Goal: Information Seeking & Learning: Find contact information

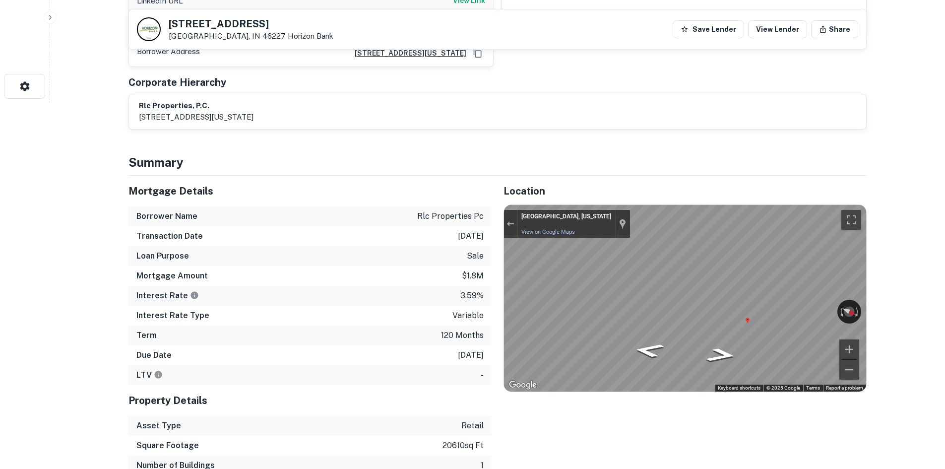
scroll to position [248, 0]
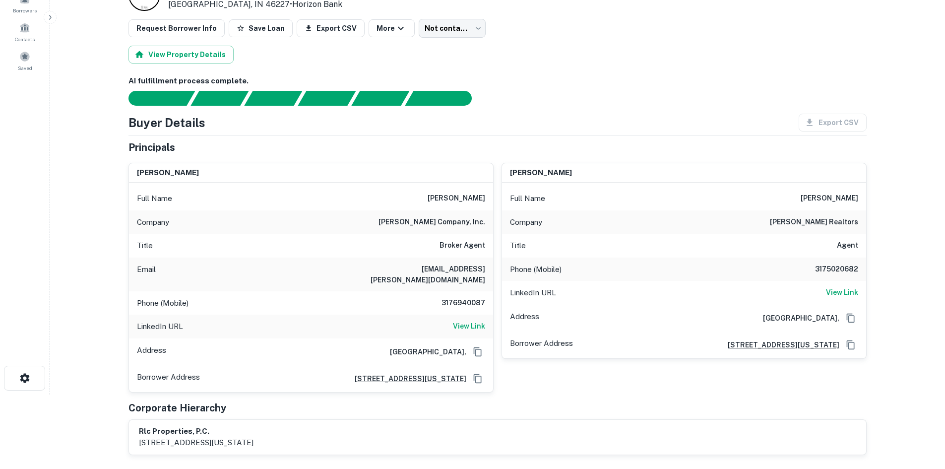
scroll to position [99, 0]
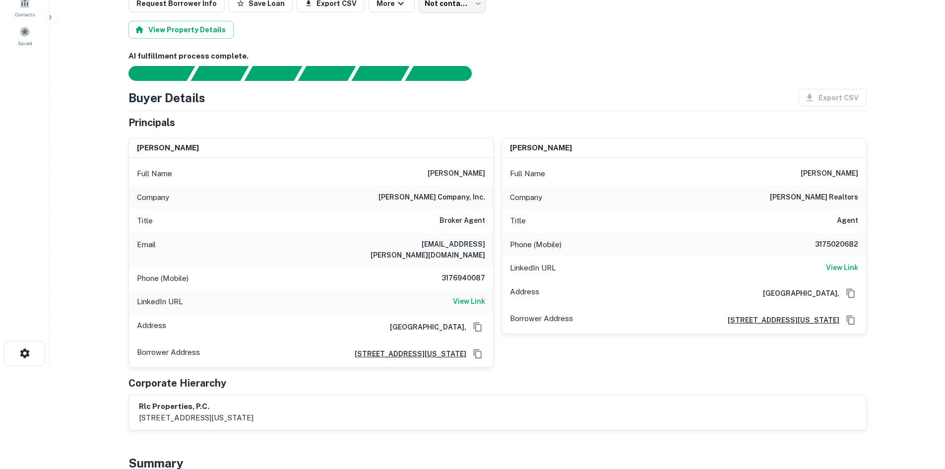
drag, startPoint x: 455, startPoint y: 227, endPoint x: 468, endPoint y: 249, distance: 25.5
click at [455, 227] on div "Title Broker Agent" at bounding box center [311, 221] width 364 height 24
click at [476, 272] on h6 "3176940087" at bounding box center [456, 278] width 60 height 12
click at [473, 272] on h6 "3176940087" at bounding box center [456, 278] width 60 height 12
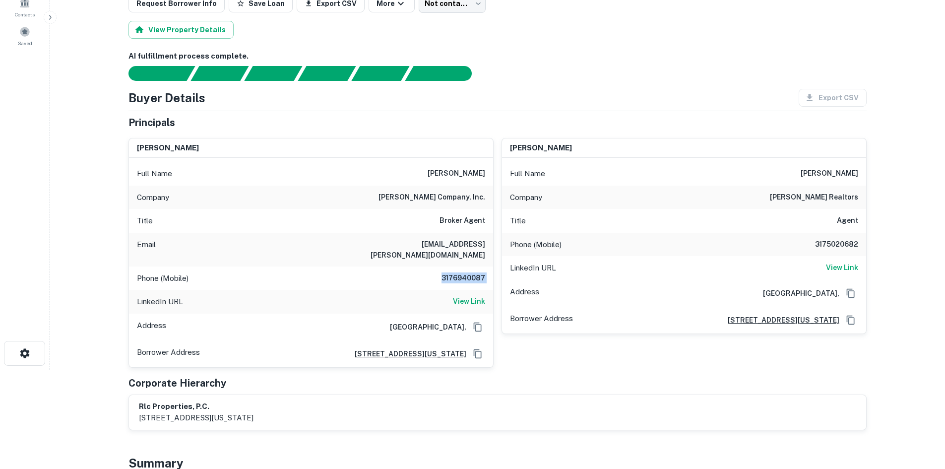
click at [473, 272] on h6 "3176940087" at bounding box center [456, 278] width 60 height 12
copy h6 "3176940087"
drag, startPoint x: 547, startPoint y: 81, endPoint x: 497, endPoint y: 87, distance: 50.4
click at [547, 81] on div "AI fulfillment process complete. Buyer Details Export CSV Principals [PERSON_NA…" at bounding box center [497, 240] width 738 height 379
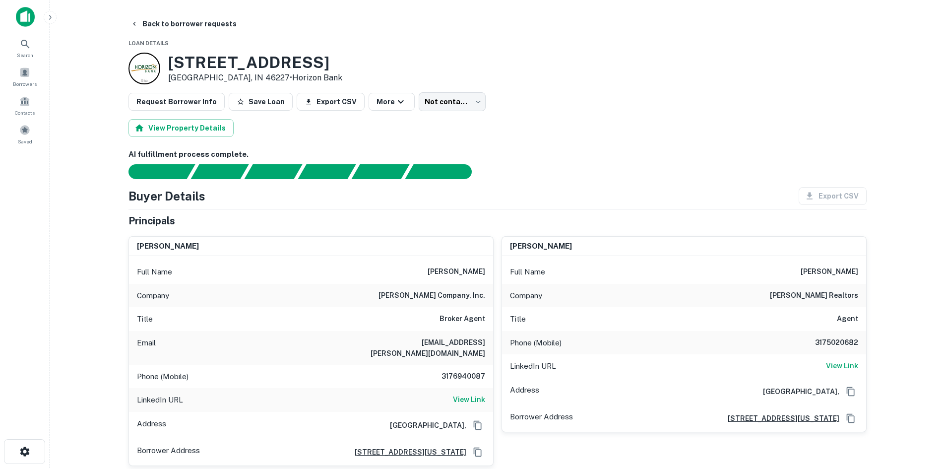
scroll to position [0, 0]
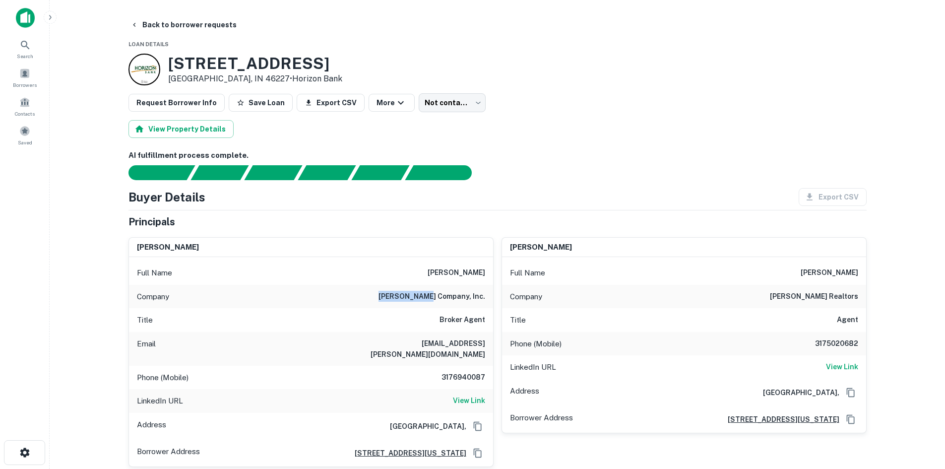
drag, startPoint x: 400, startPoint y: 297, endPoint x: 441, endPoint y: 298, distance: 41.2
click at [441, 298] on div "Company [PERSON_NAME] company, inc." at bounding box center [311, 297] width 364 height 24
click at [441, 298] on h6 "[PERSON_NAME] company, inc." at bounding box center [431, 297] width 107 height 12
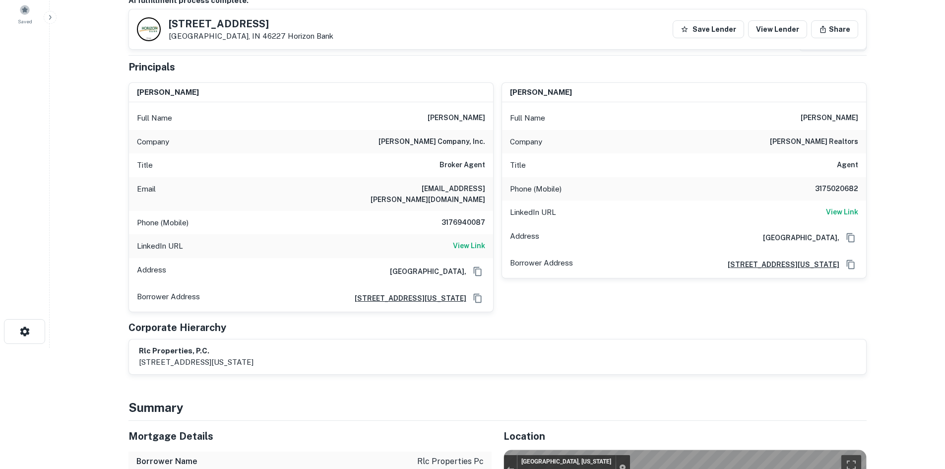
scroll to position [149, 0]
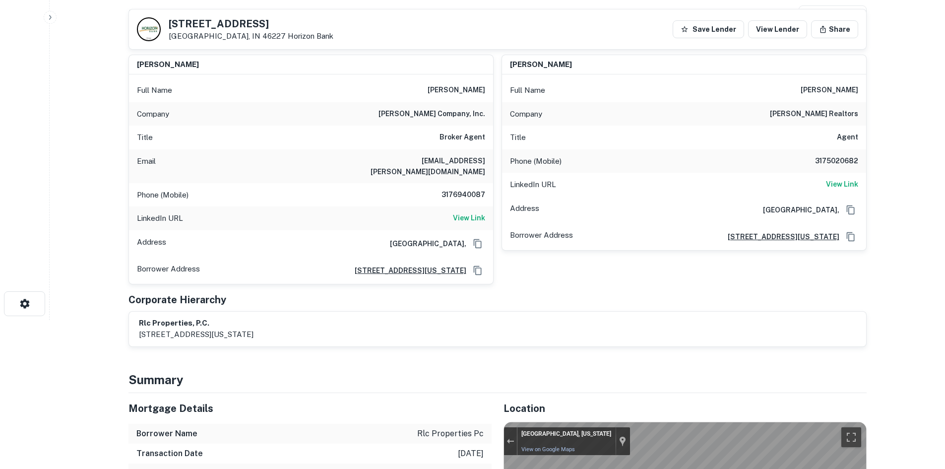
click at [834, 156] on h6 "3175020682" at bounding box center [828, 161] width 60 height 12
click at [840, 181] on h6 "View Link" at bounding box center [842, 184] width 32 height 11
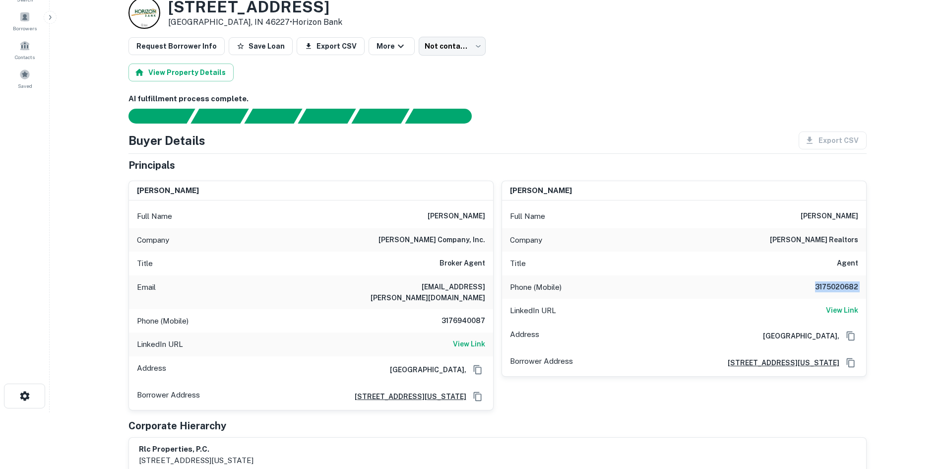
scroll to position [50, 0]
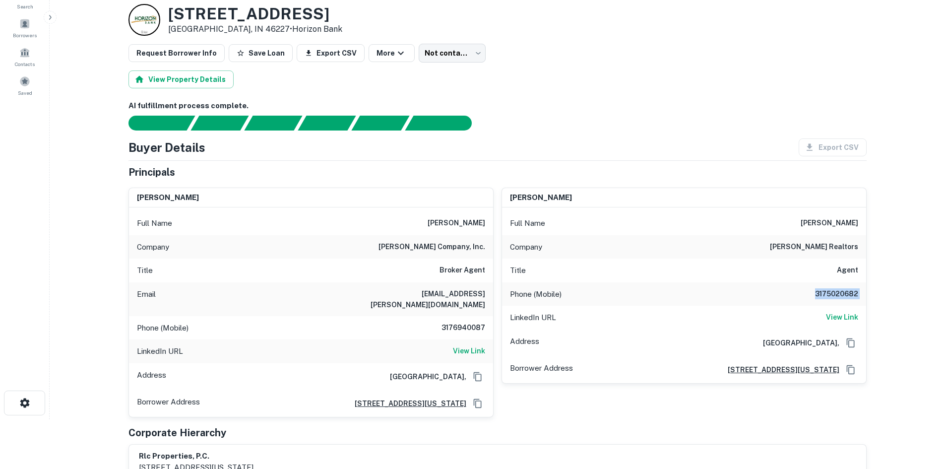
drag, startPoint x: 886, startPoint y: 296, endPoint x: 875, endPoint y: 296, distance: 10.4
click at [887, 296] on main "Back to borrower requests Loan Details [STREET_ADDRESS] • Horizon Bank Request …" at bounding box center [497, 184] width 895 height 469
click at [837, 301] on div "Phone (Mobile) [PHONE_NUMBER]" at bounding box center [684, 294] width 364 height 24
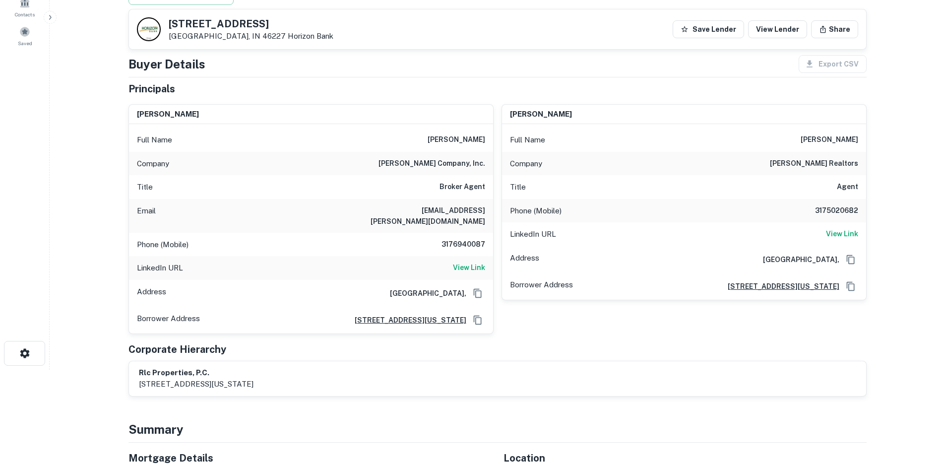
scroll to position [0, 0]
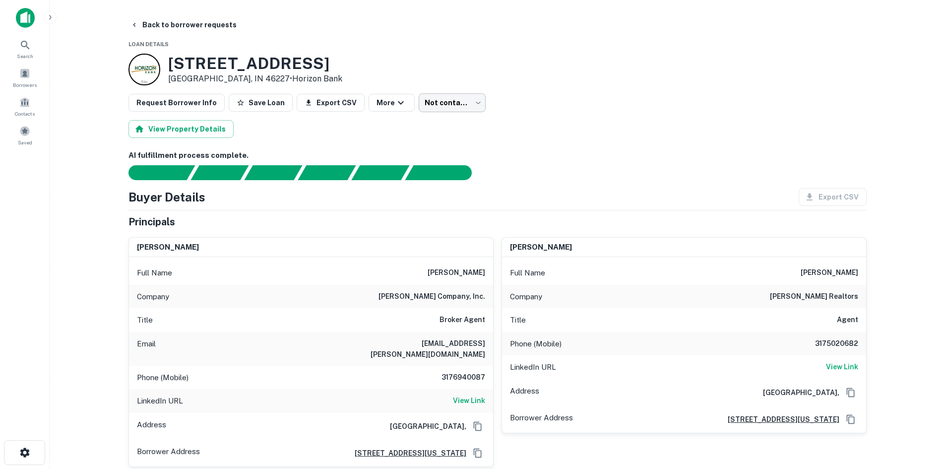
click at [450, 94] on body "Search Borrowers Contacts Saved Back to borrower requests Loan Details [STREET_…" at bounding box center [472, 234] width 945 height 469
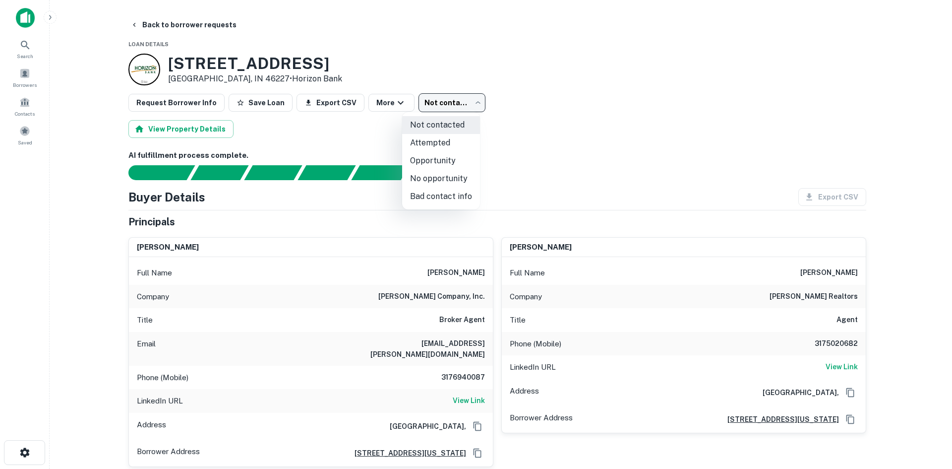
click at [445, 145] on li "Attempted" at bounding box center [441, 143] width 78 height 18
type input "*********"
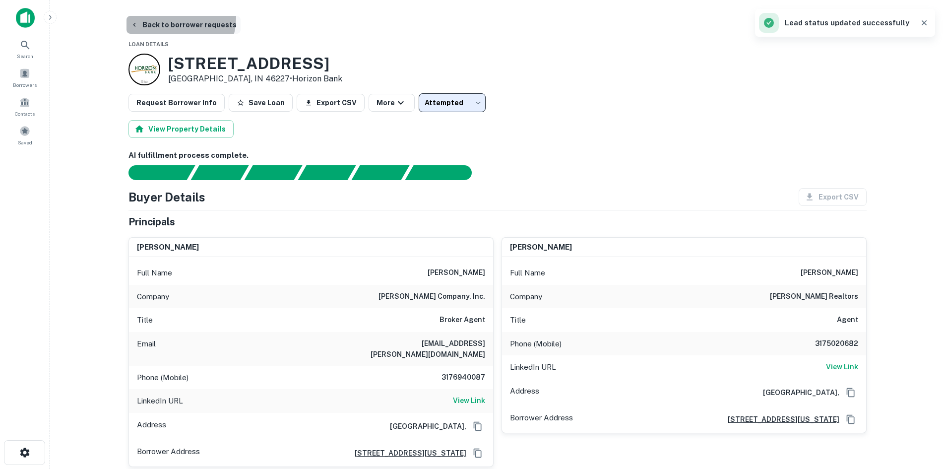
click at [174, 18] on button "Back to borrower requests" at bounding box center [183, 25] width 114 height 18
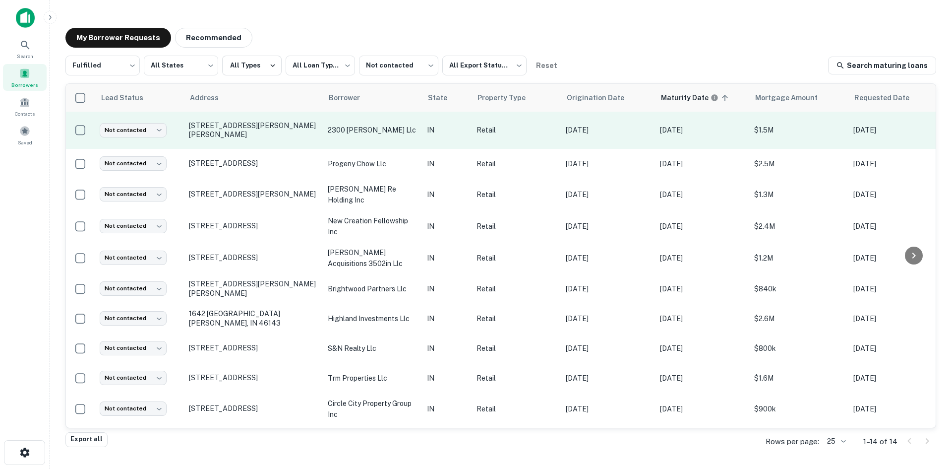
click at [274, 121] on td "[STREET_ADDRESS][PERSON_NAME][PERSON_NAME]" at bounding box center [253, 130] width 139 height 37
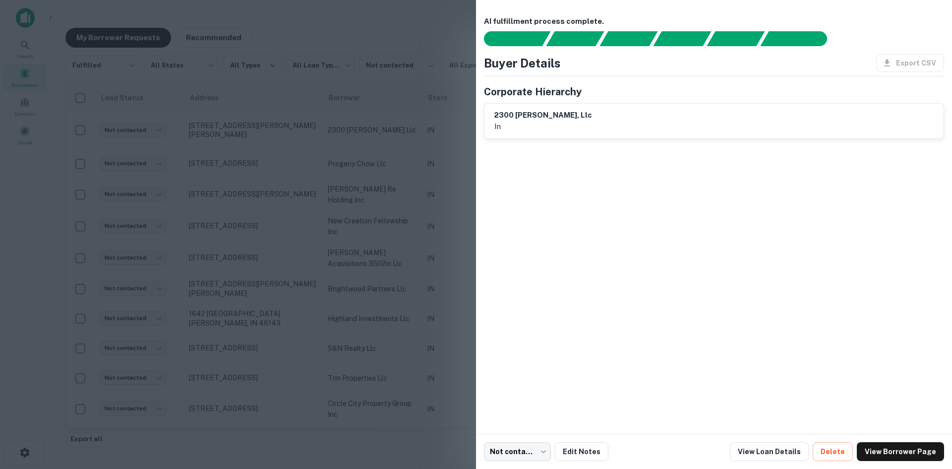
click at [274, 124] on div at bounding box center [476, 234] width 952 height 469
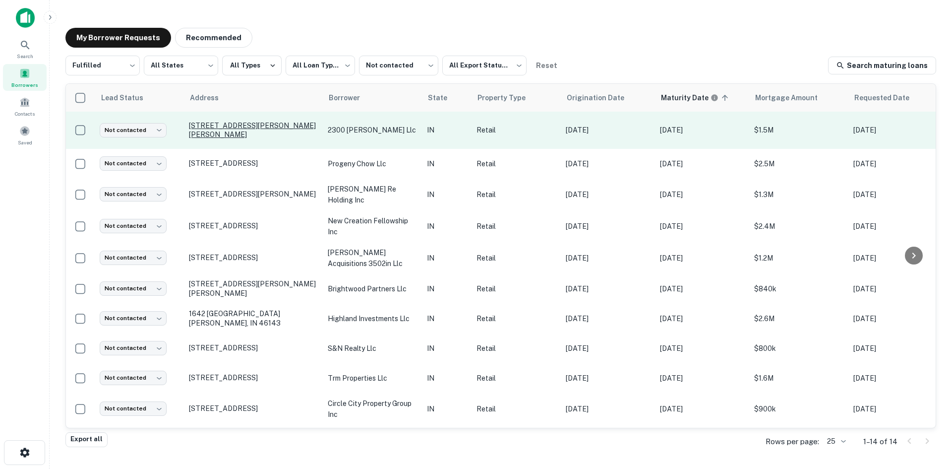
click at [268, 129] on p "[STREET_ADDRESS][PERSON_NAME][PERSON_NAME]" at bounding box center [253, 130] width 129 height 18
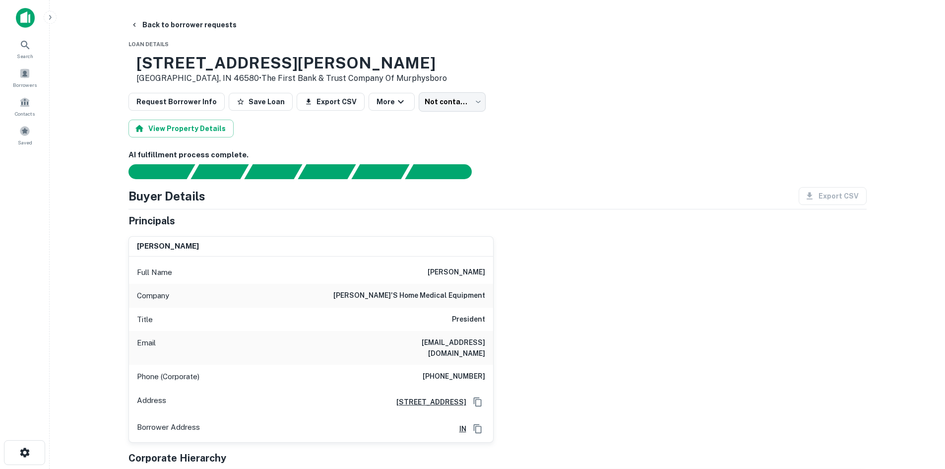
click at [464, 365] on div "Phone (Corporate) [PHONE_NUMBER]" at bounding box center [311, 377] width 364 height 24
click at [471, 373] on div "Phone (Corporate) [PHONE_NUMBER]" at bounding box center [311, 377] width 364 height 24
click at [470, 373] on div "Phone (Corporate) [PHONE_NUMBER]" at bounding box center [311, 377] width 364 height 24
drag, startPoint x: 470, startPoint y: 373, endPoint x: 376, endPoint y: 214, distance: 184.5
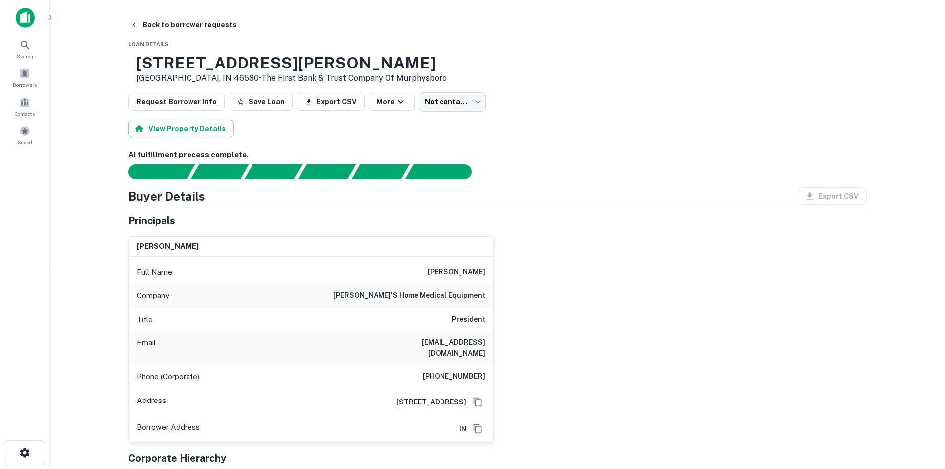
click at [372, 214] on div "Principals" at bounding box center [497, 220] width 738 height 15
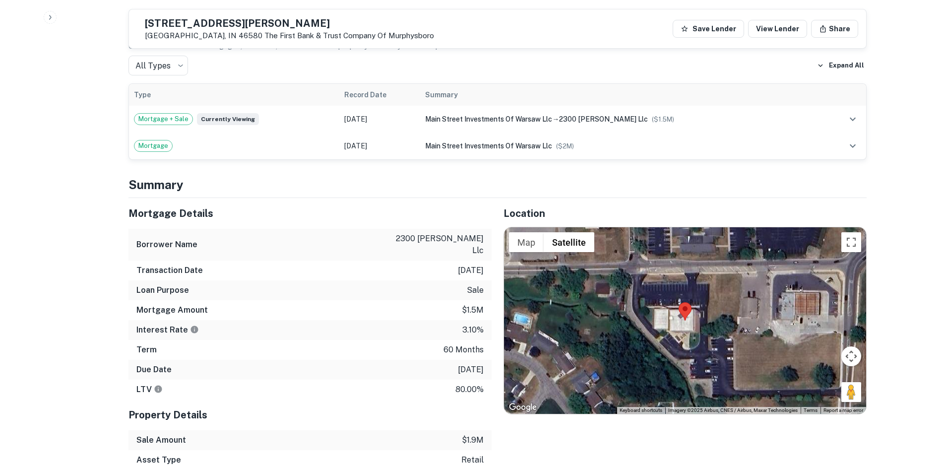
scroll to position [496, 0]
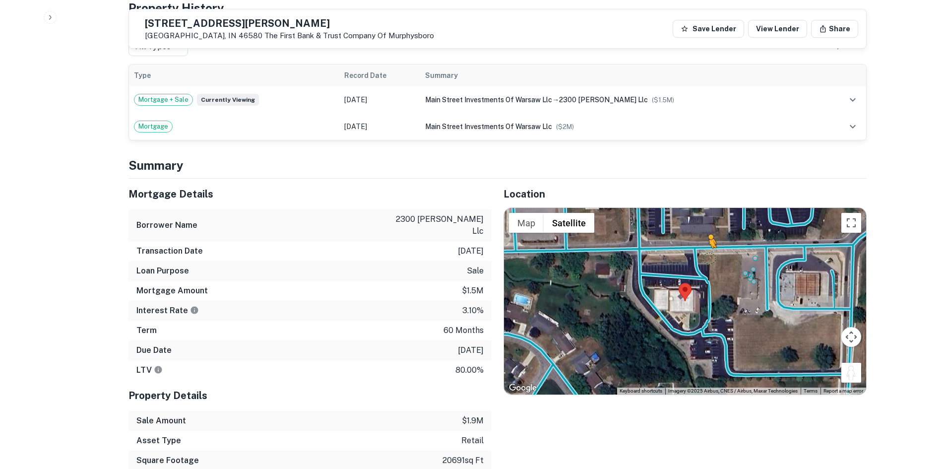
drag, startPoint x: 856, startPoint y: 366, endPoint x: 700, endPoint y: 247, distance: 196.1
click at [707, 248] on div "To activate drag with keyboard, press Alt + Enter. Once in keyboard drag state,…" at bounding box center [685, 301] width 362 height 186
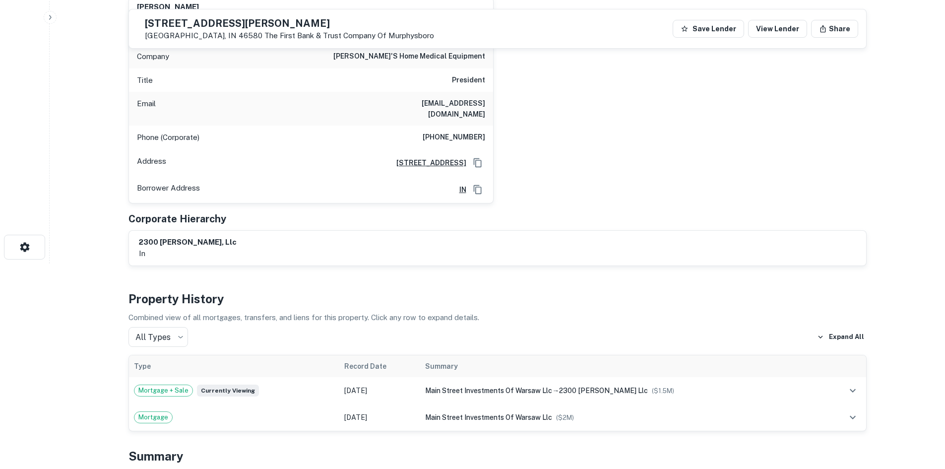
scroll to position [99, 0]
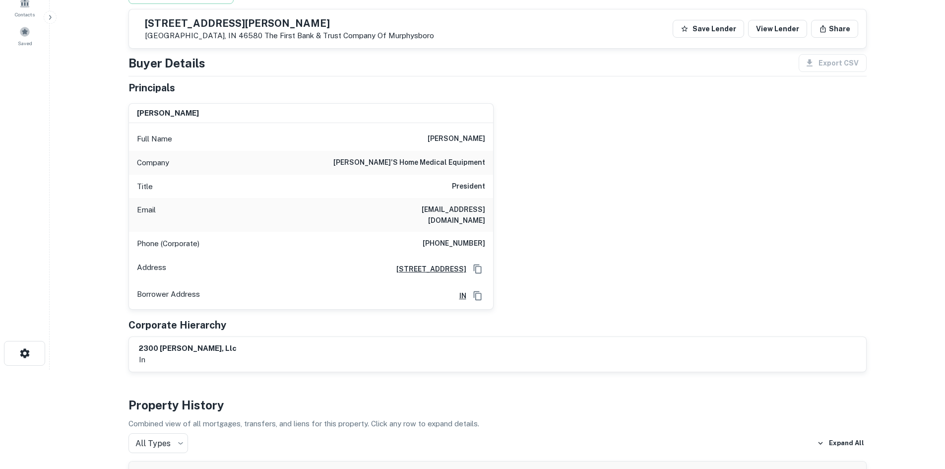
click at [439, 241] on div "Phone (Corporate) [PHONE_NUMBER]" at bounding box center [311, 244] width 364 height 24
click at [447, 238] on h6 "[PHONE_NUMBER]" at bounding box center [454, 244] width 62 height 12
copy h6 "[PHONE_NUMBER]"
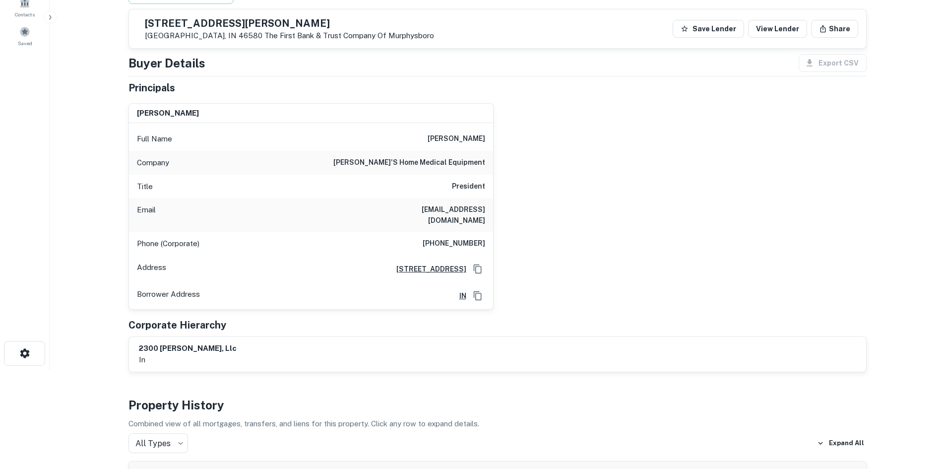
click at [454, 159] on h6 "[PERSON_NAME]'s home medical equipment" at bounding box center [409, 163] width 152 height 12
copy h6 "[PERSON_NAME]'s home medical equipment"
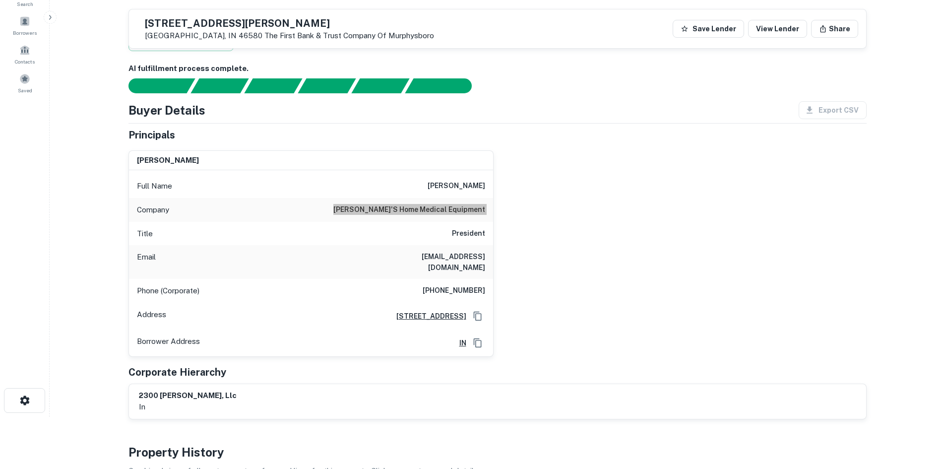
scroll to position [0, 0]
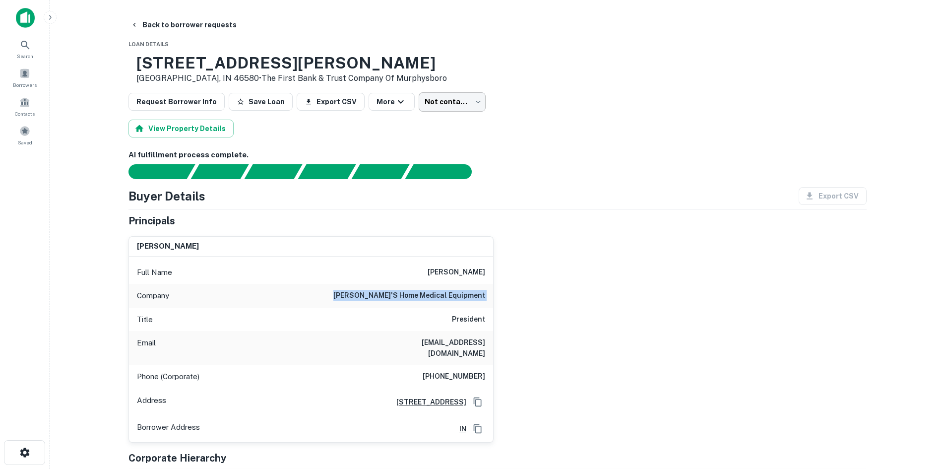
click at [467, 107] on body "Search Borrowers Contacts Saved Back to borrower requests Loan Details [STREET_…" at bounding box center [472, 234] width 945 height 469
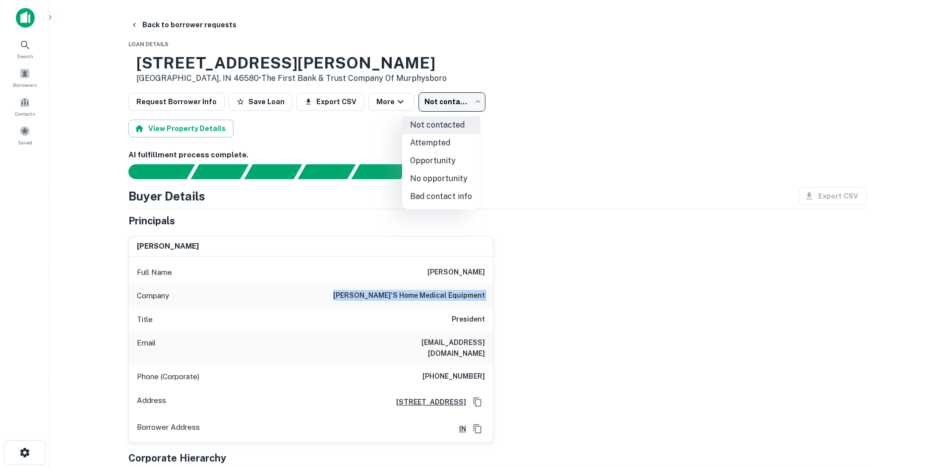
drag, startPoint x: 450, startPoint y: 198, endPoint x: 267, endPoint y: 105, distance: 205.4
click at [447, 197] on li "Bad contact info" at bounding box center [441, 196] width 78 height 18
type input "**********"
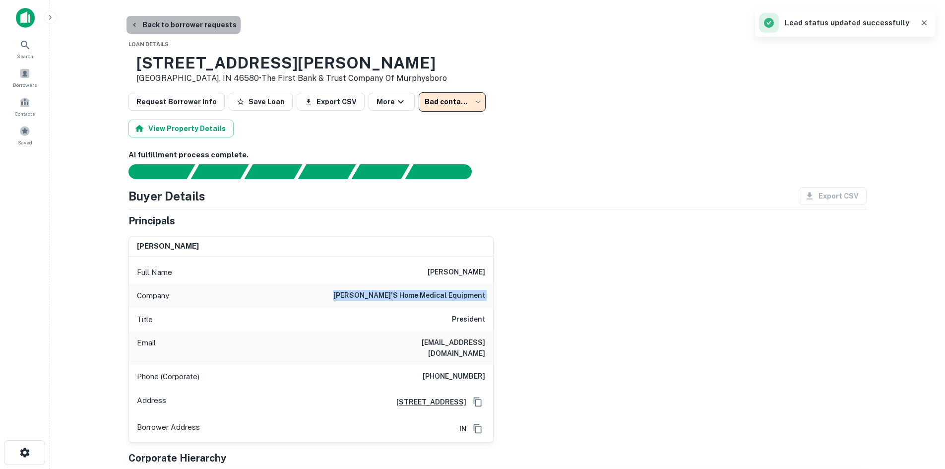
click at [190, 29] on button "Back to borrower requests" at bounding box center [183, 25] width 114 height 18
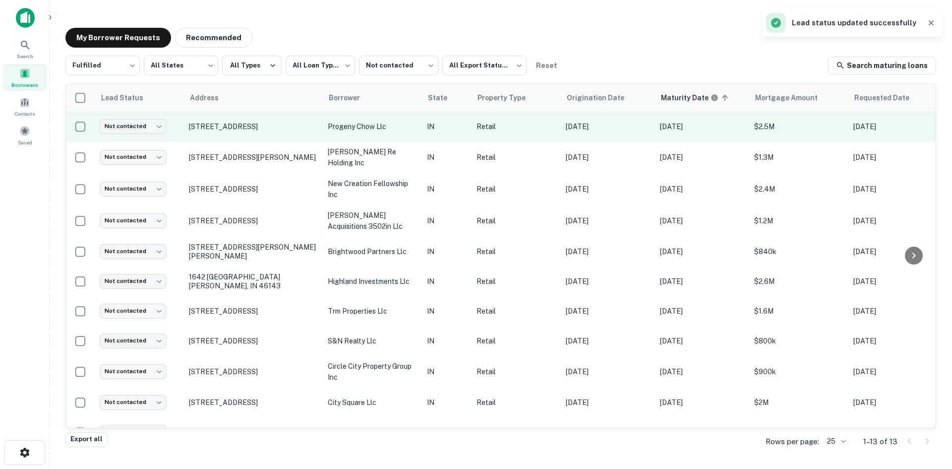
click at [243, 131] on td "[STREET_ADDRESS]" at bounding box center [253, 127] width 139 height 30
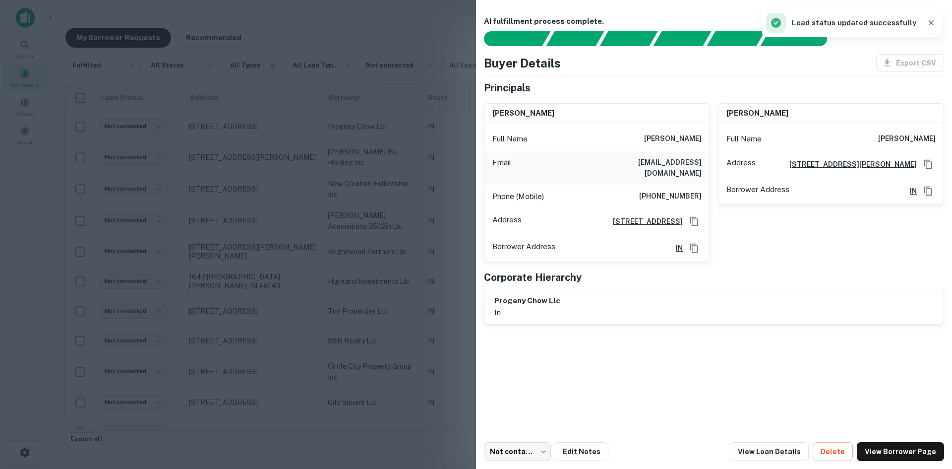
click at [291, 132] on div at bounding box center [476, 234] width 952 height 469
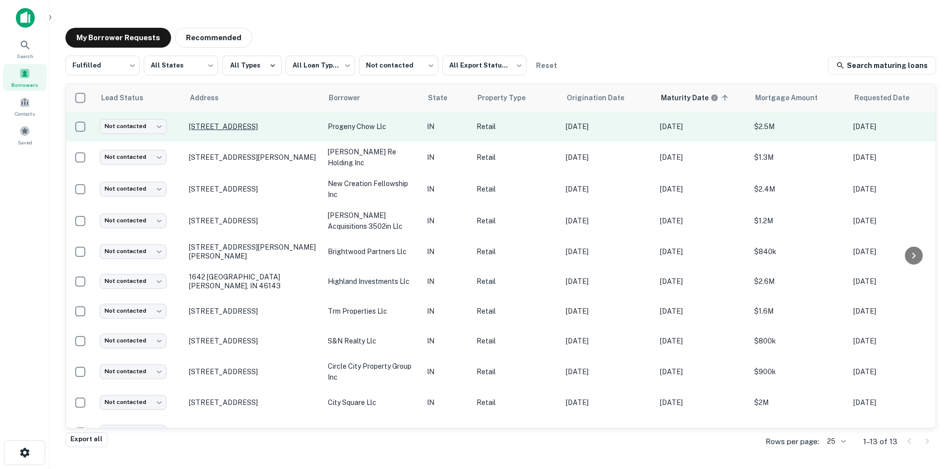
click at [233, 127] on p "[STREET_ADDRESS]" at bounding box center [253, 126] width 129 height 9
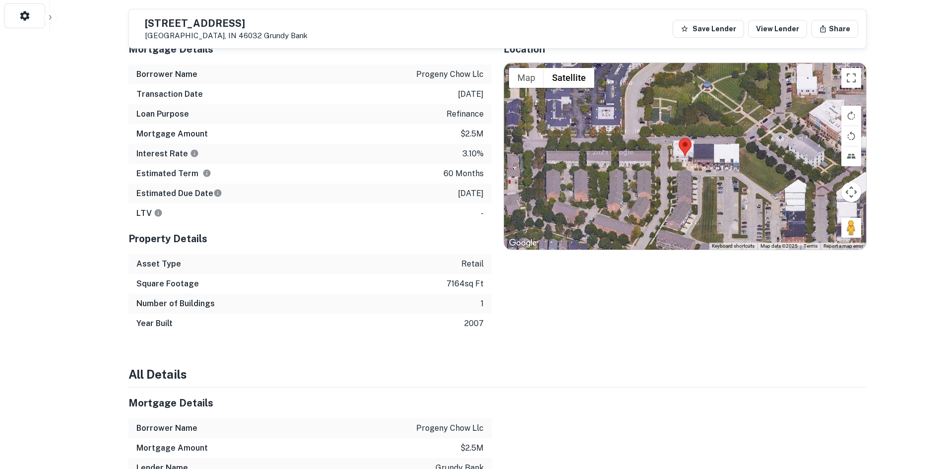
scroll to position [446, 0]
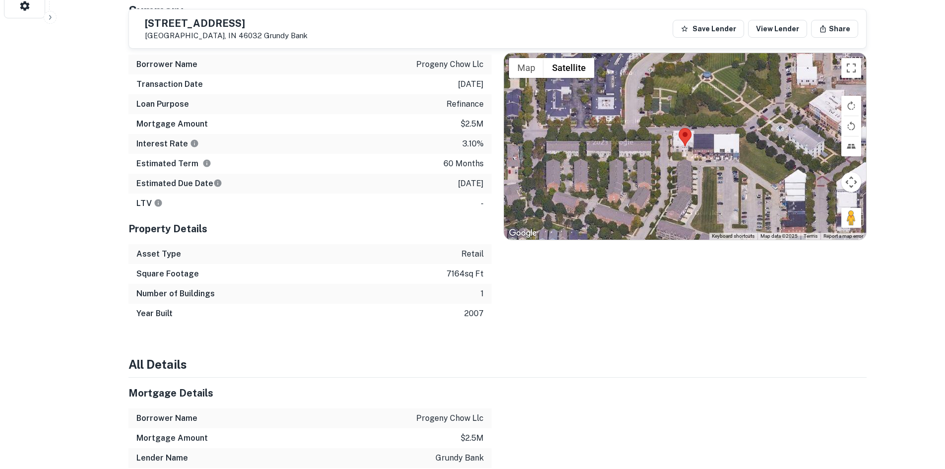
click at [840, 202] on div at bounding box center [685, 146] width 362 height 186
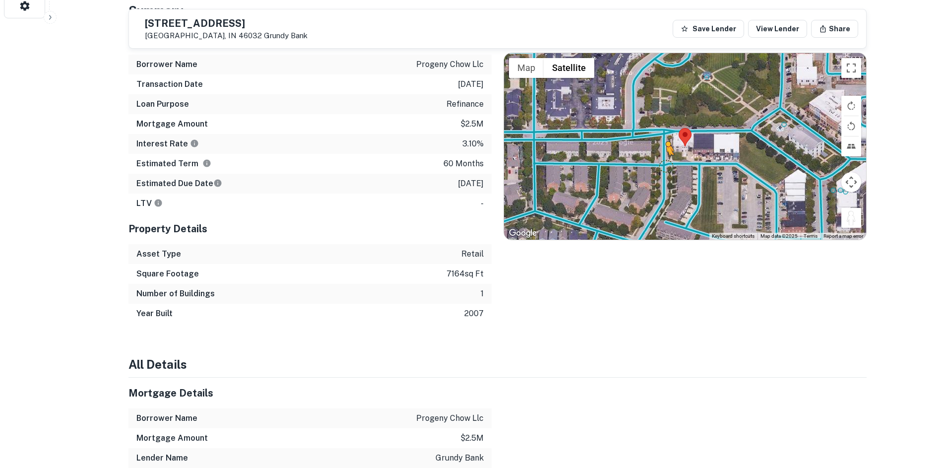
drag, startPoint x: 853, startPoint y: 210, endPoint x: 663, endPoint y: 152, distance: 198.5
click at [663, 152] on div "To activate drag with keyboard, press Alt + Enter. Once in keyboard drag state,…" at bounding box center [685, 146] width 362 height 186
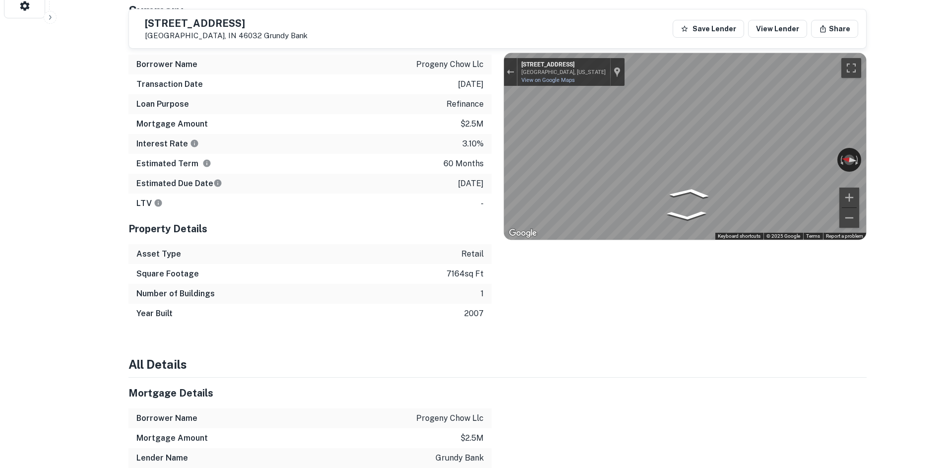
click at [499, 169] on div "Location ← Move left → Move right ↑ Move up ↓ Move down + Zoom in - Zoom out Ho…" at bounding box center [678, 174] width 375 height 300
click at [419, 137] on div "Mortgage Details Borrower Name progeny chow llc Transaction Date [DATE] Loan Pu…" at bounding box center [492, 174] width 750 height 300
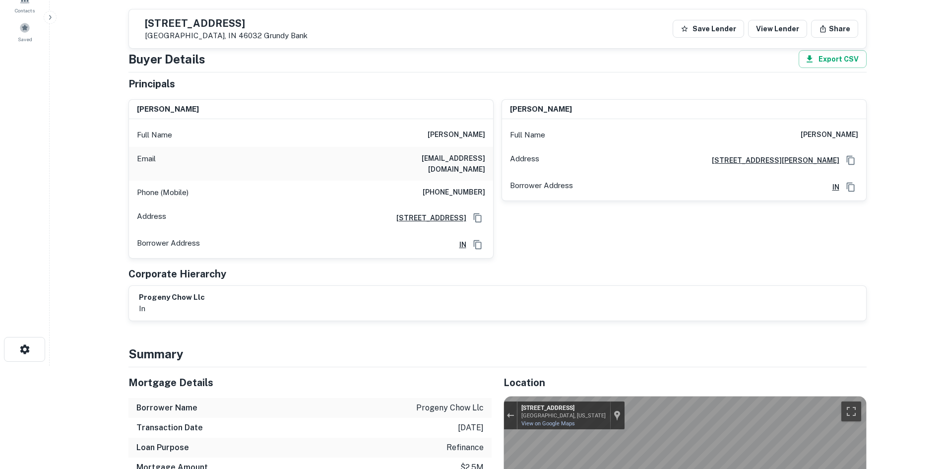
scroll to position [99, 0]
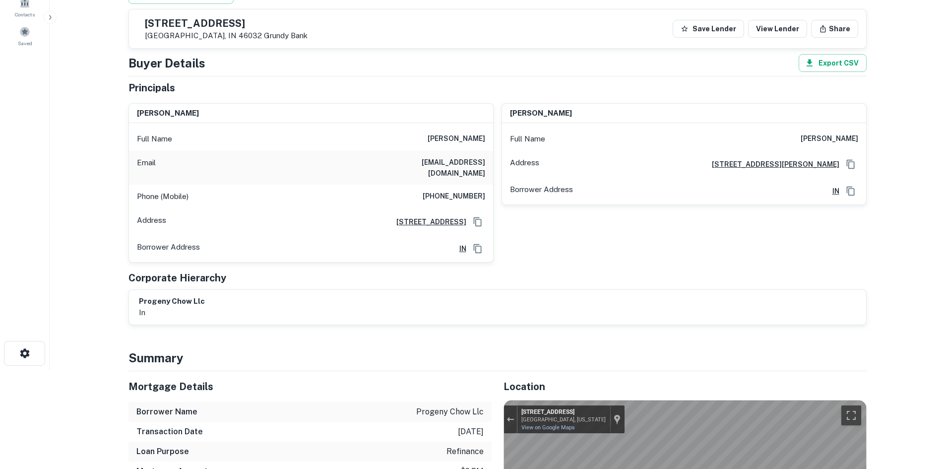
click at [450, 194] on div "Phone (Mobile) [PHONE_NUMBER]" at bounding box center [311, 196] width 364 height 24
click at [451, 193] on div "Phone (Mobile) [PHONE_NUMBER]" at bounding box center [311, 196] width 364 height 24
copy h6 "[PHONE_NUMBER]"
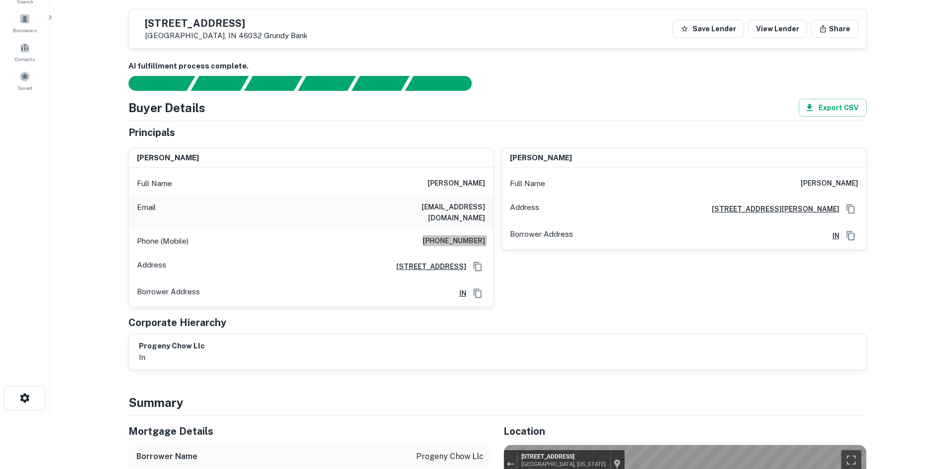
scroll to position [50, 0]
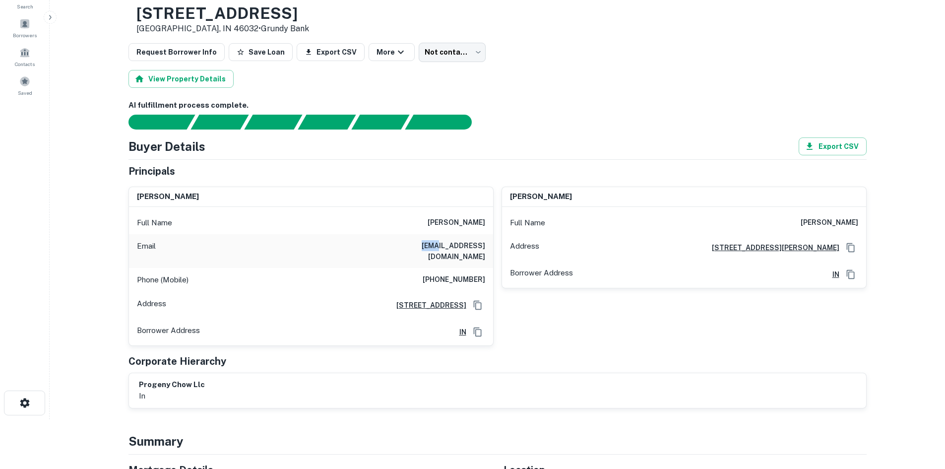
drag, startPoint x: 393, startPoint y: 245, endPoint x: 413, endPoint y: 244, distance: 19.9
click at [413, 244] on div "Email [EMAIL_ADDRESS][DOMAIN_NAME]" at bounding box center [311, 251] width 364 height 34
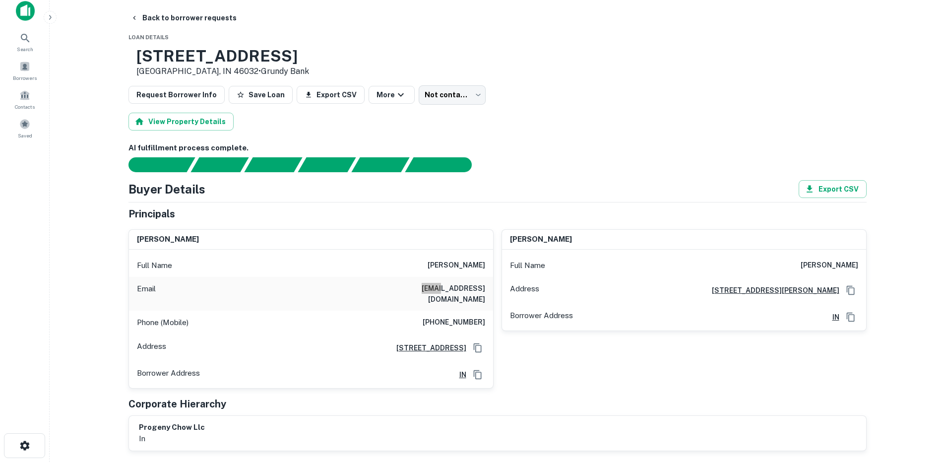
scroll to position [0, 0]
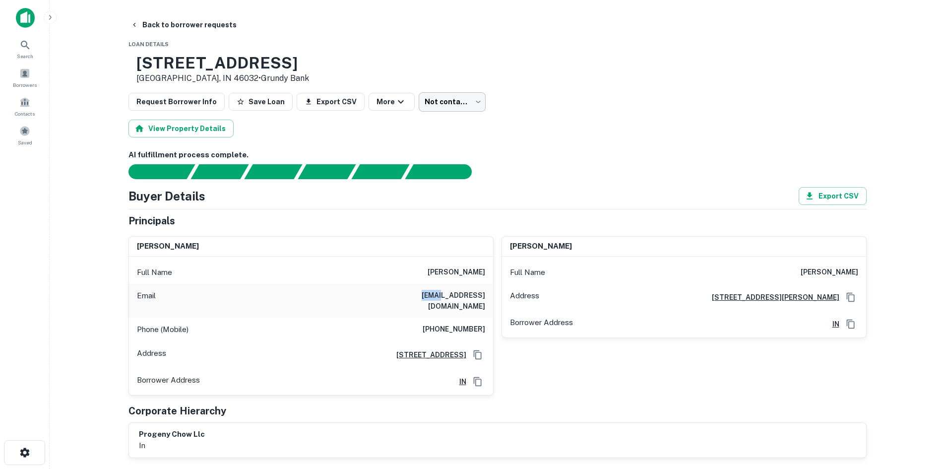
drag, startPoint x: 465, startPoint y: 119, endPoint x: 461, endPoint y: 107, distance: 12.5
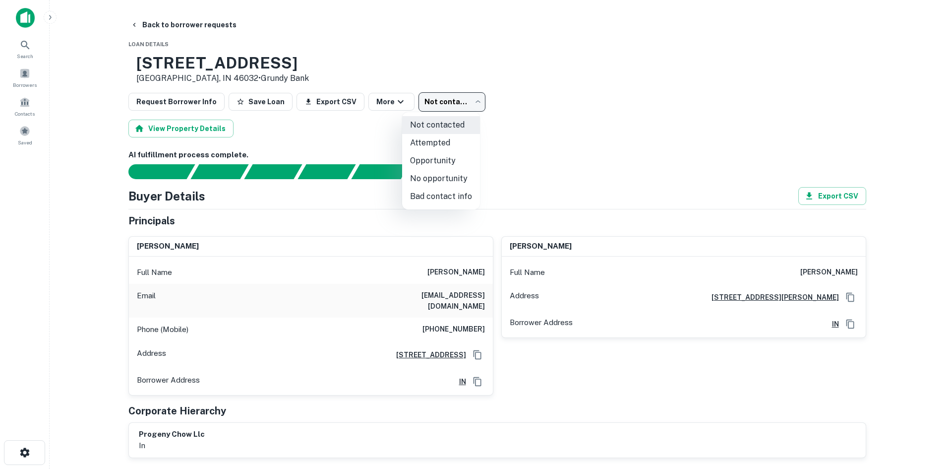
click at [461, 107] on body "Search Borrowers Contacts Saved Back to borrower requests Loan Details [STREET_…" at bounding box center [476, 234] width 952 height 469
click at [431, 145] on li "Attempted" at bounding box center [441, 143] width 78 height 18
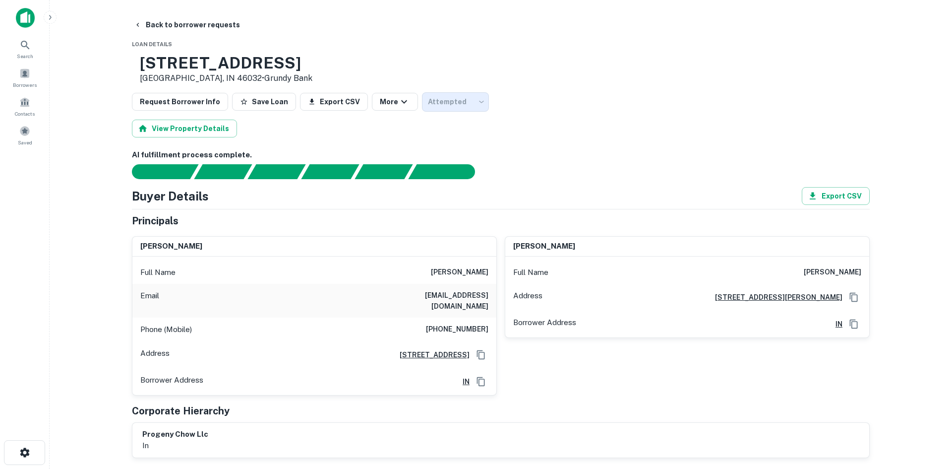
type input "*********"
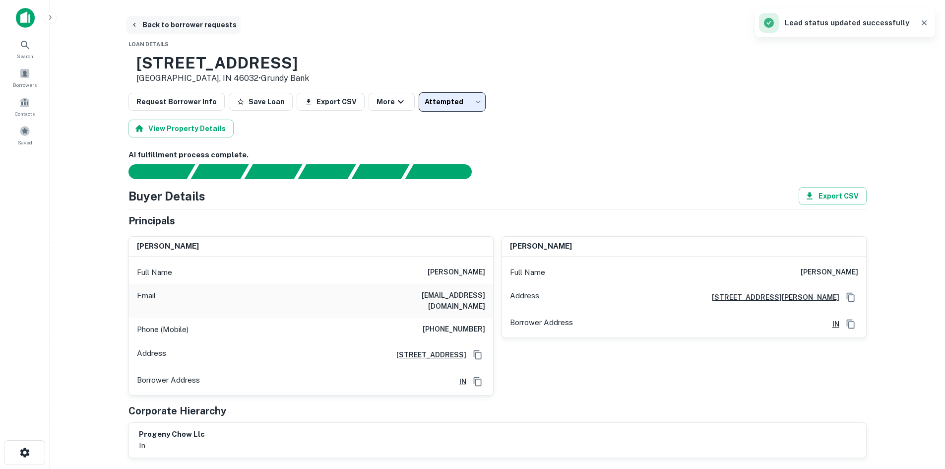
drag, startPoint x: 165, startPoint y: 17, endPoint x: 169, endPoint y: 24, distance: 8.2
click at [165, 18] on button "Back to borrower requests" at bounding box center [183, 25] width 114 height 18
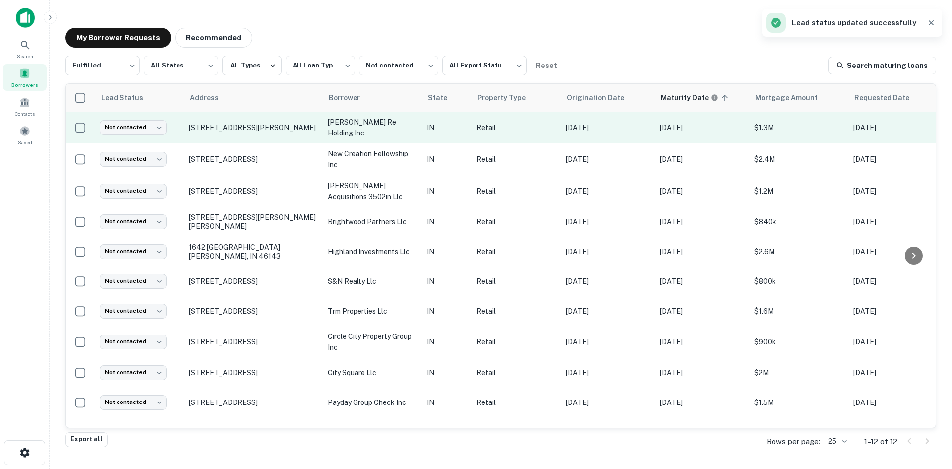
click at [291, 123] on p "[STREET_ADDRESS][PERSON_NAME]" at bounding box center [253, 127] width 129 height 9
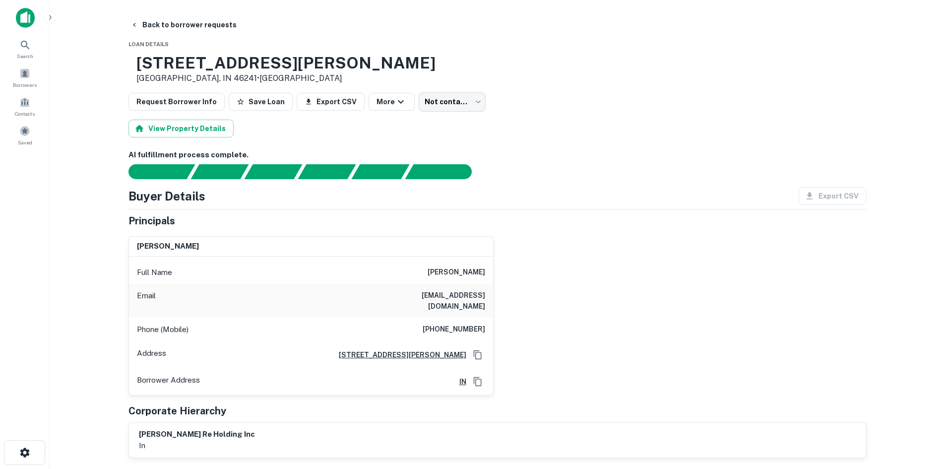
click at [461, 323] on h6 "[PHONE_NUMBER]" at bounding box center [454, 329] width 62 height 12
copy h6 "[PHONE_NUMBER]"
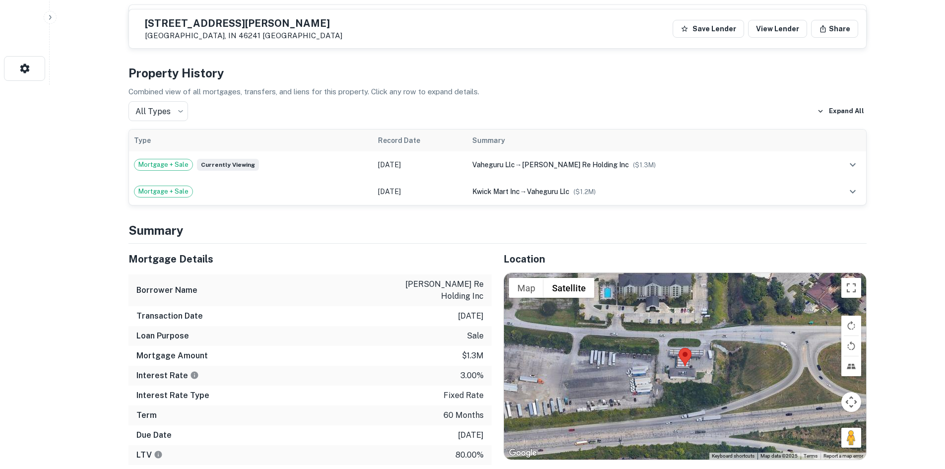
scroll to position [546, 0]
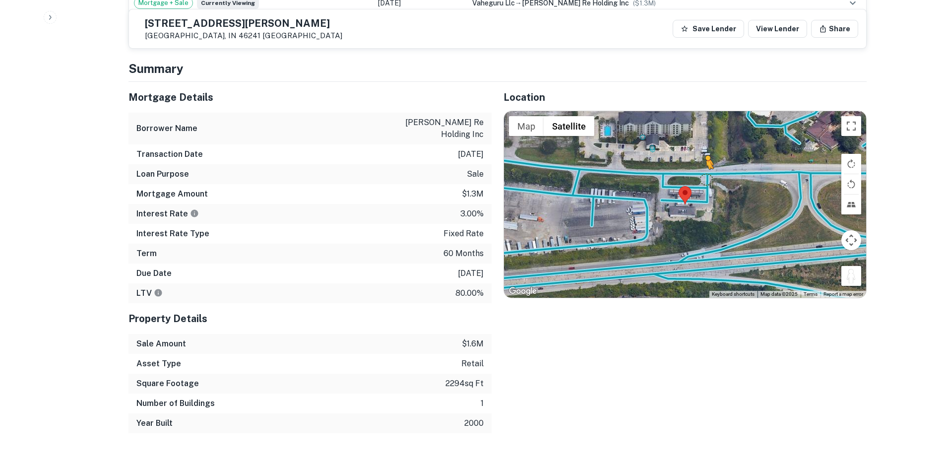
drag, startPoint x: 851, startPoint y: 265, endPoint x: 705, endPoint y: 169, distance: 174.7
click at [705, 169] on div "To activate drag with keyboard, press Alt + Enter. Once in keyboard drag state,…" at bounding box center [685, 204] width 362 height 186
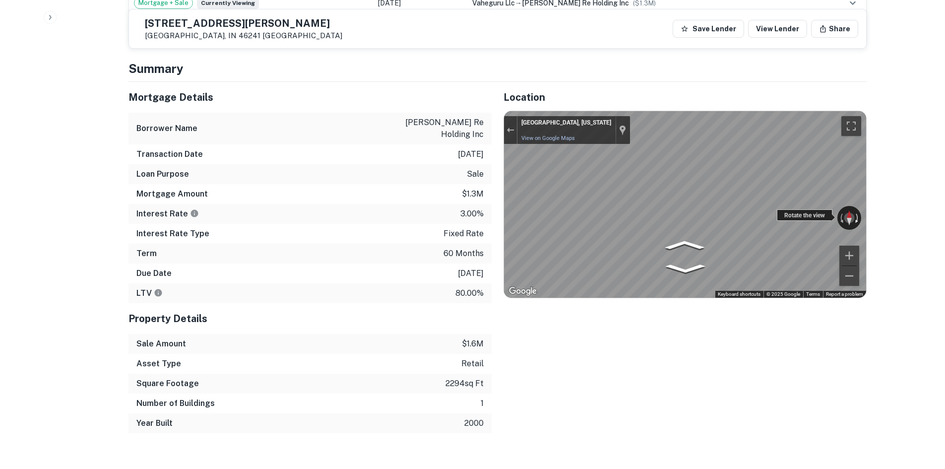
click at [848, 209] on div "← Move left → Move right ↑ Move up ↓ Move down + Zoom in - Zoom out [GEOGRAPHIC…" at bounding box center [685, 204] width 362 height 186
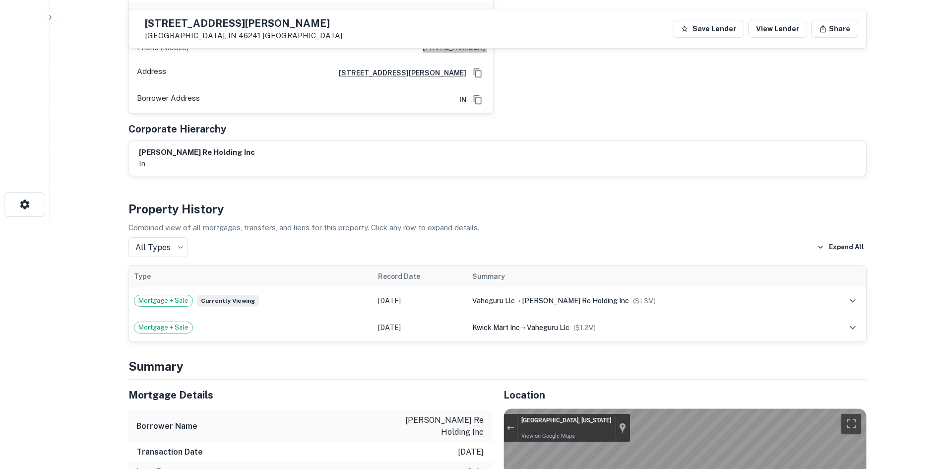
scroll to position [99, 0]
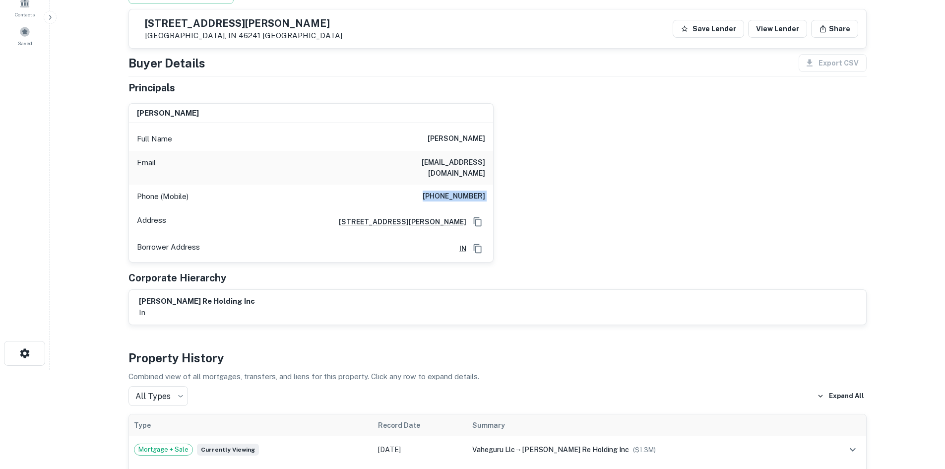
click at [444, 184] on div "Phone (Mobile) [PHONE_NUMBER]" at bounding box center [311, 196] width 364 height 24
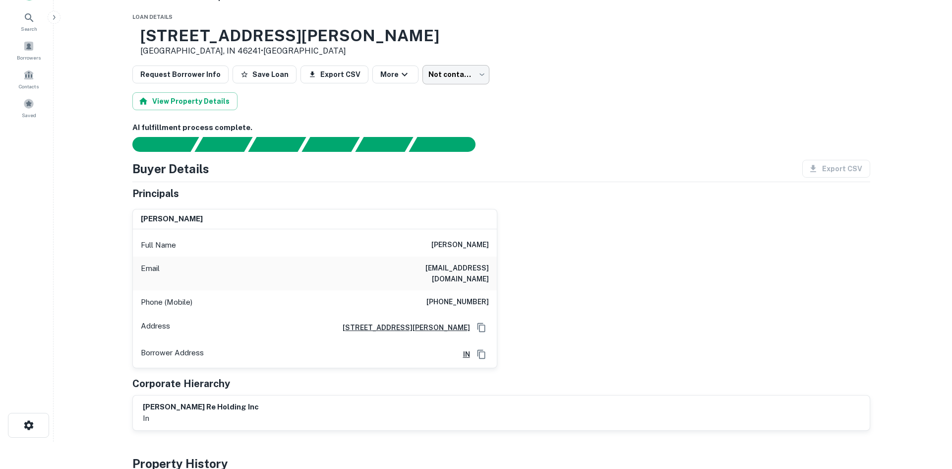
scroll to position [0, 0]
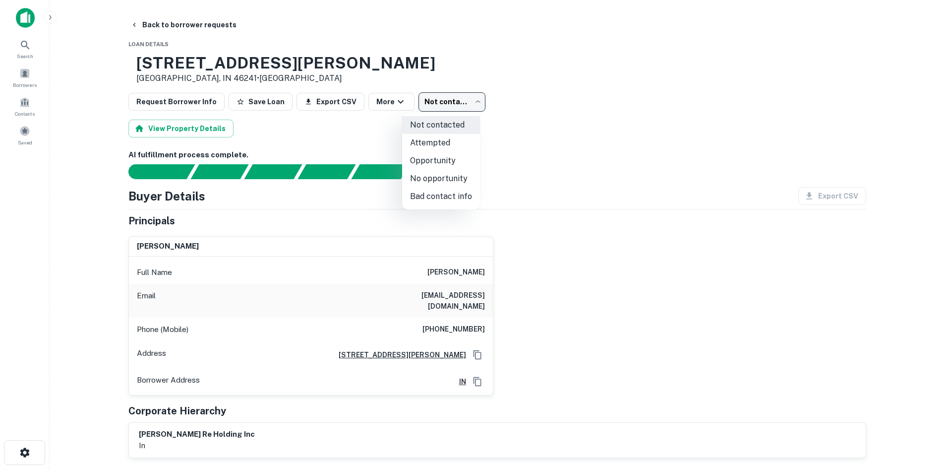
click at [446, 102] on body "Search Borrowers Contacts Saved Back to borrower requests Loan Details [STREET_…" at bounding box center [476, 234] width 952 height 469
click at [429, 146] on li "Attempted" at bounding box center [441, 143] width 78 height 18
type input "*********"
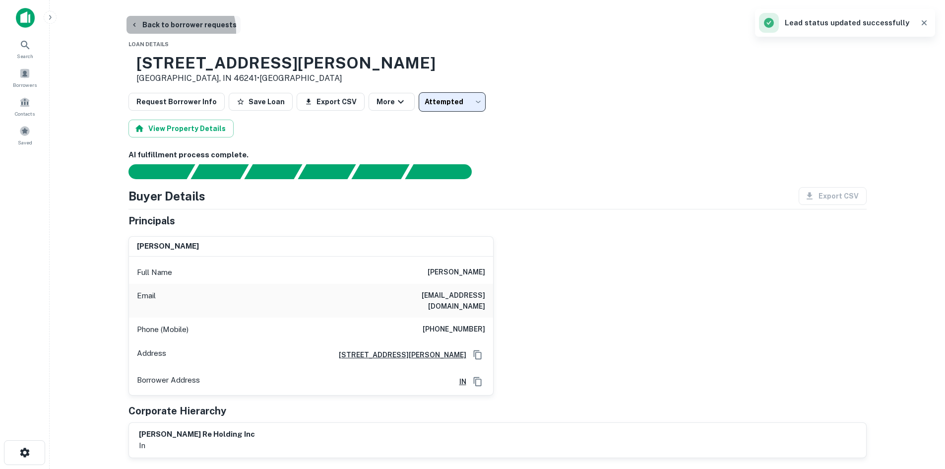
click at [179, 31] on button "Back to borrower requests" at bounding box center [183, 25] width 114 height 18
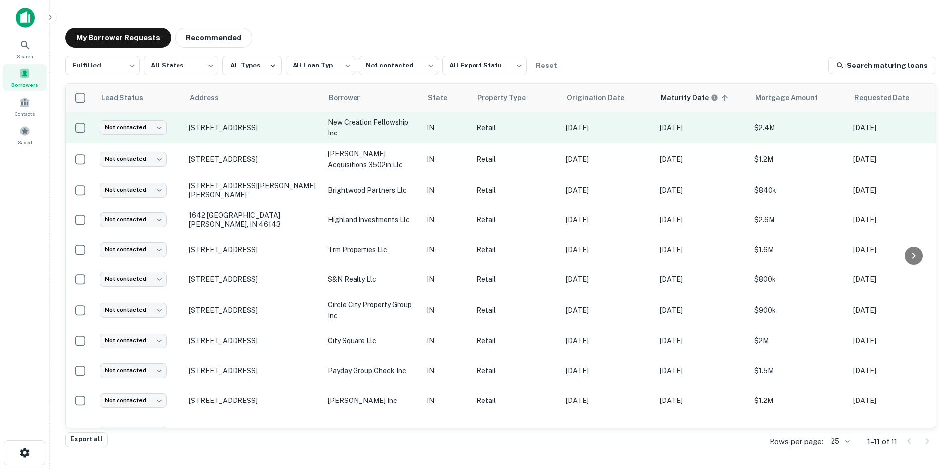
click at [300, 124] on p "[STREET_ADDRESS]" at bounding box center [253, 127] width 129 height 9
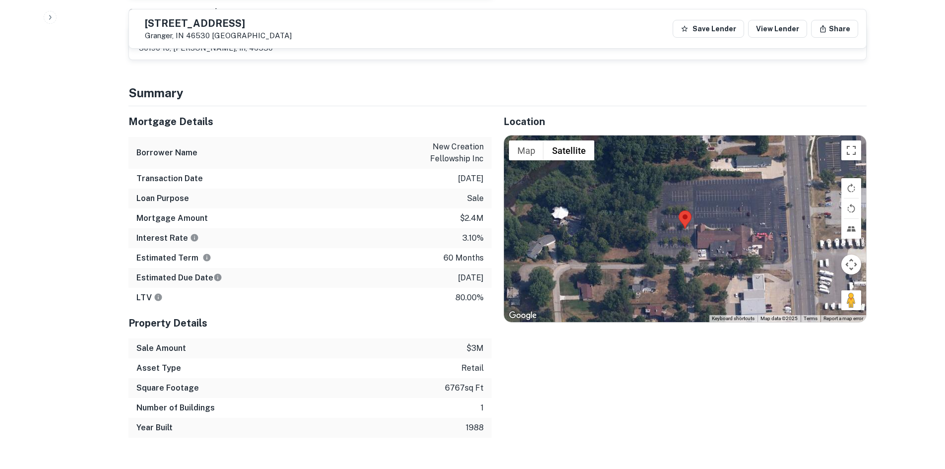
scroll to position [843, 0]
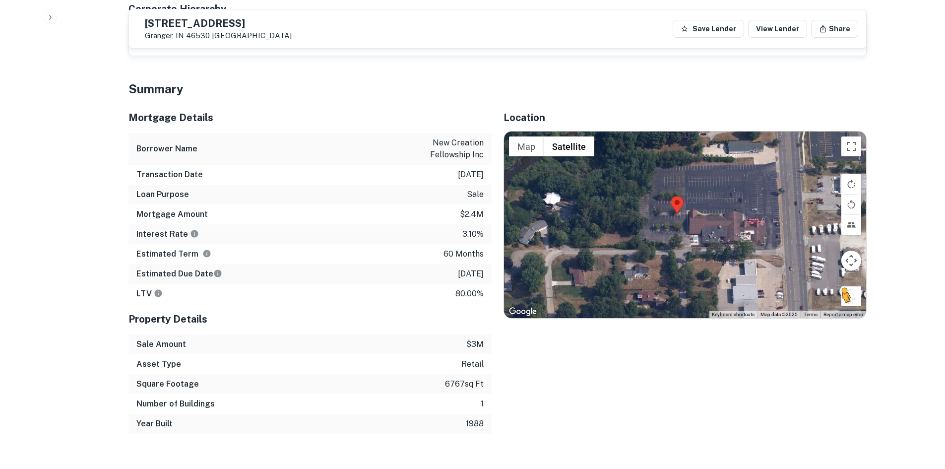
drag, startPoint x: 853, startPoint y: 277, endPoint x: 848, endPoint y: 264, distance: 13.8
click at [847, 265] on div "To activate drag with keyboard, press Alt + Enter. Once in keyboard drag state,…" at bounding box center [685, 224] width 362 height 186
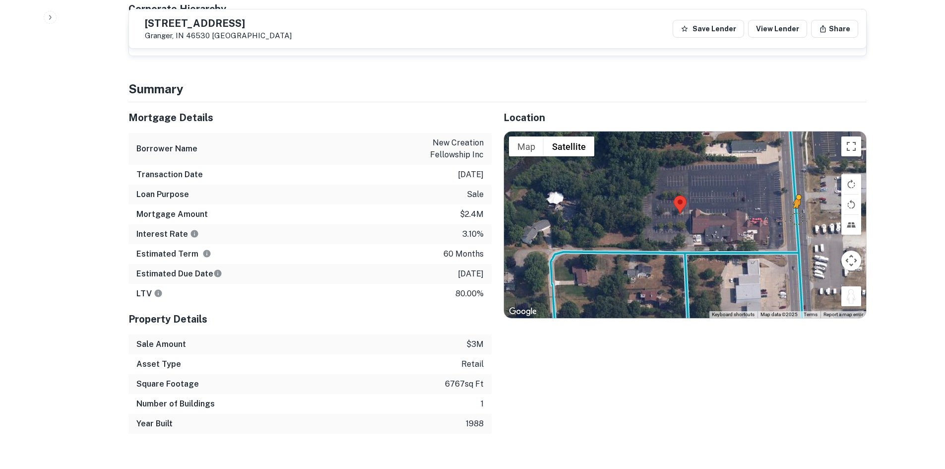
drag, startPoint x: 851, startPoint y: 264, endPoint x: 796, endPoint y: 189, distance: 93.2
click at [796, 189] on div "To activate drag with keyboard, press Alt + Enter. Once in keyboard drag state,…" at bounding box center [685, 224] width 362 height 186
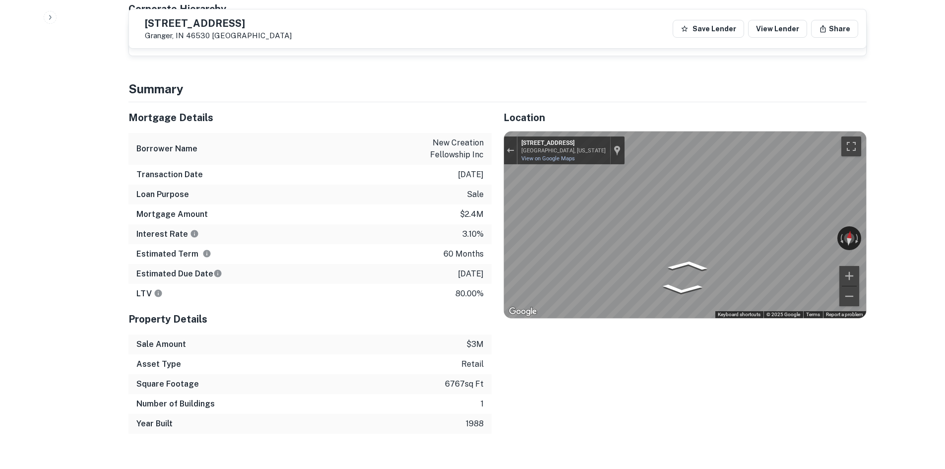
click at [866, 181] on div "Back to borrower [STREET_ADDRESS] Lake City Bank Save Lender View Lender Share …" at bounding box center [498, 462] width 762 height 2579
click at [644, 258] on icon "Go South, Cassopolis St" at bounding box center [649, 269] width 63 height 23
click at [387, 193] on div "Mortgage Details Borrower Name new creation fellowship inc Transaction Date [DA…" at bounding box center [492, 267] width 750 height 331
click at [385, 186] on div "Mortgage Details Borrower Name new creation fellowship inc Transaction Date [DA…" at bounding box center [492, 267] width 750 height 331
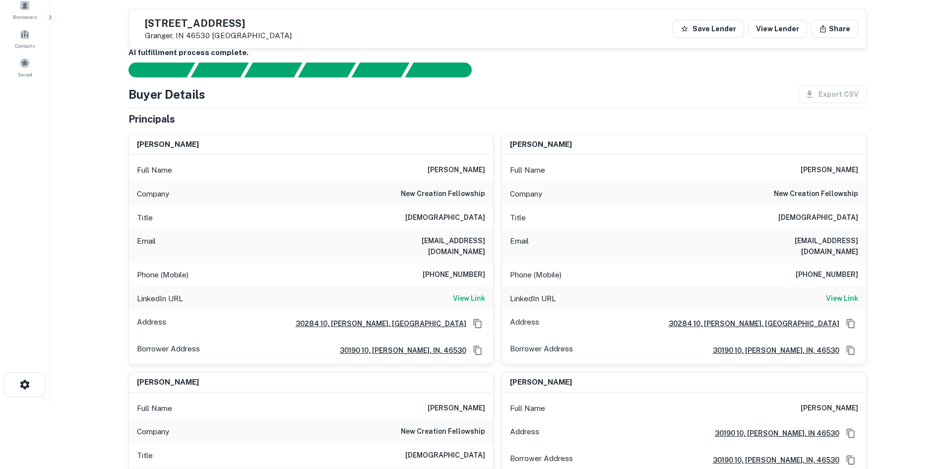
scroll to position [50, 0]
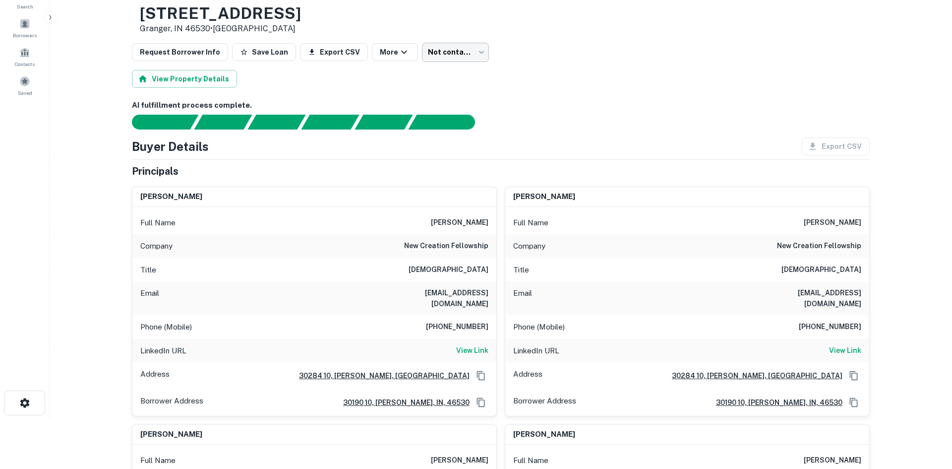
click at [433, 47] on body "Search Borrowers Contacts Saved Back to borrower requests Loan Details [STREET_…" at bounding box center [476, 184] width 952 height 469
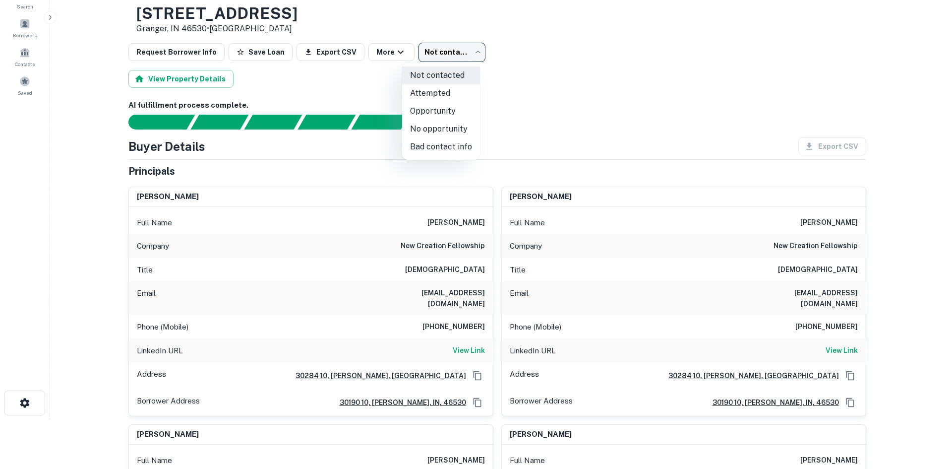
click at [442, 129] on li "No opportunity" at bounding box center [441, 129] width 78 height 18
type input "**********"
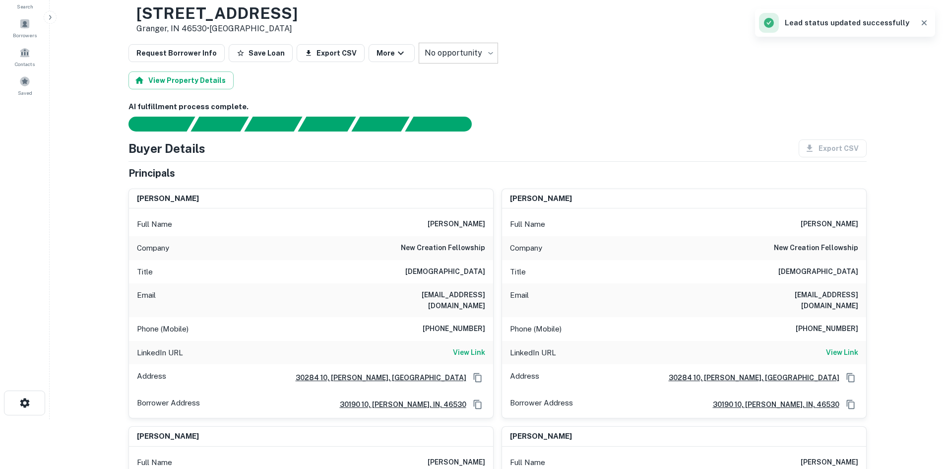
scroll to position [0, 0]
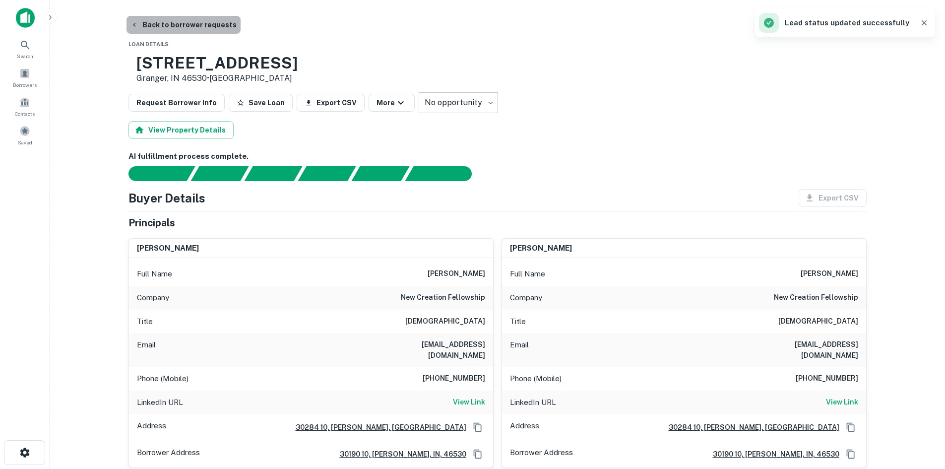
click at [199, 27] on button "Back to borrower requests" at bounding box center [183, 25] width 114 height 18
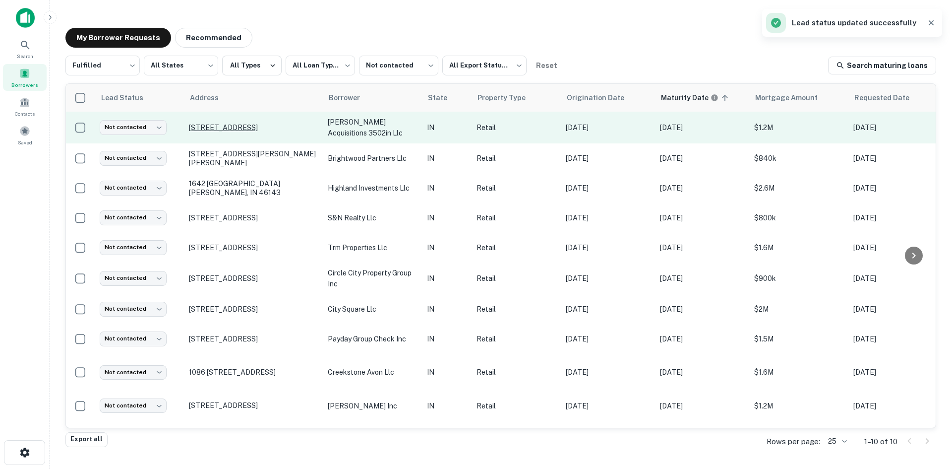
click at [267, 125] on p "[STREET_ADDRESS]" at bounding box center [253, 127] width 129 height 9
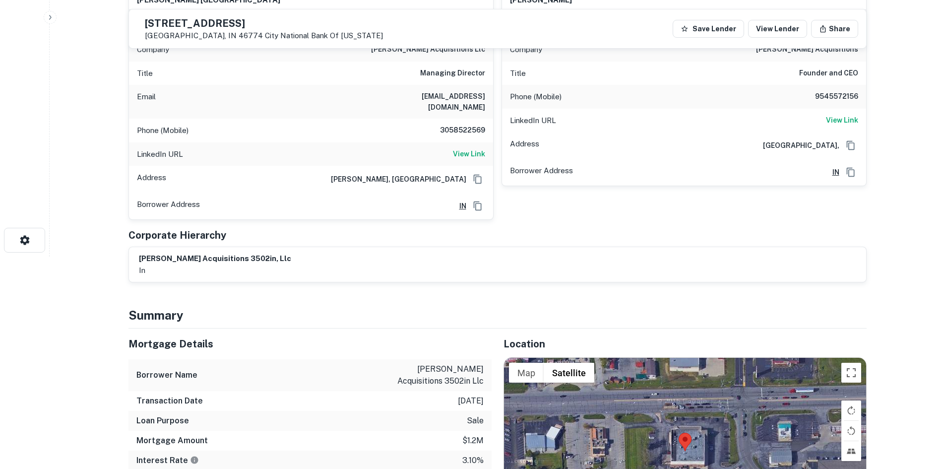
scroll to position [397, 0]
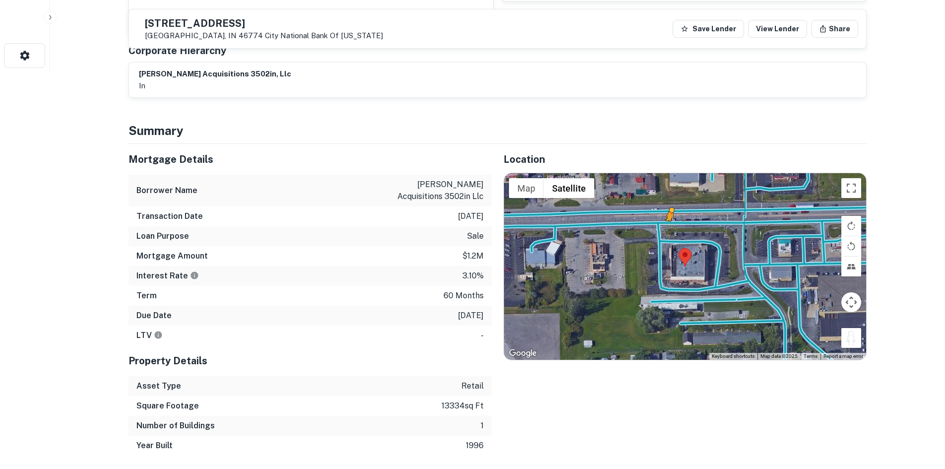
drag, startPoint x: 850, startPoint y: 330, endPoint x: 664, endPoint y: 221, distance: 216.1
click at [664, 221] on div "To activate drag with keyboard, press Alt + Enter. Once in keyboard drag state,…" at bounding box center [685, 266] width 362 height 186
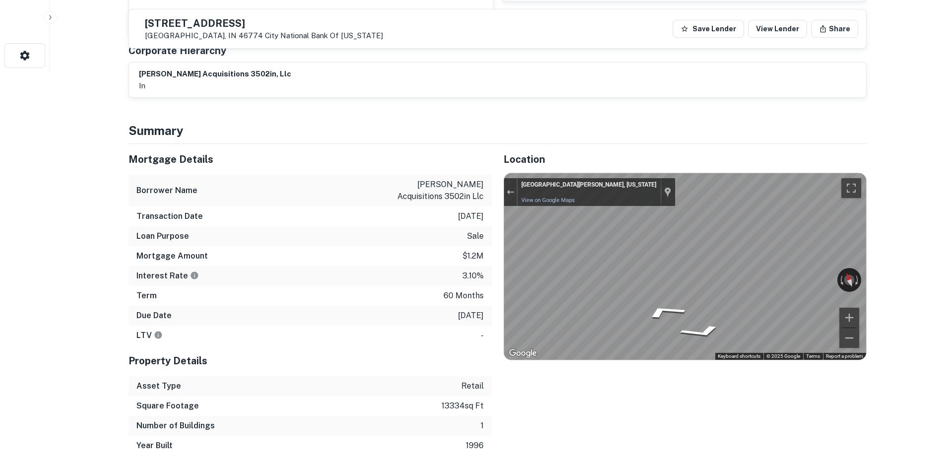
click at [455, 241] on div "Mortgage Details Borrower Name [PERSON_NAME] acquisitions 3502in llc Transactio…" at bounding box center [492, 299] width 750 height 311
click at [497, 268] on div "Location ← Move left → Move right ↑ Move up ↓ Move down + Zoom in - Zoom out Ho…" at bounding box center [678, 299] width 375 height 311
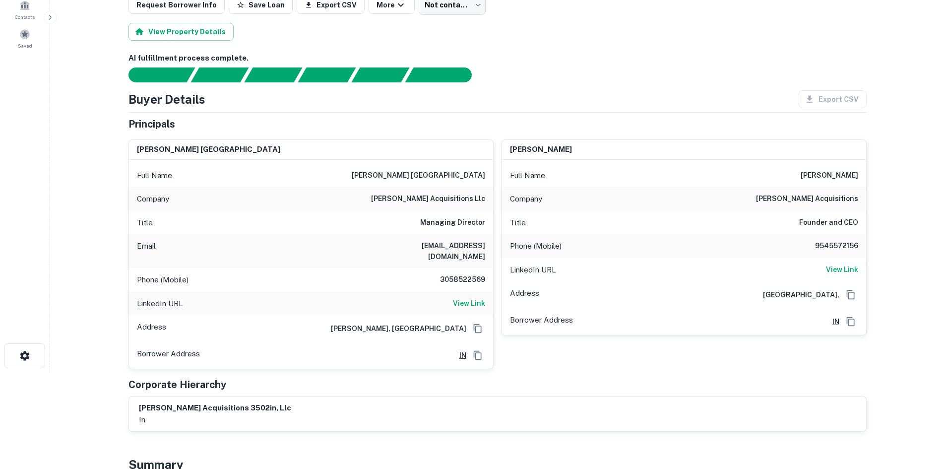
scroll to position [99, 0]
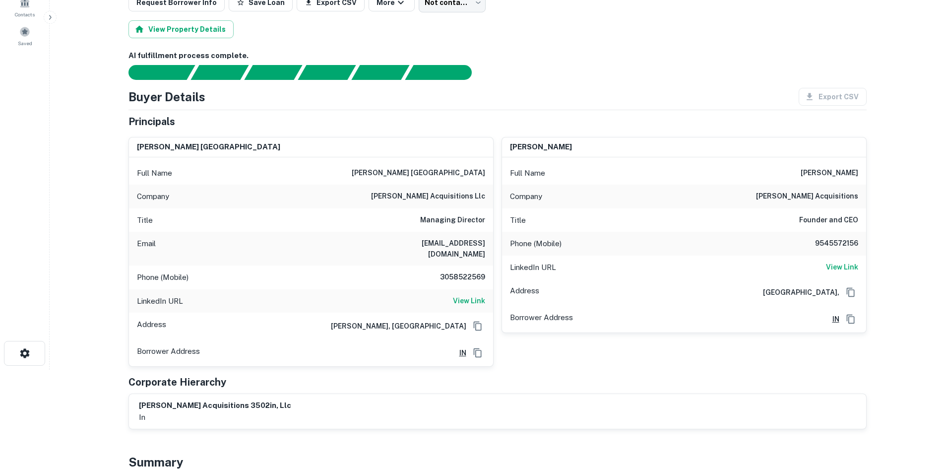
click at [451, 197] on h6 "[PERSON_NAME] acquisitions llc" at bounding box center [428, 196] width 114 height 12
drag, startPoint x: 451, startPoint y: 197, endPoint x: 445, endPoint y: 193, distance: 7.2
copy h6 "[PERSON_NAME] acquisitions llc"
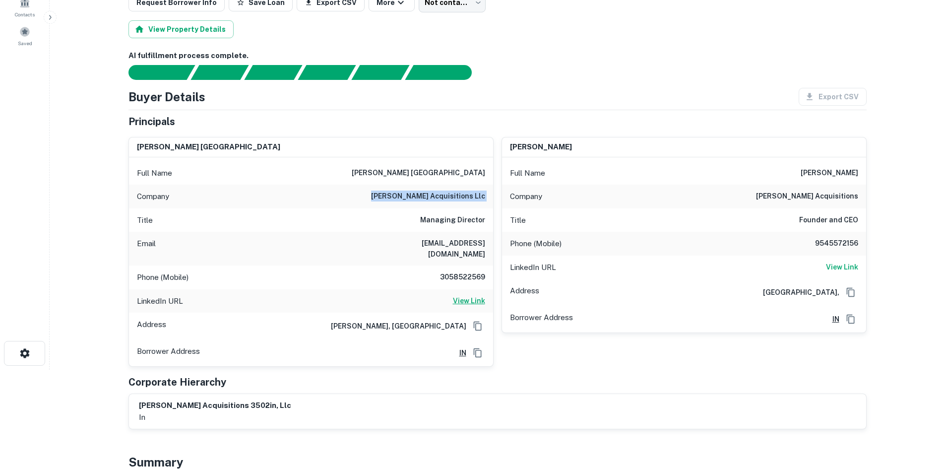
click at [479, 295] on h6 "View Link" at bounding box center [469, 300] width 32 height 11
click at [451, 272] on h6 "3058522569" at bounding box center [456, 277] width 60 height 12
click at [451, 271] on h6 "3058522569" at bounding box center [456, 277] width 60 height 12
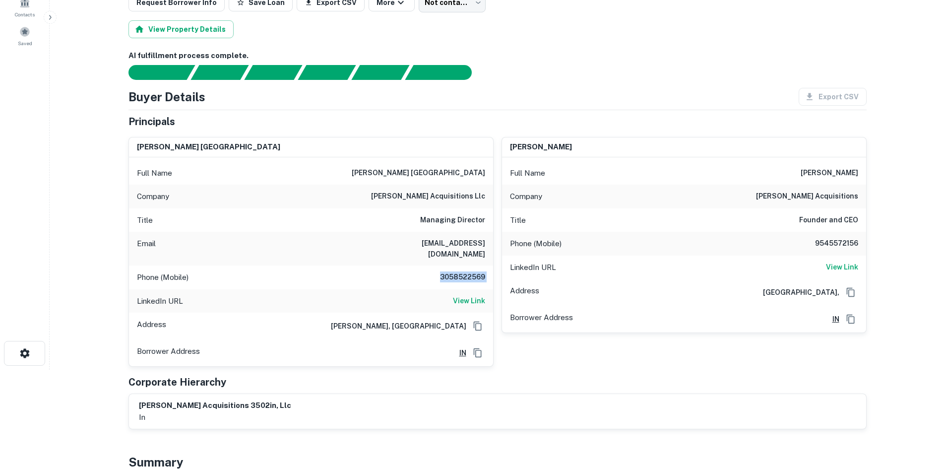
copy h6 "3058522569"
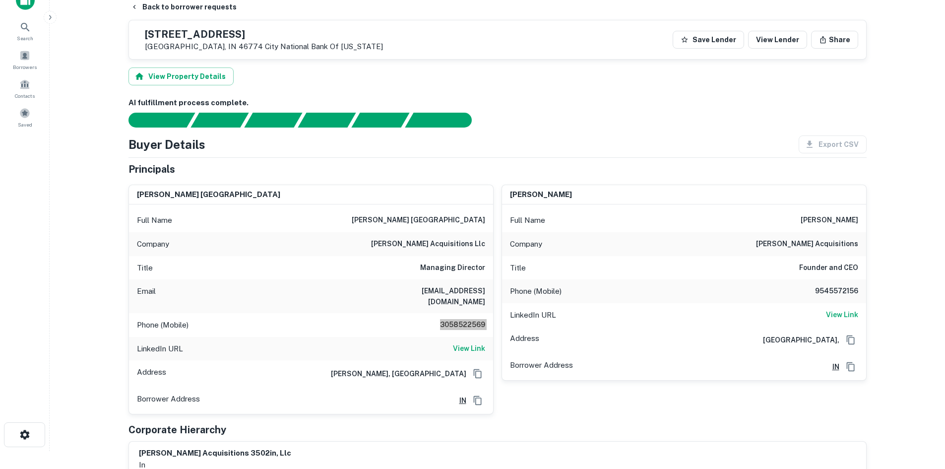
scroll to position [0, 0]
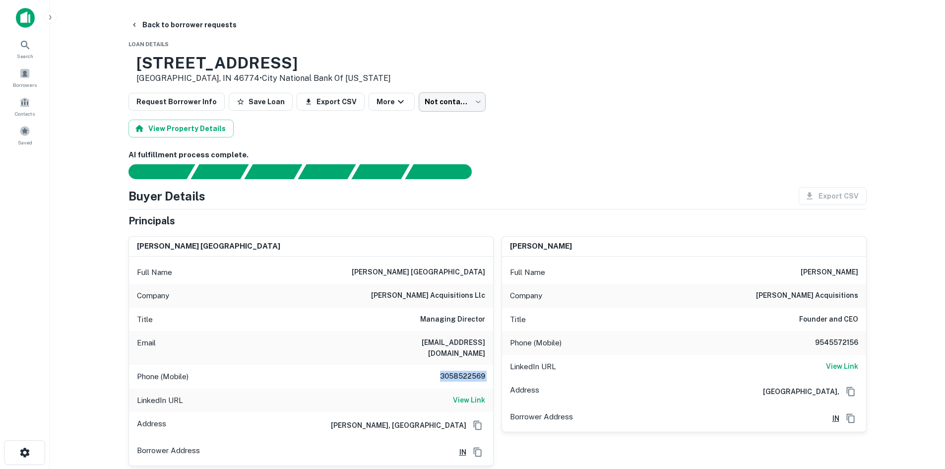
click at [456, 107] on body "Search Borrowers Contacts Saved Back to borrower requests Loan Details [STREET_…" at bounding box center [472, 234] width 945 height 469
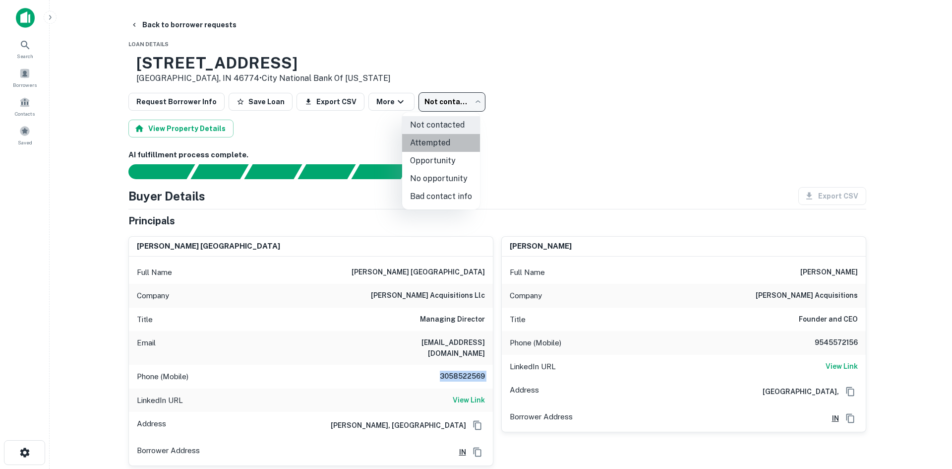
click at [456, 142] on li "Attempted" at bounding box center [441, 143] width 78 height 18
type input "*********"
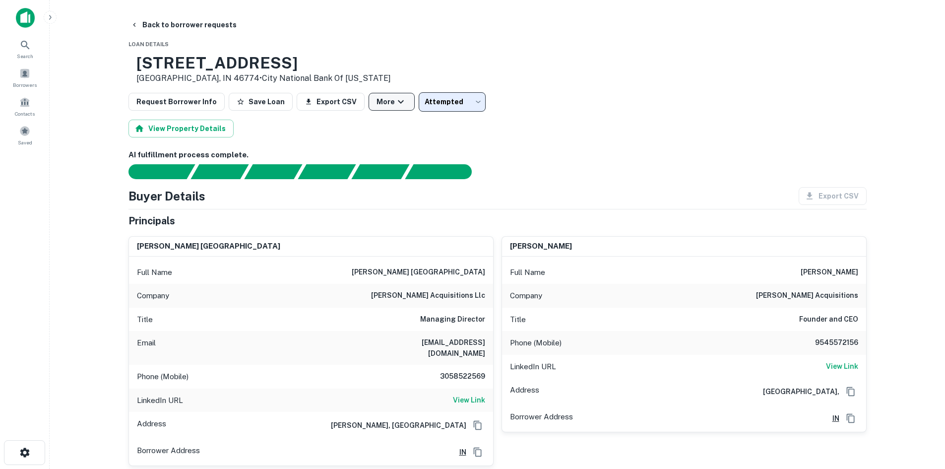
drag, startPoint x: 400, startPoint y: 132, endPoint x: 368, endPoint y: 104, distance: 42.5
click at [400, 132] on div "View Property Details" at bounding box center [497, 129] width 738 height 18
click at [189, 27] on button "Back to borrower requests" at bounding box center [183, 25] width 114 height 18
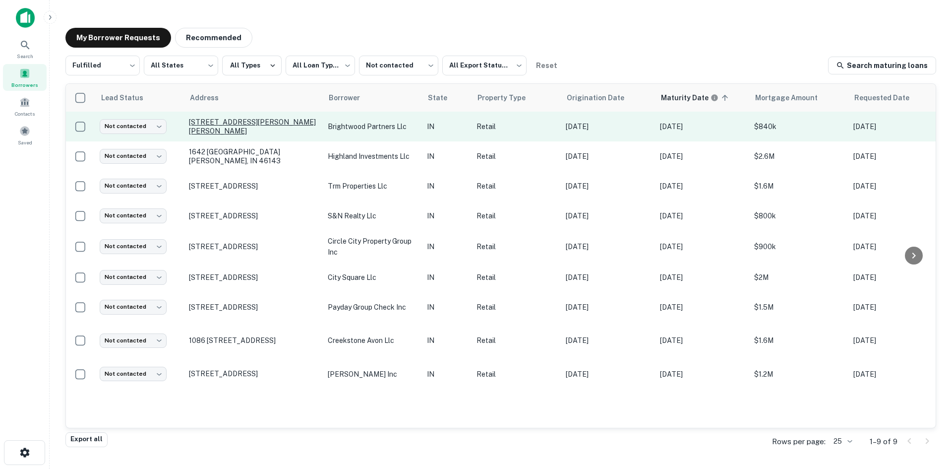
click at [284, 122] on p "[STREET_ADDRESS][PERSON_NAME][PERSON_NAME]" at bounding box center [253, 127] width 129 height 18
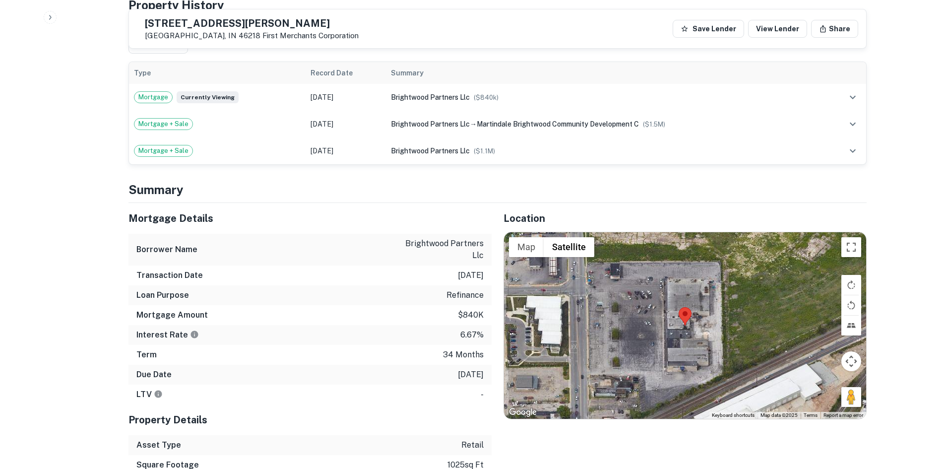
scroll to position [645, 0]
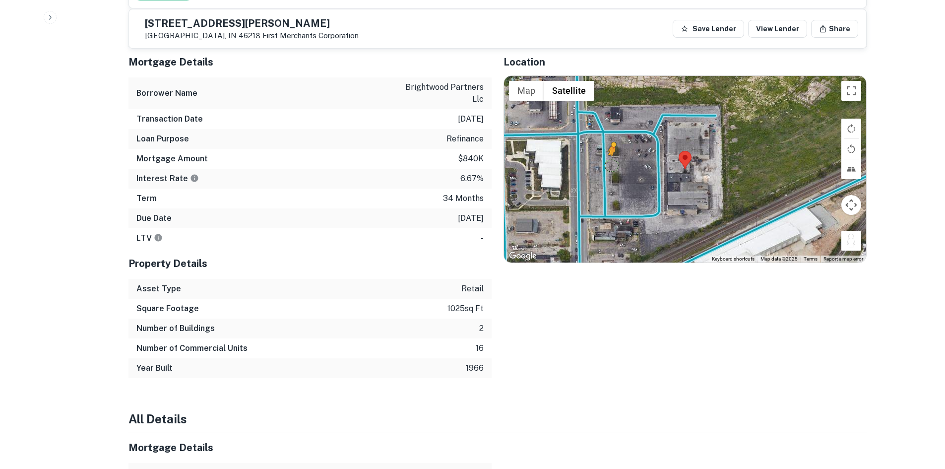
drag, startPoint x: 844, startPoint y: 245, endPoint x: 610, endPoint y: 166, distance: 247.0
click at [610, 166] on div "To activate drag with keyboard, press Alt + Enter. Once in keyboard drag state,…" at bounding box center [685, 169] width 362 height 186
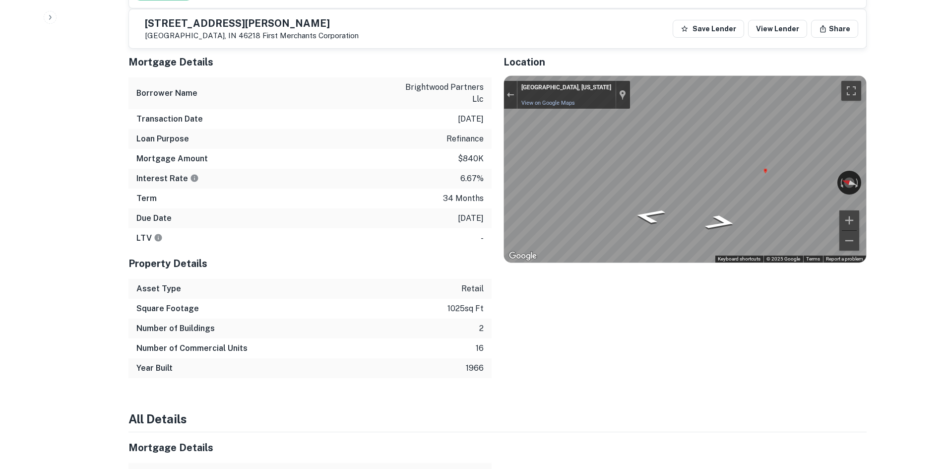
click at [430, 183] on div "Mortgage Details Borrower Name brightwood partners llc Transaction Date [DATE] …" at bounding box center [492, 212] width 750 height 331
click at [446, 195] on div "Mortgage Details Borrower Name brightwood partners llc Transaction Date [DATE] …" at bounding box center [492, 212] width 750 height 331
click at [463, 173] on p "6.67%" at bounding box center [471, 179] width 23 height 12
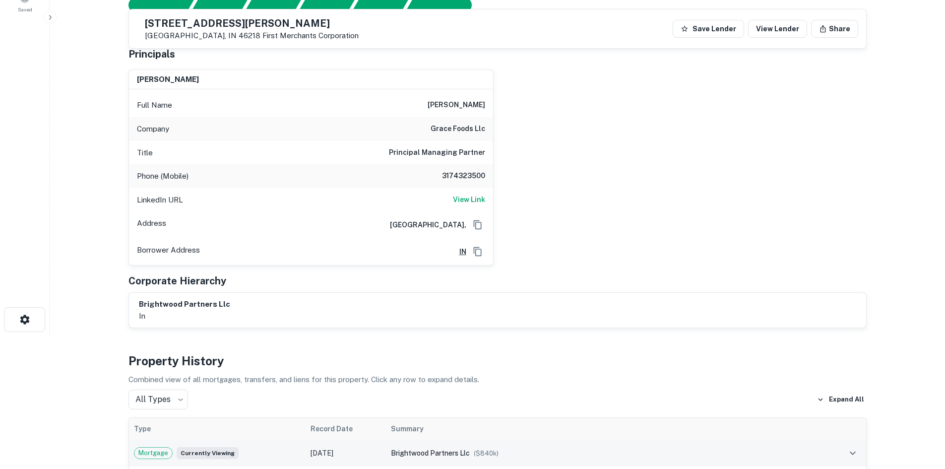
scroll to position [99, 0]
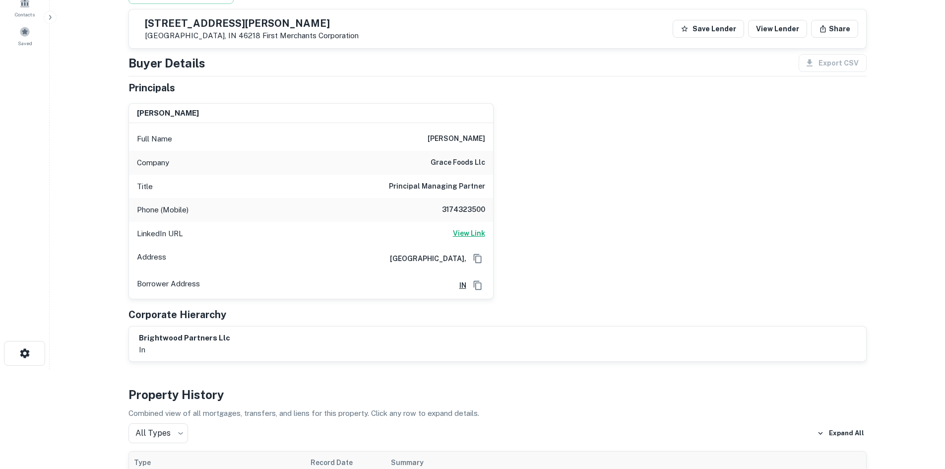
click at [472, 230] on h6 "View Link" at bounding box center [469, 233] width 32 height 11
click at [459, 211] on h6 "3174323500" at bounding box center [456, 210] width 60 height 12
copy h6 "3174323500"
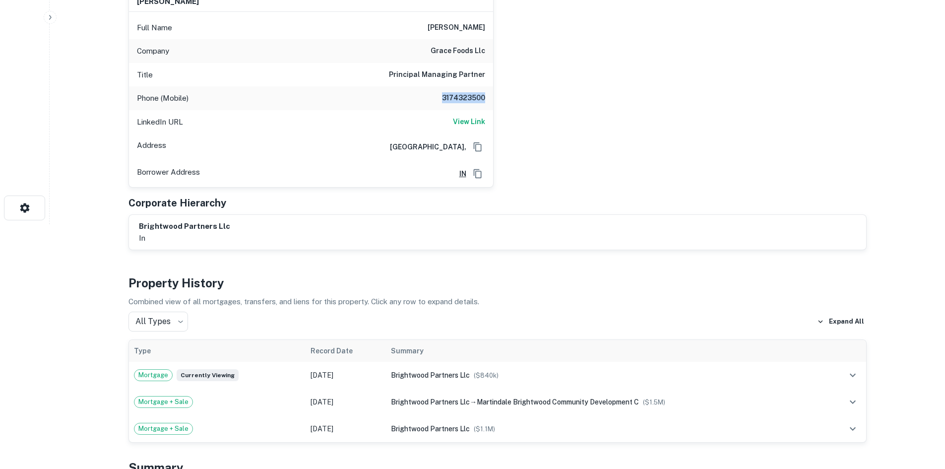
scroll to position [595, 0]
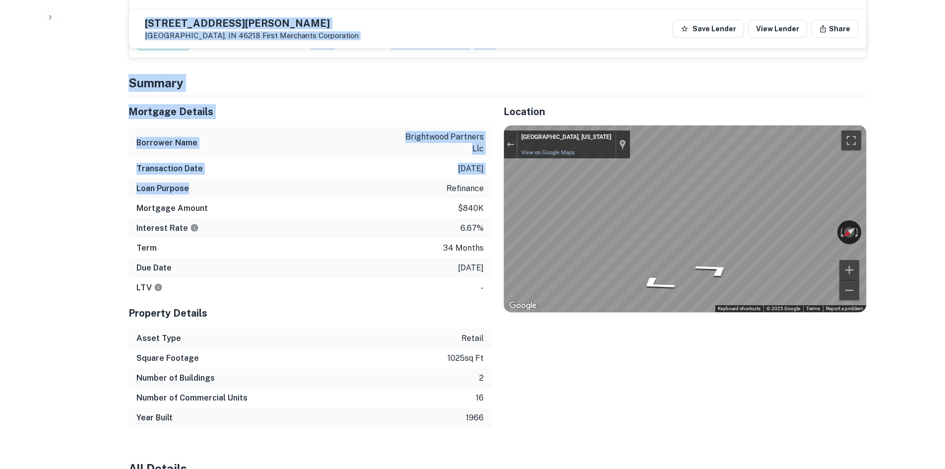
drag, startPoint x: 116, startPoint y: 75, endPoint x: 190, endPoint y: 178, distance: 127.1
click at [190, 179] on div "Loan Purpose refinance" at bounding box center [309, 189] width 363 height 20
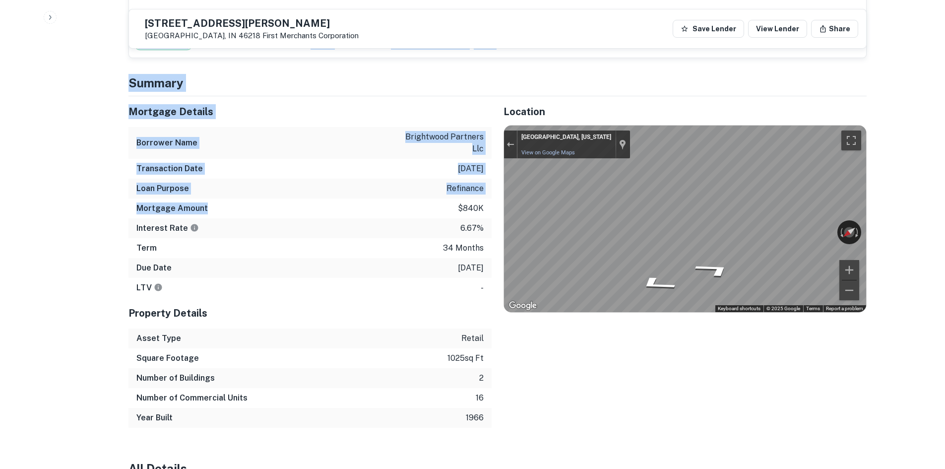
drag, startPoint x: 103, startPoint y: 84, endPoint x: 281, endPoint y: 202, distance: 214.0
click at [281, 202] on div "Mortgage Amount $840k" at bounding box center [309, 208] width 363 height 20
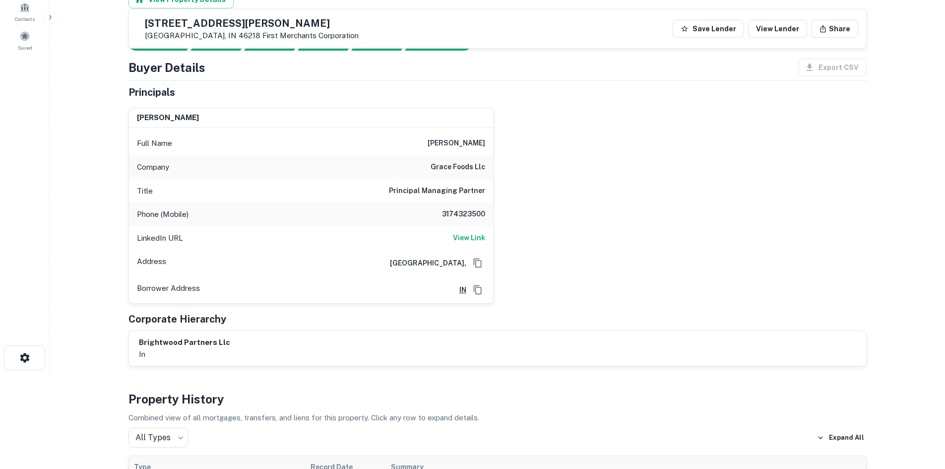
scroll to position [0, 0]
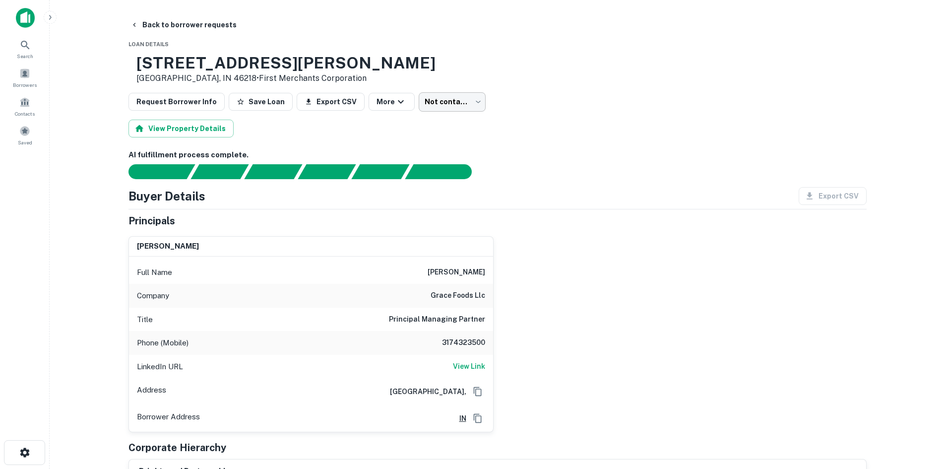
click at [434, 111] on body "Search Borrowers Contacts Saved Back to borrower requests Loan Details [STREET_…" at bounding box center [472, 234] width 945 height 469
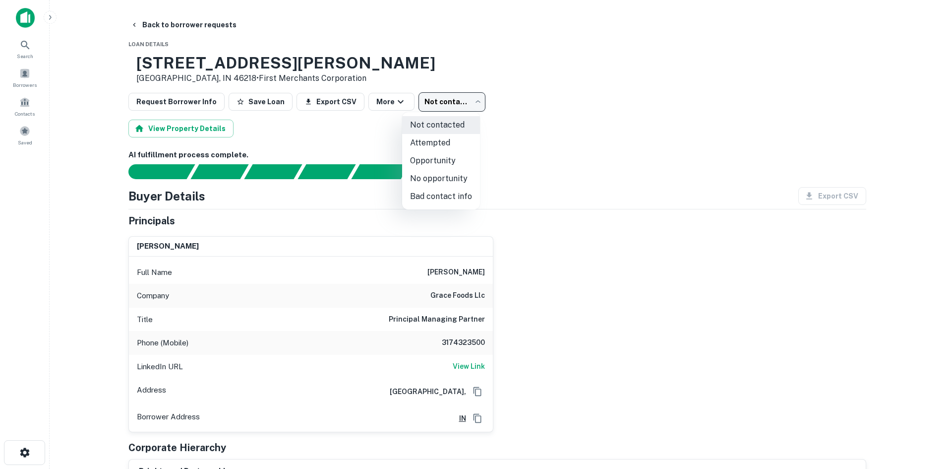
click at [444, 139] on li "Attempted" at bounding box center [441, 143] width 78 height 18
type input "*********"
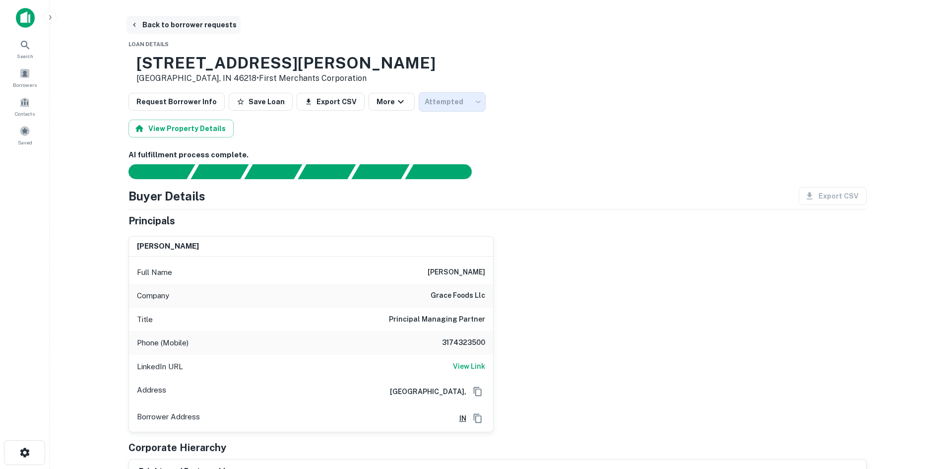
click at [194, 23] on button "Back to borrower requests" at bounding box center [183, 25] width 114 height 18
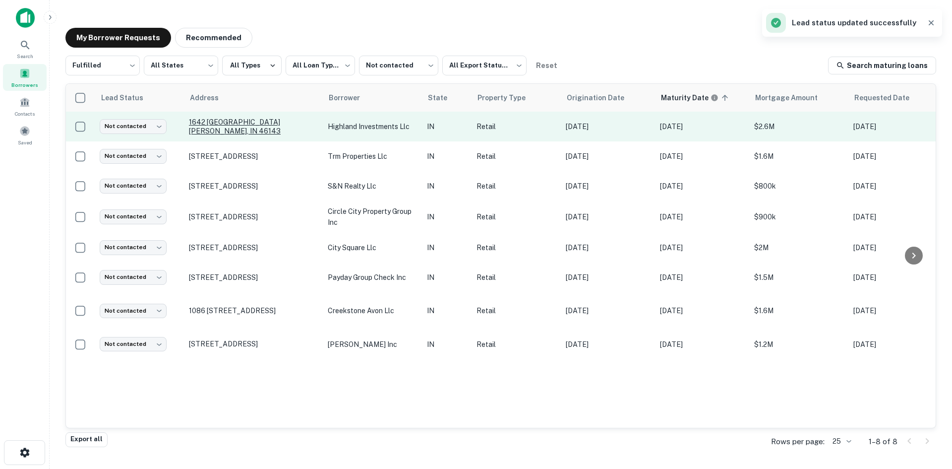
click at [212, 129] on p "1642 [GEOGRAPHIC_DATA][PERSON_NAME], IN 46143" at bounding box center [253, 127] width 129 height 18
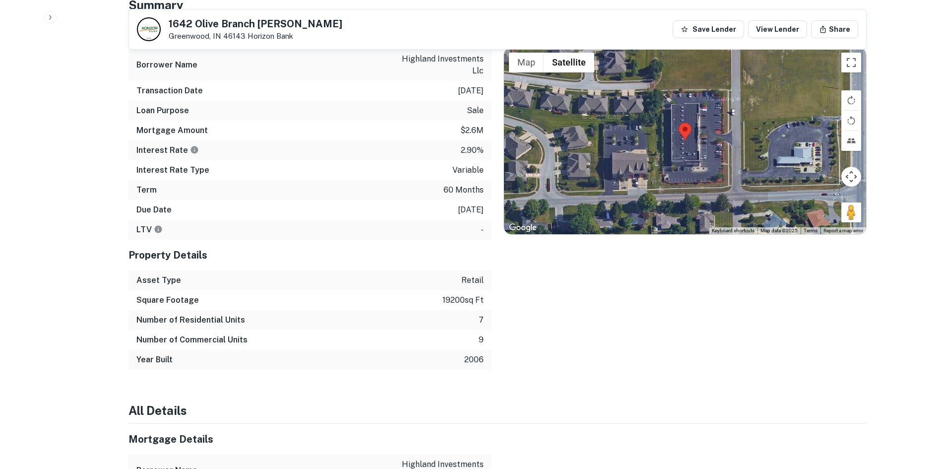
scroll to position [595, 0]
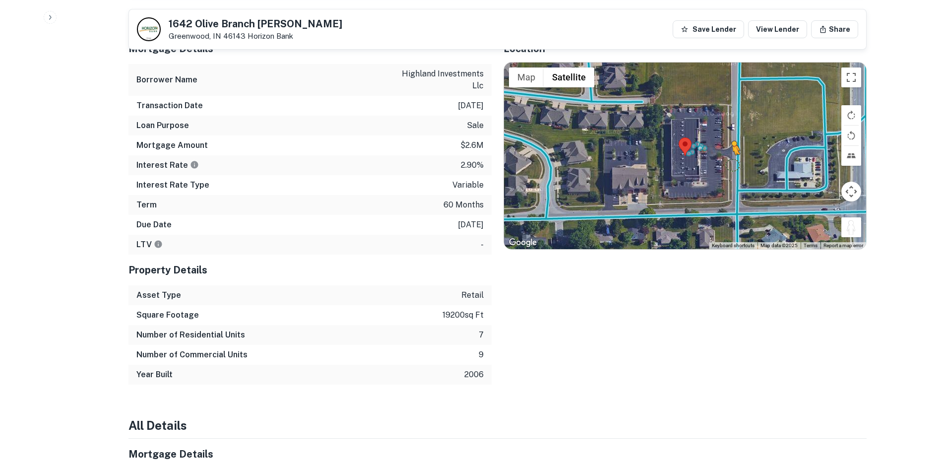
drag, startPoint x: 846, startPoint y: 218, endPoint x: 726, endPoint y: 144, distance: 141.2
click at [726, 144] on div "To activate drag with keyboard, press Alt + Enter. Once in keyboard drag state,…" at bounding box center [685, 155] width 362 height 186
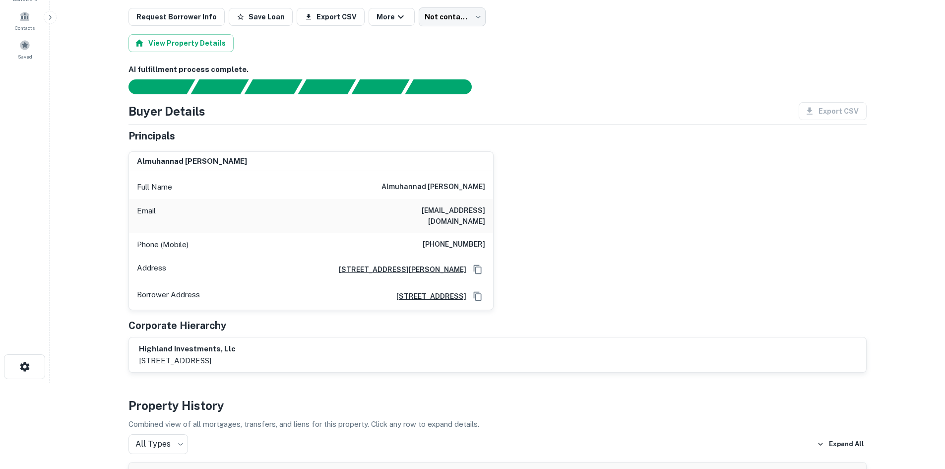
scroll to position [50, 0]
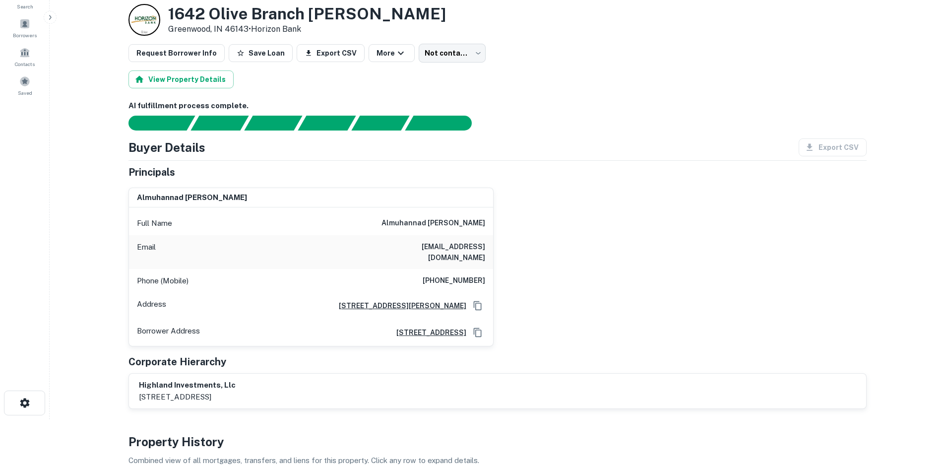
click at [456, 275] on h6 "[PHONE_NUMBER]" at bounding box center [454, 281] width 62 height 12
copy h6 "[PHONE_NUMBER]"
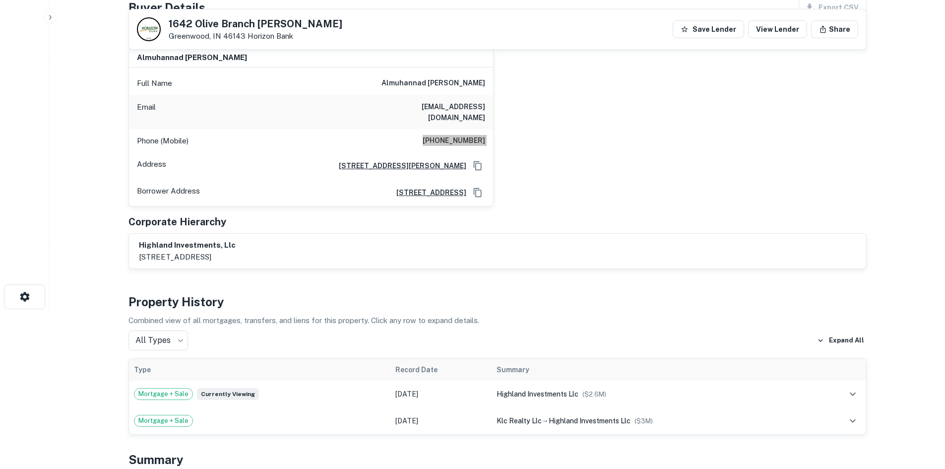
scroll to position [0, 0]
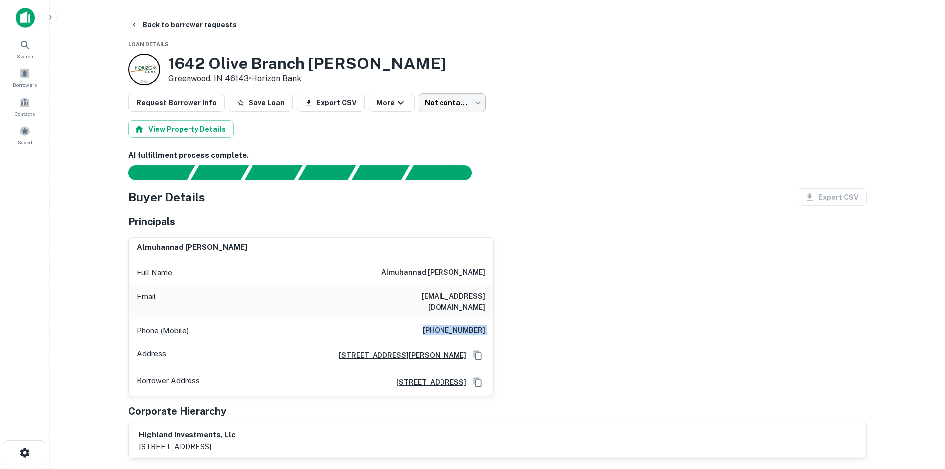
click at [451, 104] on body "Search Borrowers Contacts Saved Back to borrower requests Loan Details [GEOGRAP…" at bounding box center [472, 234] width 945 height 469
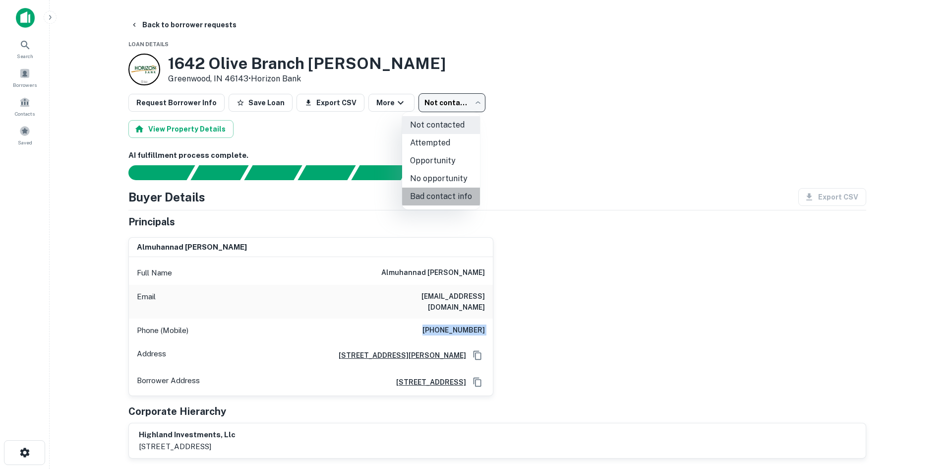
click at [442, 200] on li "Bad contact info" at bounding box center [441, 196] width 78 height 18
type input "**********"
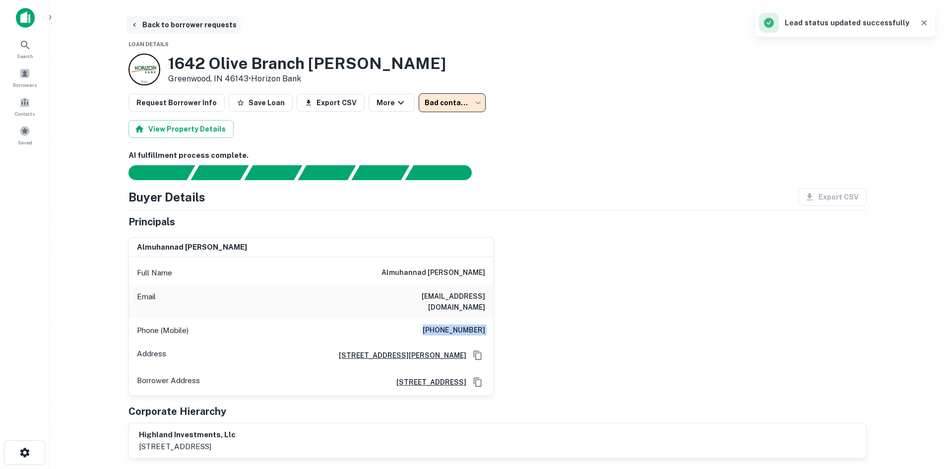
click at [186, 24] on button "Back to borrower requests" at bounding box center [183, 25] width 114 height 18
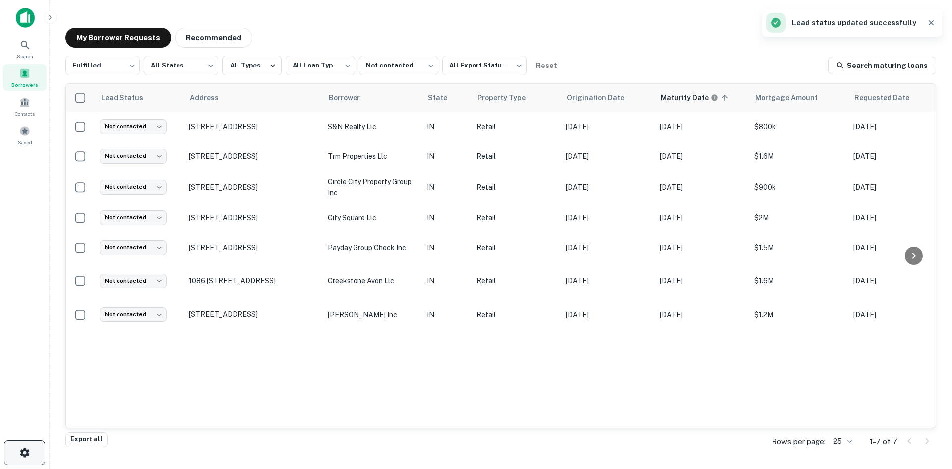
drag, startPoint x: 258, startPoint y: 126, endPoint x: 42, endPoint y: 458, distance: 396.4
click at [258, 126] on p "[STREET_ADDRESS]" at bounding box center [253, 126] width 129 height 9
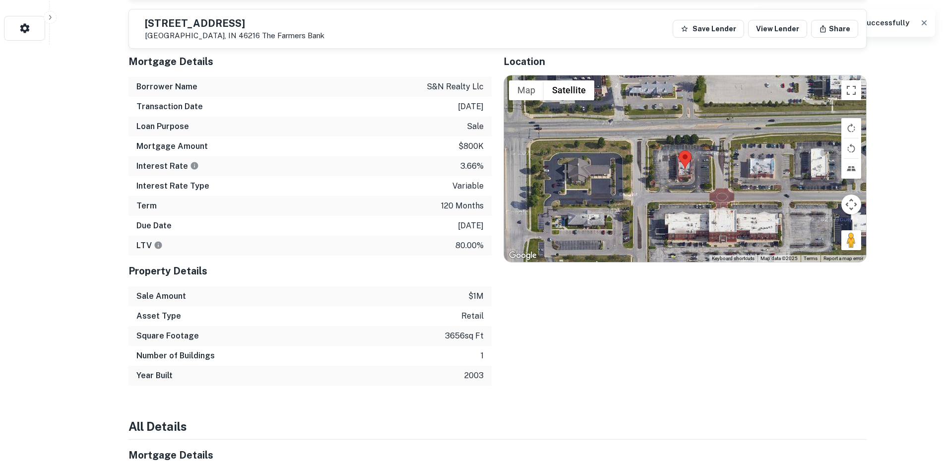
scroll to position [298, 0]
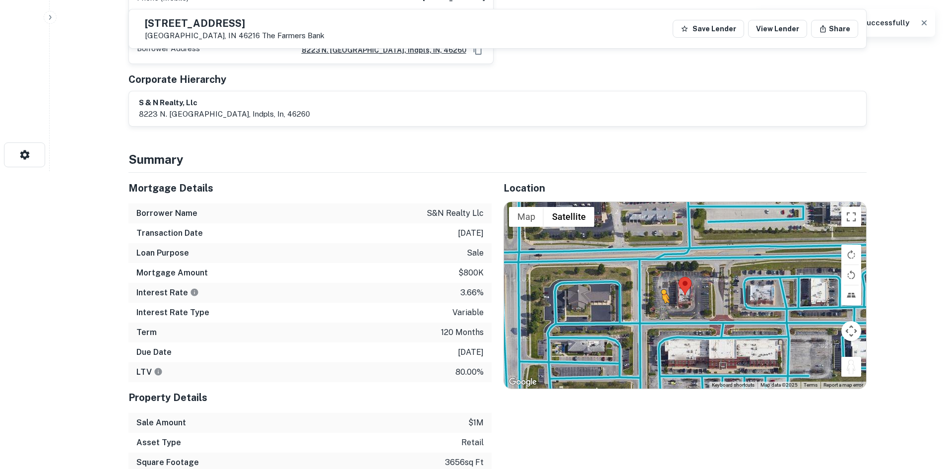
drag, startPoint x: 851, startPoint y: 357, endPoint x: 656, endPoint y: 301, distance: 203.1
click at [656, 301] on div "To activate drag with keyboard, press Alt + Enter. Once in keyboard drag state,…" at bounding box center [685, 295] width 362 height 186
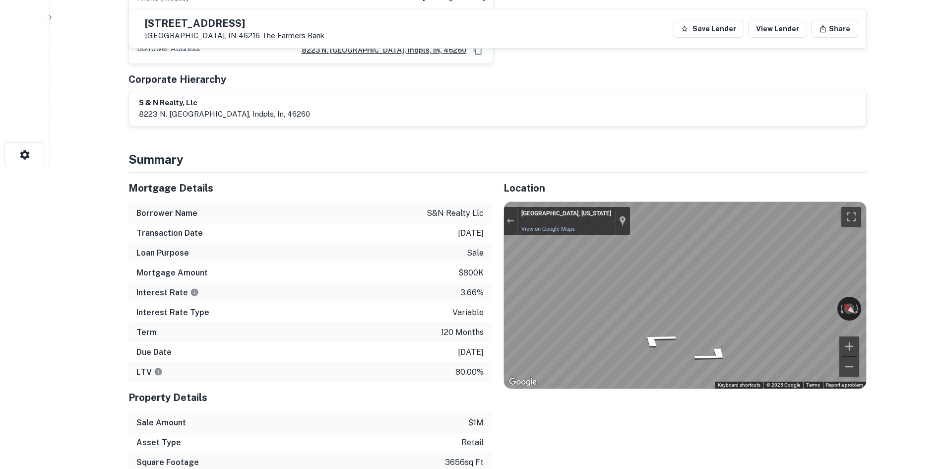
click at [282, 320] on div "Mortgage Details Borrower Name s&n realty llc Transaction Date [DATE] Loan Purp…" at bounding box center [492, 342] width 750 height 339
click at [641, 337] on icon "Go North" at bounding box center [651, 346] width 67 height 22
click at [634, 340] on icon "Go North" at bounding box center [649, 349] width 60 height 21
click at [471, 298] on div "Mortgage Details Borrower Name s&n realty llc Transaction Date [DATE] Loan Purp…" at bounding box center [492, 342] width 750 height 339
click at [666, 349] on icon "Go North" at bounding box center [653, 359] width 70 height 23
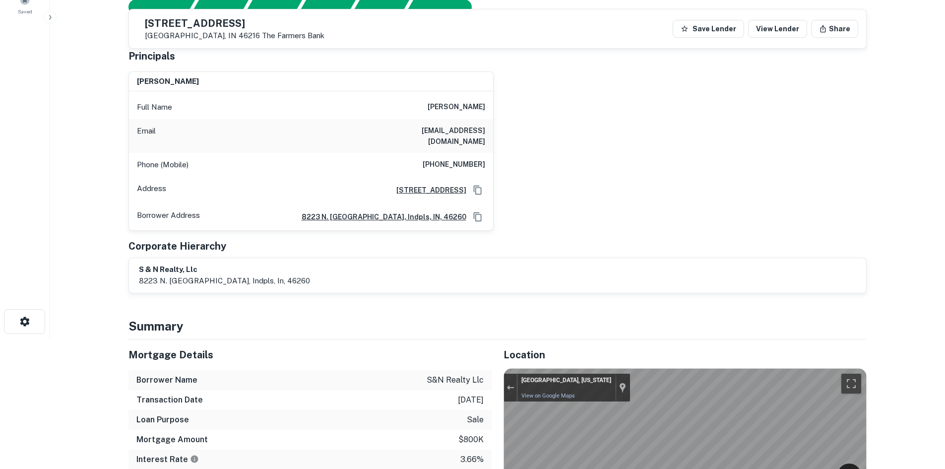
scroll to position [0, 0]
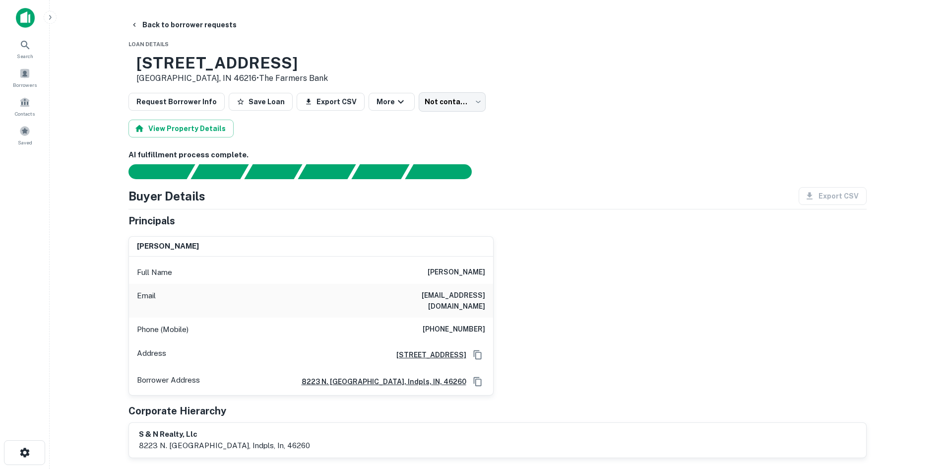
click at [464, 323] on h6 "[PHONE_NUMBER]" at bounding box center [454, 329] width 62 height 12
copy h6 "[PHONE_NUMBER]"
click at [456, 105] on body "Search Borrowers Contacts Saved Back to borrower requests Loan Details [STREET_…" at bounding box center [472, 234] width 945 height 469
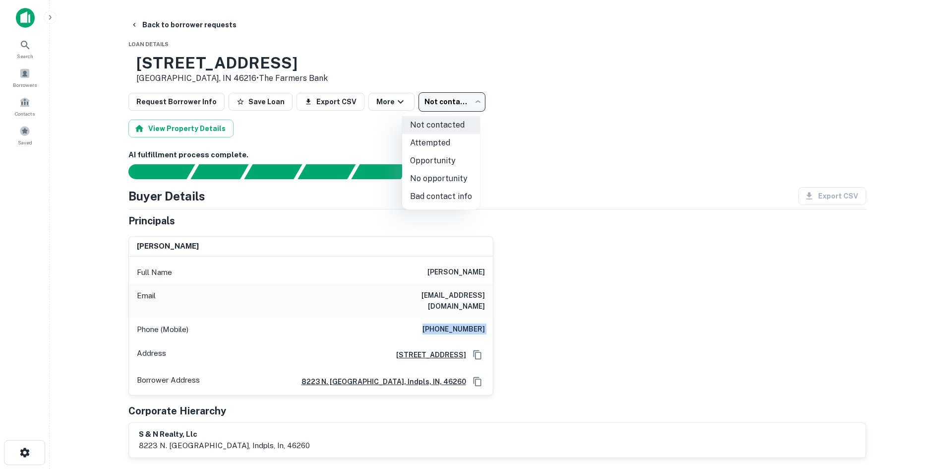
click at [429, 143] on li "Attempted" at bounding box center [441, 143] width 78 height 18
type input "*********"
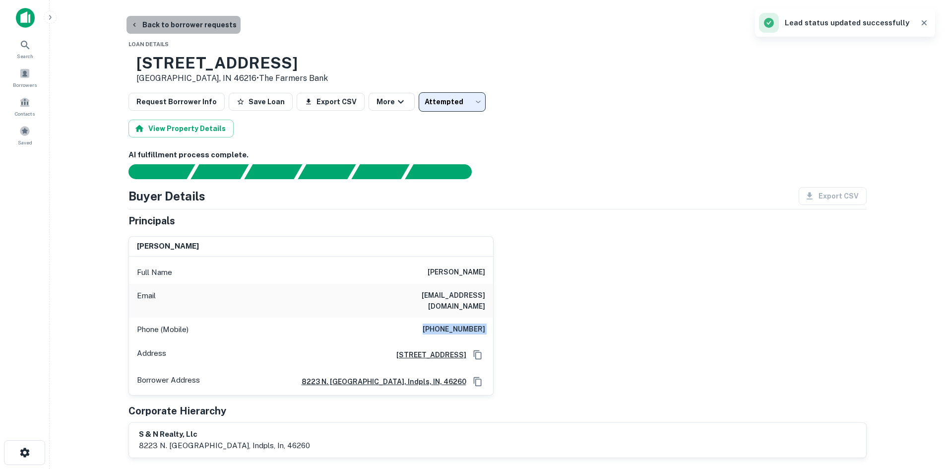
click at [185, 25] on button "Back to borrower requests" at bounding box center [183, 25] width 114 height 18
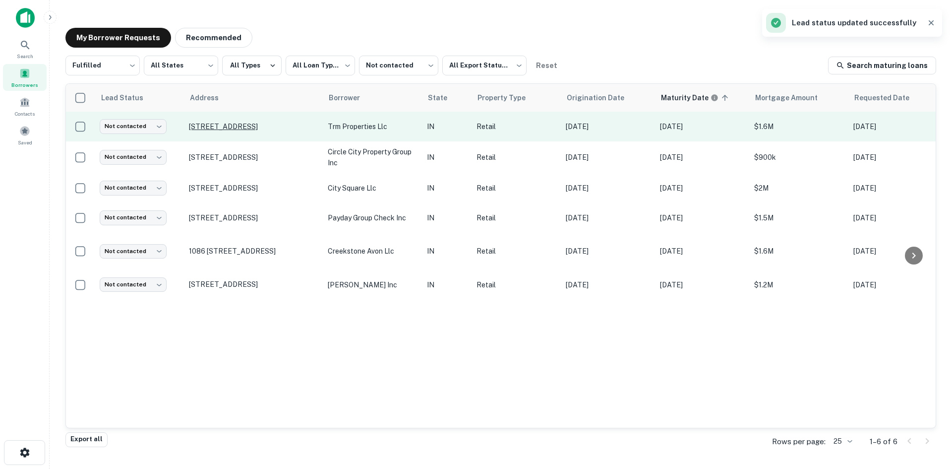
click at [294, 125] on p "[STREET_ADDRESS]" at bounding box center [253, 126] width 129 height 9
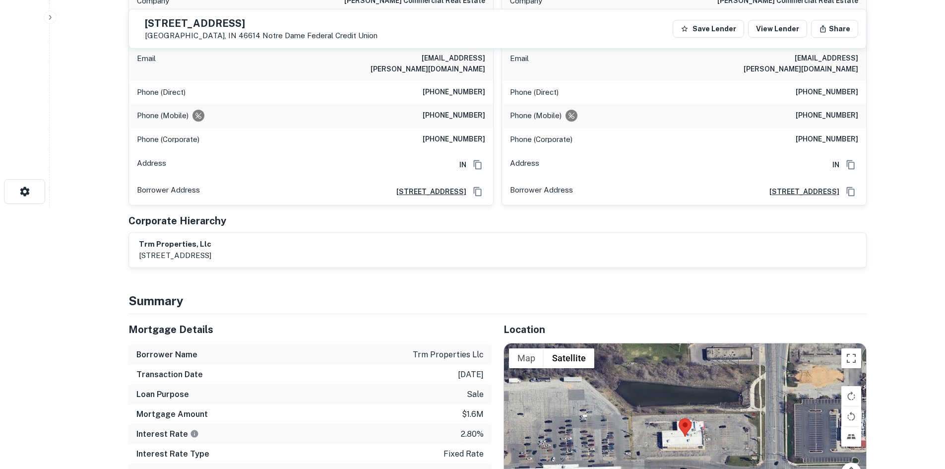
scroll to position [347, 0]
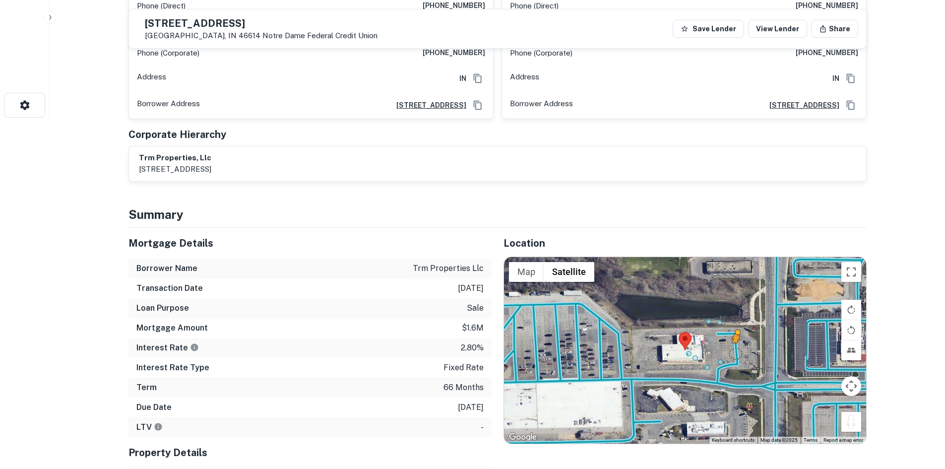
drag, startPoint x: 850, startPoint y: 414, endPoint x: 731, endPoint y: 336, distance: 142.0
click at [731, 336] on div "To activate drag with keyboard, press Alt + Enter. Once in keyboard drag state,…" at bounding box center [685, 350] width 362 height 186
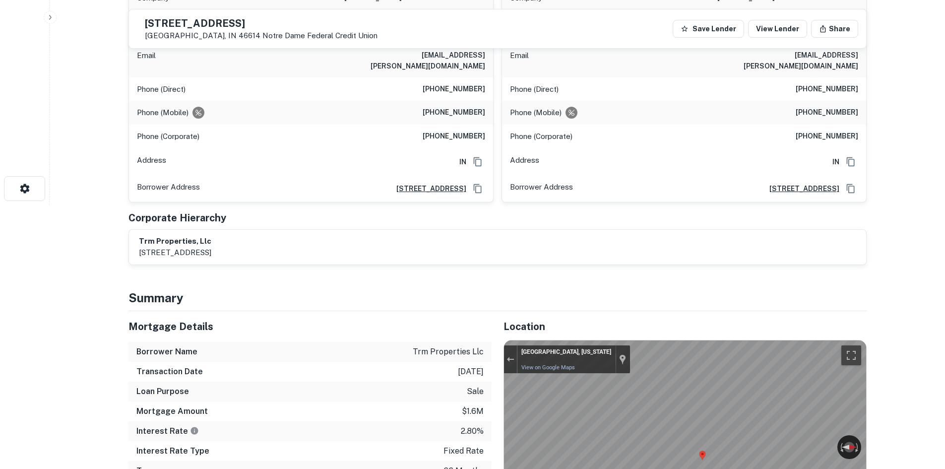
scroll to position [50, 0]
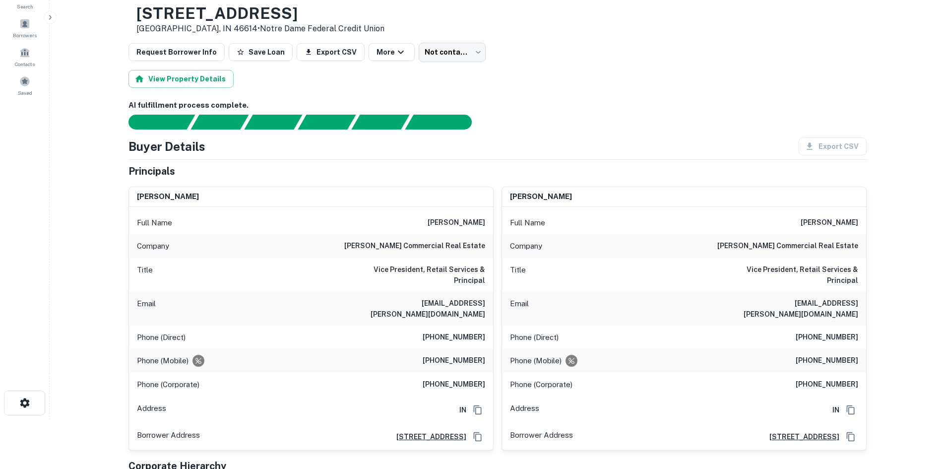
click at [457, 331] on h6 "[PHONE_NUMBER]" at bounding box center [454, 337] width 62 height 12
click at [455, 338] on div "Phone (Direct) [PHONE_NUMBER]" at bounding box center [311, 337] width 364 height 24
click at [461, 325] on div "Phone (Direct) [PHONE_NUMBER]" at bounding box center [311, 337] width 364 height 24
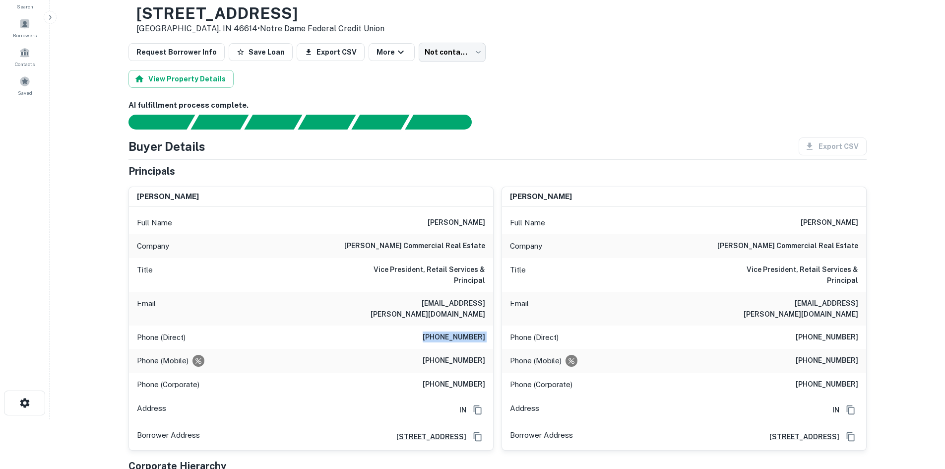
click at [461, 325] on div "Phone (Direct) [PHONE_NUMBER]" at bounding box center [311, 337] width 364 height 24
click at [436, 237] on div "Company [PERSON_NAME] commercial real estate" at bounding box center [311, 246] width 364 height 24
click at [435, 240] on div "Company [PERSON_NAME] commercial real estate" at bounding box center [311, 246] width 364 height 24
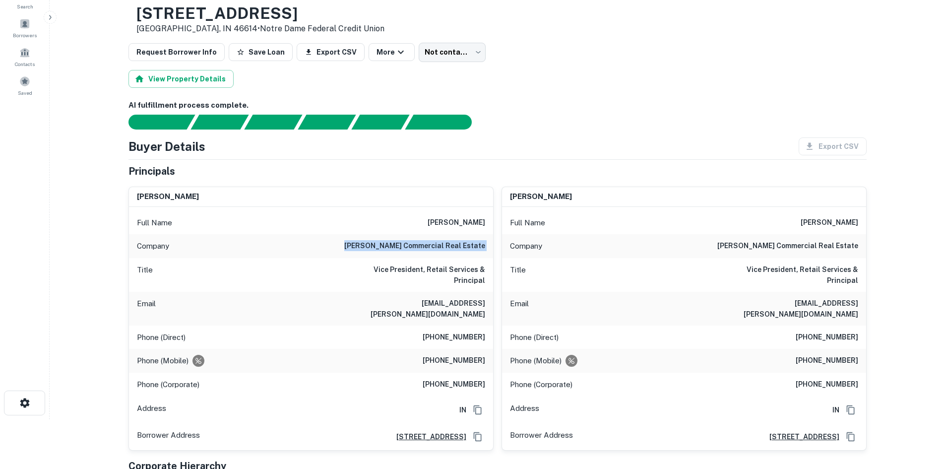
click at [435, 240] on div "Company [PERSON_NAME] commercial real estate" at bounding box center [311, 246] width 364 height 24
click at [418, 47] on body "Search Borrowers Contacts Saved Back to borrower requests Loan Details [STREET_…" at bounding box center [472, 184] width 945 height 469
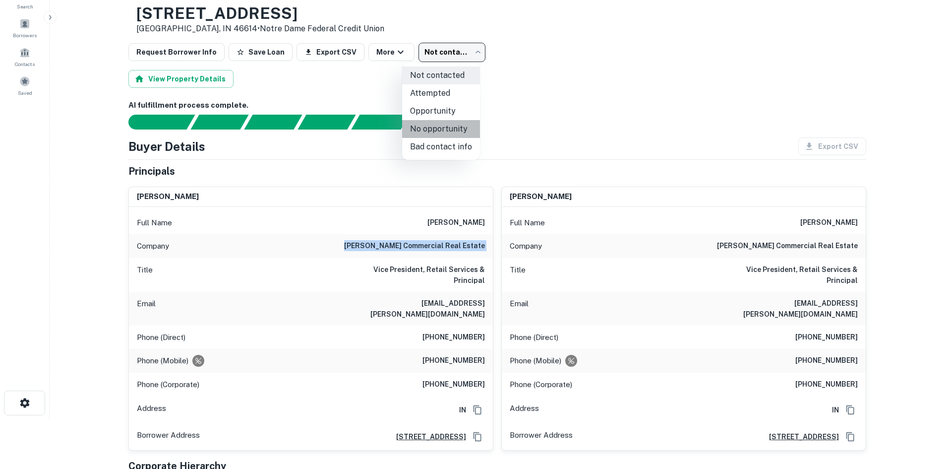
click at [448, 133] on li "No opportunity" at bounding box center [441, 129] width 78 height 18
type input "**********"
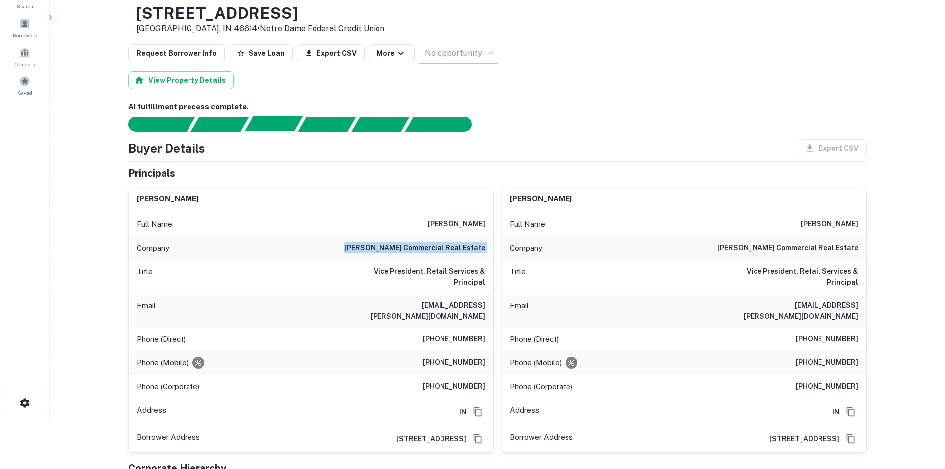
scroll to position [0, 0]
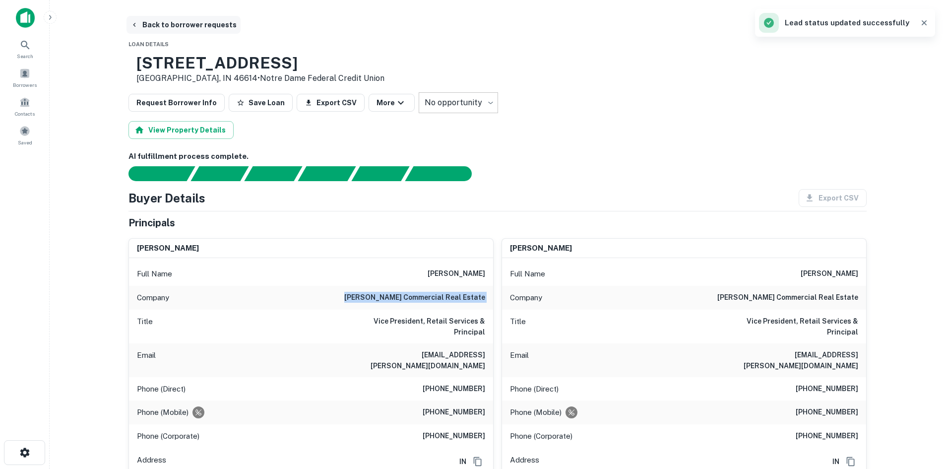
click at [187, 22] on button "Back to borrower requests" at bounding box center [183, 25] width 114 height 18
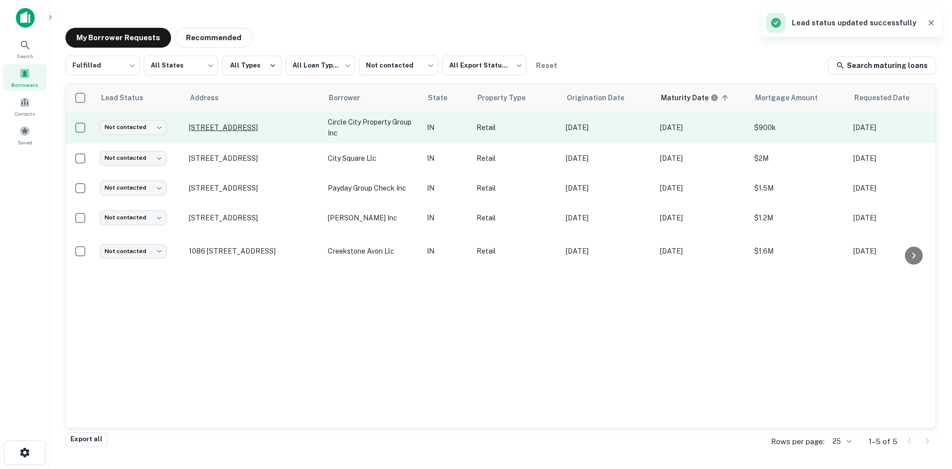
click at [239, 127] on p "[STREET_ADDRESS]" at bounding box center [253, 127] width 129 height 9
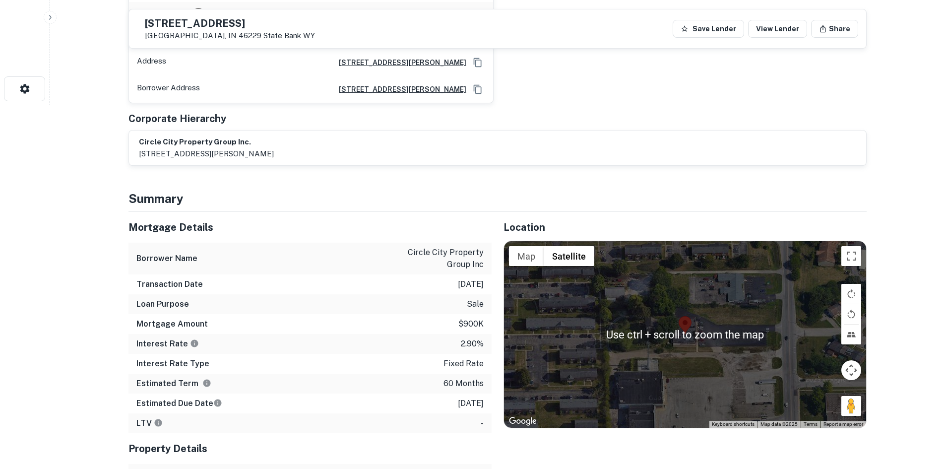
scroll to position [496, 0]
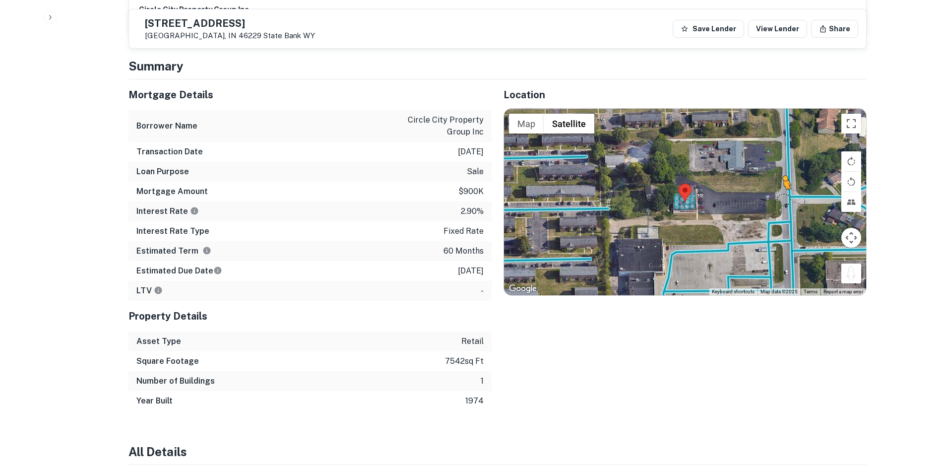
drag, startPoint x: 856, startPoint y: 270, endPoint x: 780, endPoint y: 184, distance: 115.6
click at [780, 184] on div "To activate drag with keyboard, press Alt + Enter. Once in keyboard drag state,…" at bounding box center [685, 202] width 362 height 186
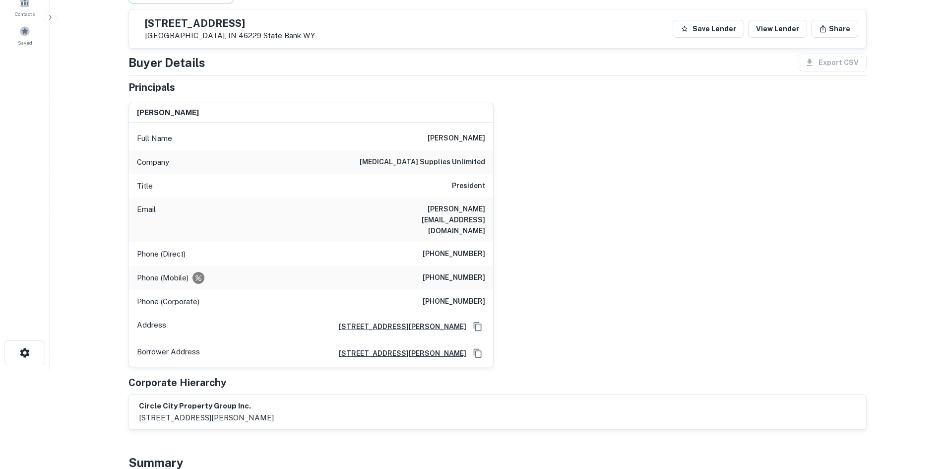
scroll to position [99, 0]
click at [481, 272] on h6 "[PHONE_NUMBER]" at bounding box center [454, 278] width 62 height 12
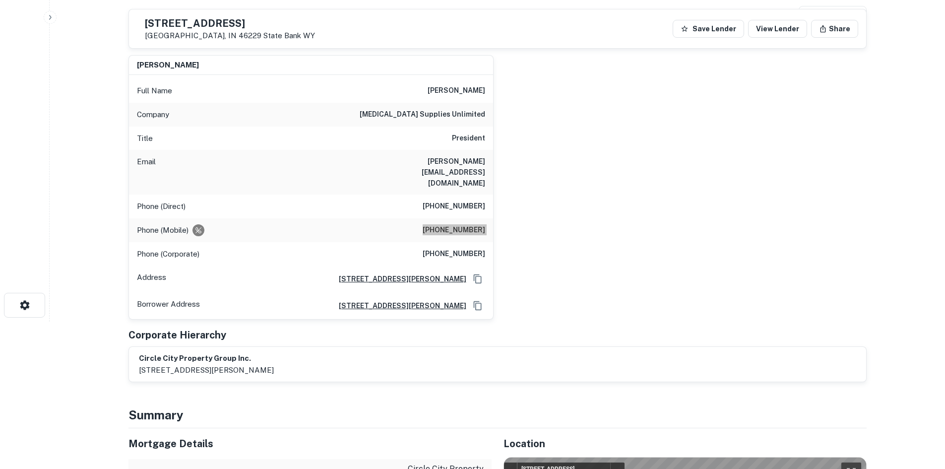
scroll to position [149, 0]
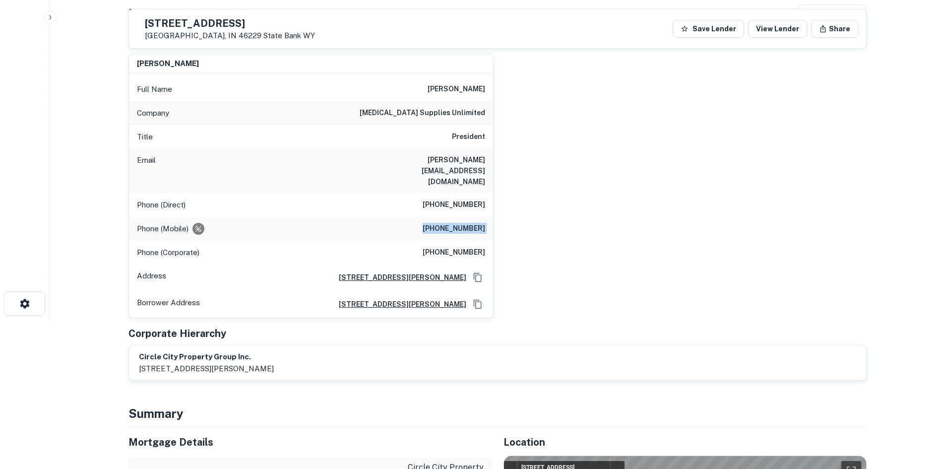
drag, startPoint x: 457, startPoint y: 226, endPoint x: 465, endPoint y: 225, distance: 8.5
click at [457, 226] on div "Phone (Mobile) [PHONE_NUMBER]" at bounding box center [311, 229] width 364 height 24
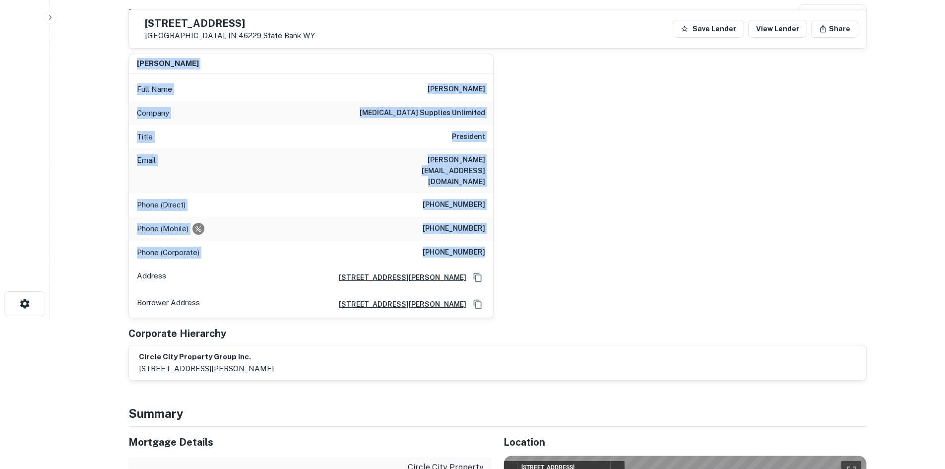
drag, startPoint x: 490, startPoint y: 240, endPoint x: 124, endPoint y: 57, distance: 408.8
click at [124, 57] on div "[PERSON_NAME] Full Name [PERSON_NAME] Company [MEDICAL_DATA] supplies unlimited…" at bounding box center [307, 182] width 373 height 272
click at [123, 57] on div "[PERSON_NAME] Full Name [PERSON_NAME] Company [MEDICAL_DATA] supplies unlimited…" at bounding box center [307, 182] width 373 height 272
drag, startPoint x: 135, startPoint y: 54, endPoint x: 510, endPoint y: 263, distance: 429.4
click at [510, 263] on div "[PERSON_NAME] Full Name [PERSON_NAME] Company [MEDICAL_DATA] supplies unlimited…" at bounding box center [494, 182] width 746 height 272
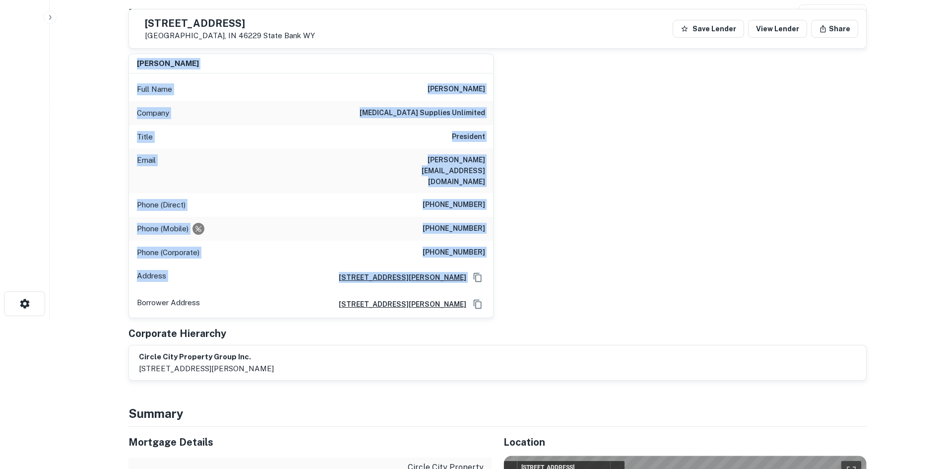
click at [529, 265] on div "[PERSON_NAME] Full Name [PERSON_NAME] Company [MEDICAL_DATA] supplies unlimited…" at bounding box center [494, 182] width 746 height 272
drag, startPoint x: 526, startPoint y: 245, endPoint x: 149, endPoint y: 61, distance: 419.0
click at [150, 61] on div "[PERSON_NAME] Full Name [PERSON_NAME] Company [MEDICAL_DATA] supplies unlimited…" at bounding box center [494, 182] width 746 height 272
click at [148, 61] on h6 "[PERSON_NAME]" at bounding box center [168, 63] width 62 height 11
drag, startPoint x: 135, startPoint y: 63, endPoint x: 562, endPoint y: 320, distance: 497.7
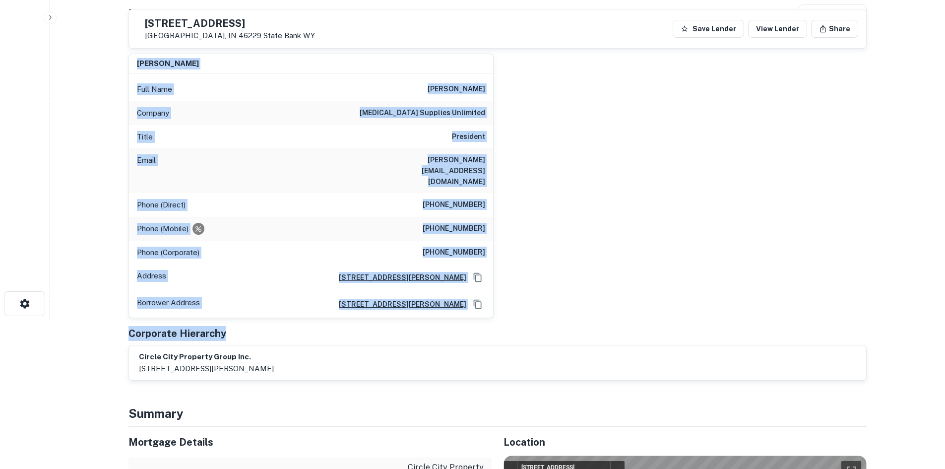
click at [562, 320] on div "Principals [PERSON_NAME] Full Name [PERSON_NAME] Company [MEDICAL_DATA] supplie…" at bounding box center [497, 206] width 738 height 350
click at [567, 311] on div "Principals [PERSON_NAME] Full Name [PERSON_NAME] Company [MEDICAL_DATA] supplie…" at bounding box center [497, 206] width 738 height 350
drag, startPoint x: 490, startPoint y: 285, endPoint x: 111, endPoint y: 70, distance: 436.2
click at [111, 70] on main "Back to borrower requests [STREET_ADDRESS] State Bank WY Save Lender View Lende…" at bounding box center [497, 85] width 895 height 469
click at [204, 65] on div "[PERSON_NAME]" at bounding box center [311, 64] width 364 height 20
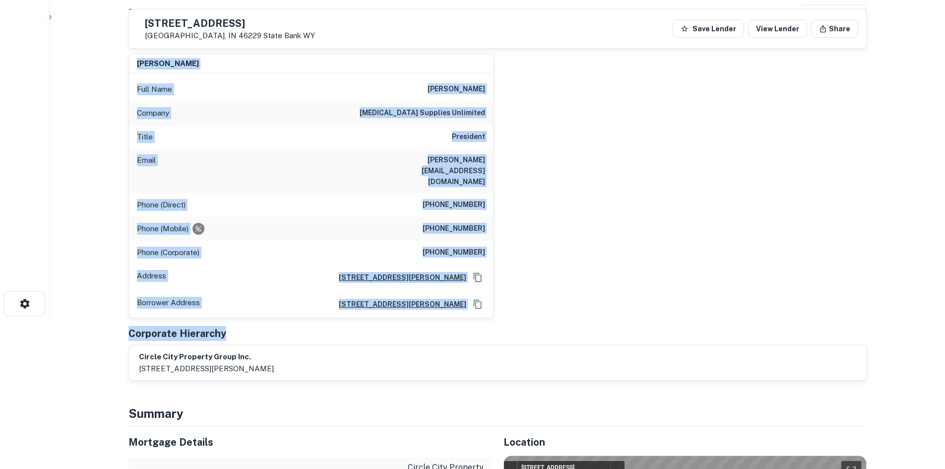
drag, startPoint x: 129, startPoint y: 63, endPoint x: 548, endPoint y: 312, distance: 487.3
click at [548, 312] on div "Principals [PERSON_NAME] Full Name [PERSON_NAME] Company [MEDICAL_DATA] supplie…" at bounding box center [497, 206] width 738 height 350
drag, startPoint x: 548, startPoint y: 317, endPoint x: 84, endPoint y: 60, distance: 530.1
click at [84, 60] on main "Back to borrower requests [STREET_ADDRESS] State Bank WY Save Lender View Lende…" at bounding box center [497, 85] width 895 height 469
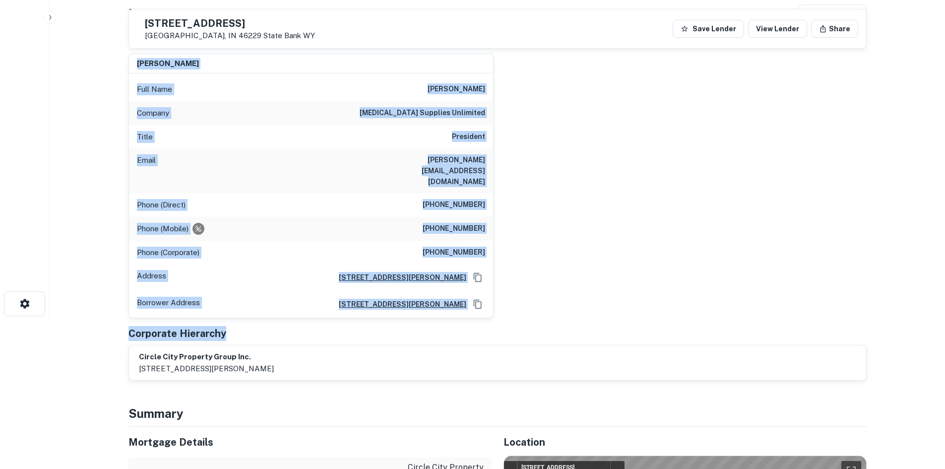
click at [156, 67] on h6 "[PERSON_NAME]" at bounding box center [168, 63] width 62 height 11
drag, startPoint x: 136, startPoint y: 57, endPoint x: 516, endPoint y: 275, distance: 437.7
click at [516, 275] on div "[PERSON_NAME] Full Name [PERSON_NAME] Company [MEDICAL_DATA] supplies unlimited…" at bounding box center [494, 182] width 746 height 272
click at [560, 280] on div "[PERSON_NAME] Full Name [PERSON_NAME] Company [MEDICAL_DATA] supplies unlimited…" at bounding box center [494, 182] width 746 height 272
drag, startPoint x: 523, startPoint y: 283, endPoint x: 82, endPoint y: 57, distance: 495.7
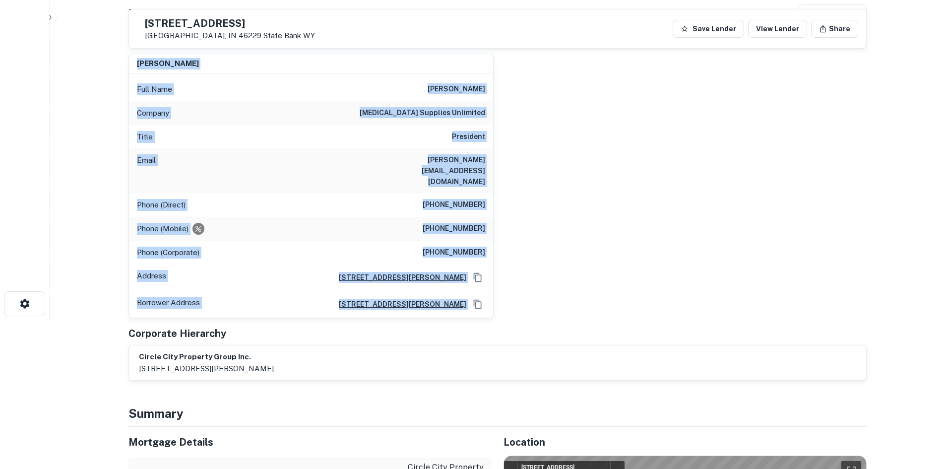
click at [82, 57] on main "Back to borrower requests [STREET_ADDRESS] State Bank WY Save Lender View Lende…" at bounding box center [497, 85] width 895 height 469
click at [620, 233] on div "[PERSON_NAME] Full Name [PERSON_NAME] Company [MEDICAL_DATA] supplies unlimited…" at bounding box center [494, 182] width 746 height 272
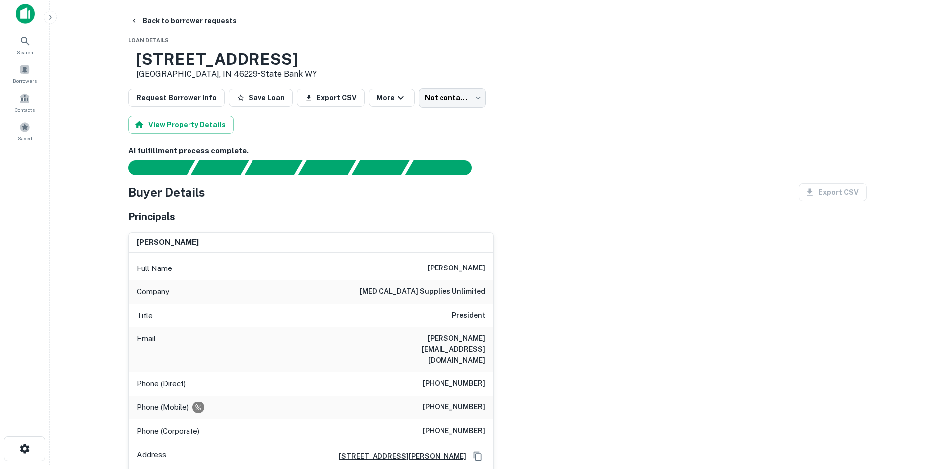
scroll to position [0, 0]
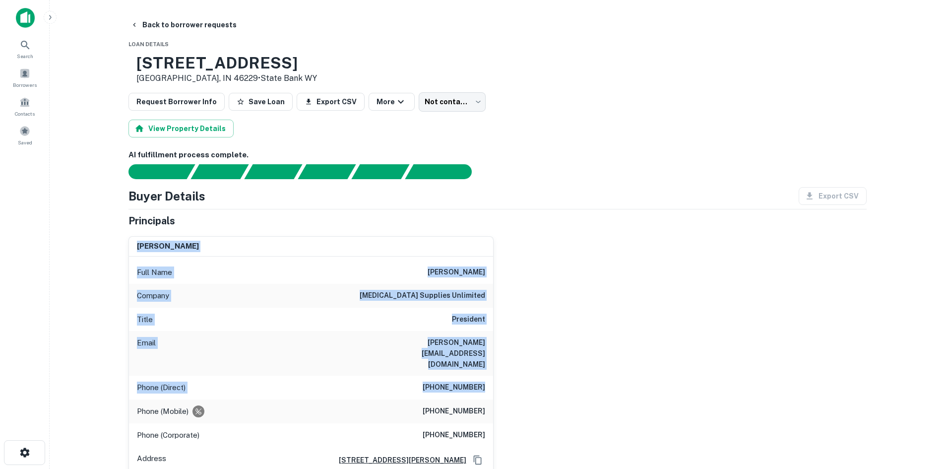
drag, startPoint x: 135, startPoint y: 243, endPoint x: 505, endPoint y: 381, distance: 394.5
click at [505, 381] on div "[PERSON_NAME] Full Name [PERSON_NAME] Company [MEDICAL_DATA] supplies unlimited…" at bounding box center [494, 364] width 746 height 272
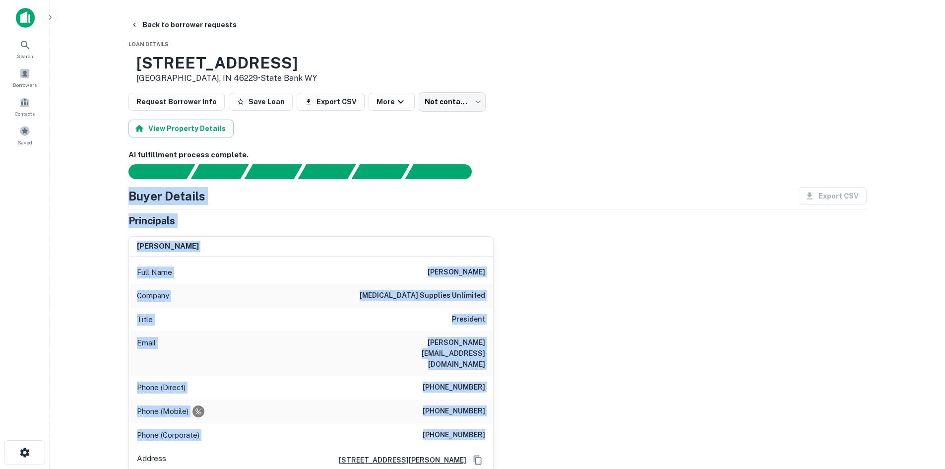
drag, startPoint x: 144, startPoint y: 206, endPoint x: 563, endPoint y: 421, distance: 471.1
click at [552, 371] on div "[PERSON_NAME] Full Name [PERSON_NAME] Company [MEDICAL_DATA] supplies unlimited…" at bounding box center [494, 364] width 746 height 272
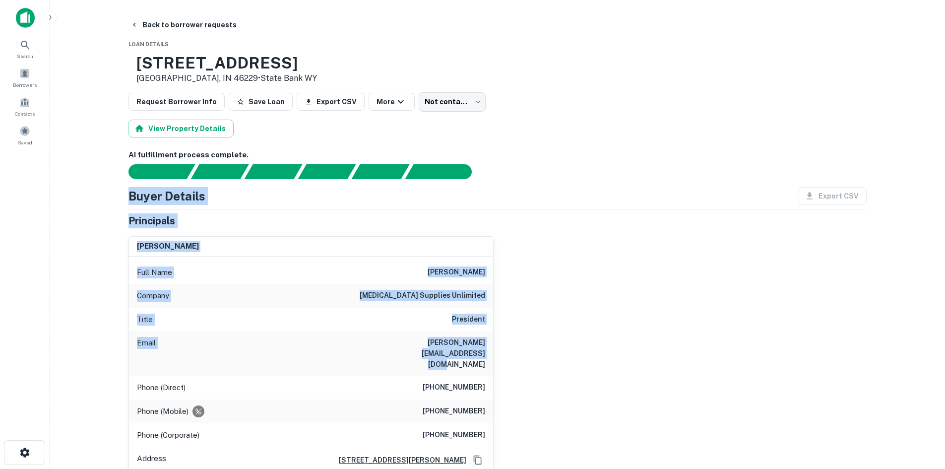
drag, startPoint x: 127, startPoint y: 204, endPoint x: 463, endPoint y: 354, distance: 367.9
click at [528, 341] on div "[PERSON_NAME] Full Name [PERSON_NAME] Company [MEDICAL_DATA] supplies unlimited…" at bounding box center [494, 364] width 746 height 272
drag, startPoint x: 458, startPoint y: 304, endPoint x: 724, endPoint y: 352, distance: 269.7
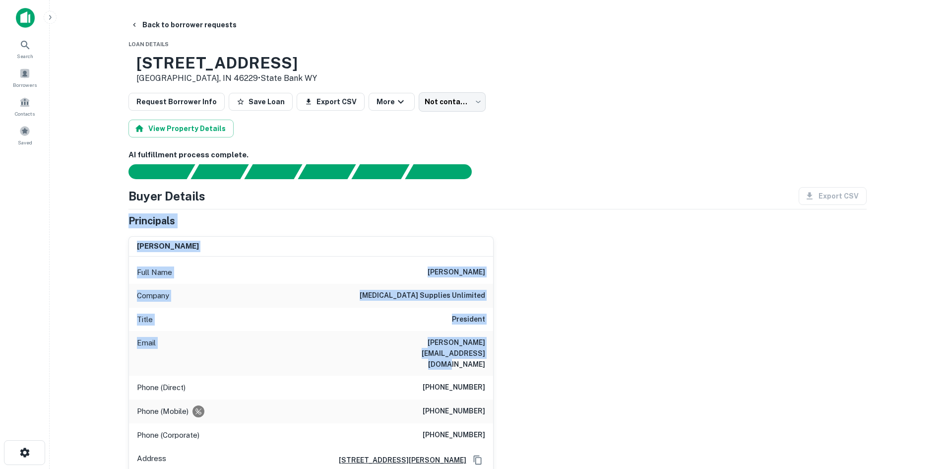
click at [610, 357] on div "[PERSON_NAME] Full Name [PERSON_NAME] Company [MEDICAL_DATA] supplies unlimited…" at bounding box center [494, 364] width 746 height 272
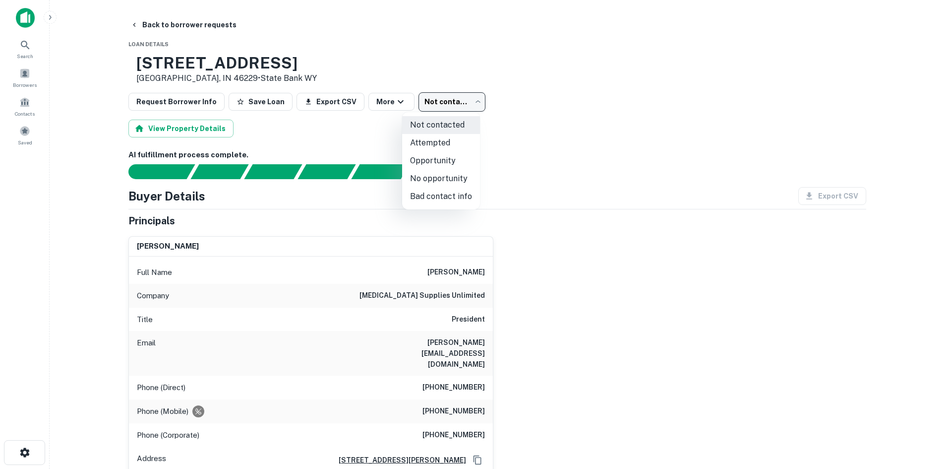
click at [431, 106] on body "Search Borrowers Contacts Saved Back to borrower requests Loan Details [STREET_…" at bounding box center [476, 234] width 952 height 469
click at [456, 171] on li "No opportunity" at bounding box center [441, 179] width 78 height 18
type input "**********"
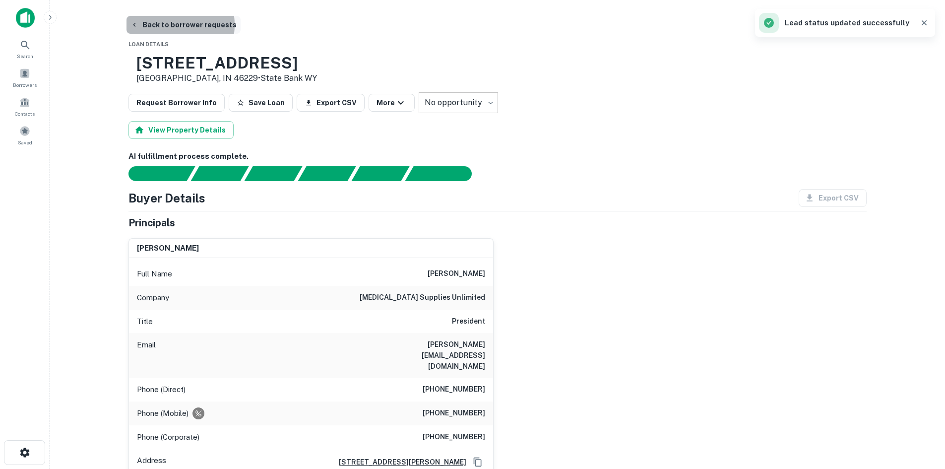
click at [162, 25] on button "Back to borrower requests" at bounding box center [183, 25] width 114 height 18
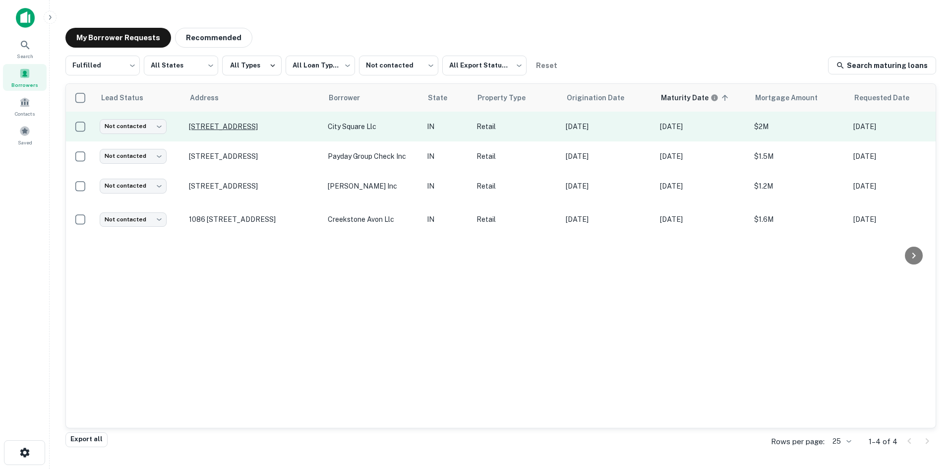
click at [247, 127] on p "[STREET_ADDRESS]" at bounding box center [253, 126] width 129 height 9
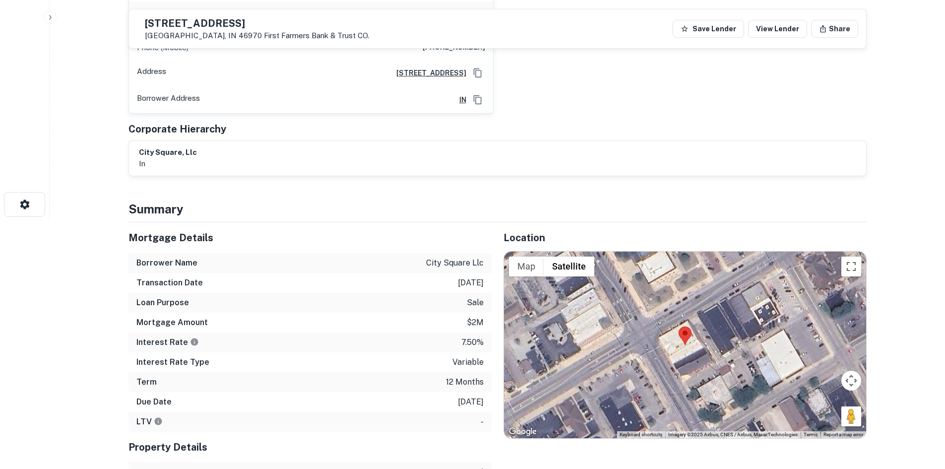
scroll to position [446, 0]
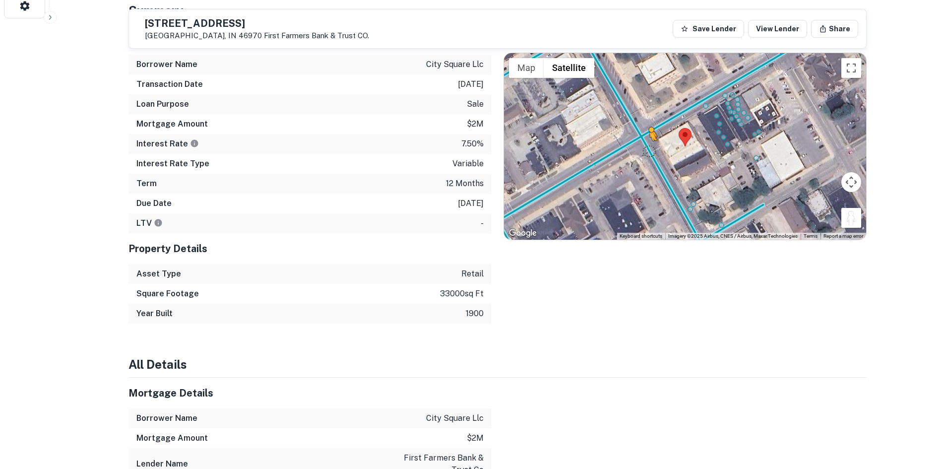
drag, startPoint x: 853, startPoint y: 210, endPoint x: 649, endPoint y: 141, distance: 215.2
click at [649, 141] on div "To activate drag with keyboard, press Alt + Enter. Once in keyboard drag state,…" at bounding box center [685, 146] width 362 height 186
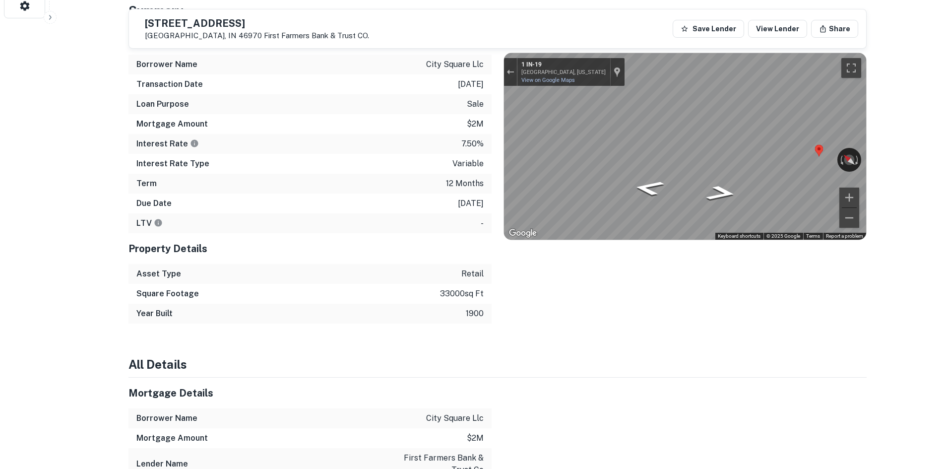
click at [481, 136] on div "Mortgage Details Borrower Name city square llc Transaction Date [DATE] Loan Pur…" at bounding box center [492, 174] width 750 height 300
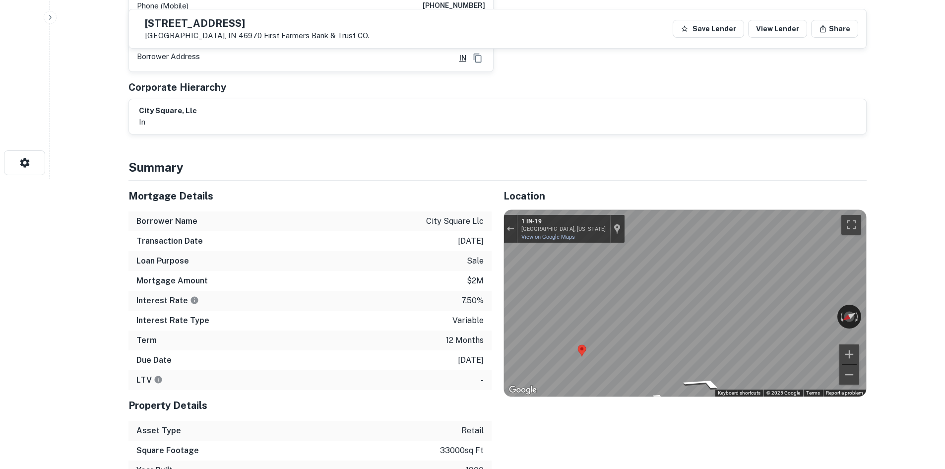
scroll to position [149, 0]
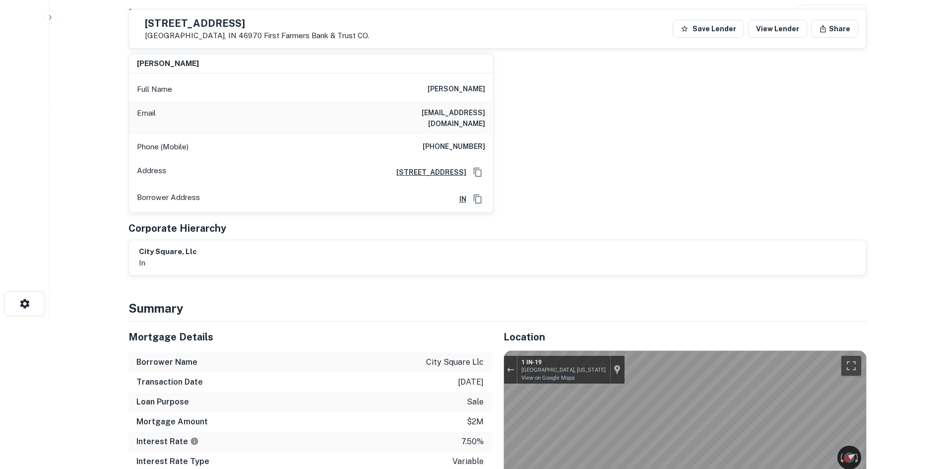
click at [465, 141] on h6 "[PHONE_NUMBER]" at bounding box center [454, 147] width 62 height 12
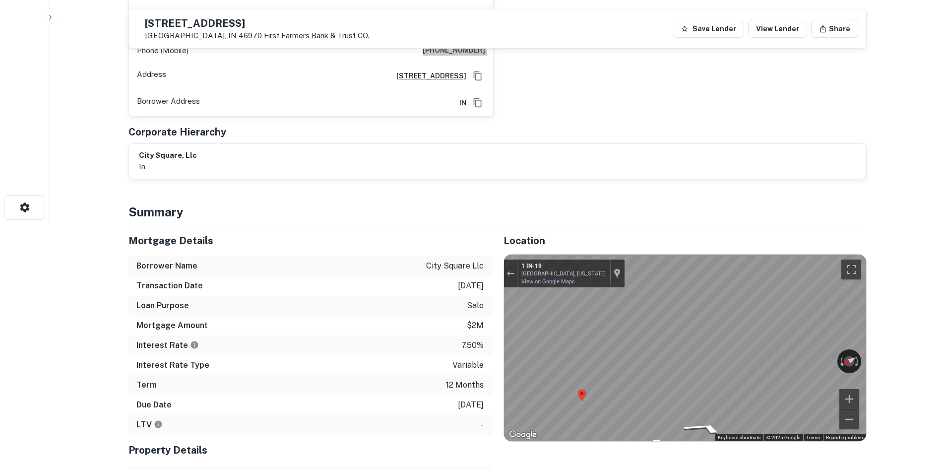
scroll to position [446, 0]
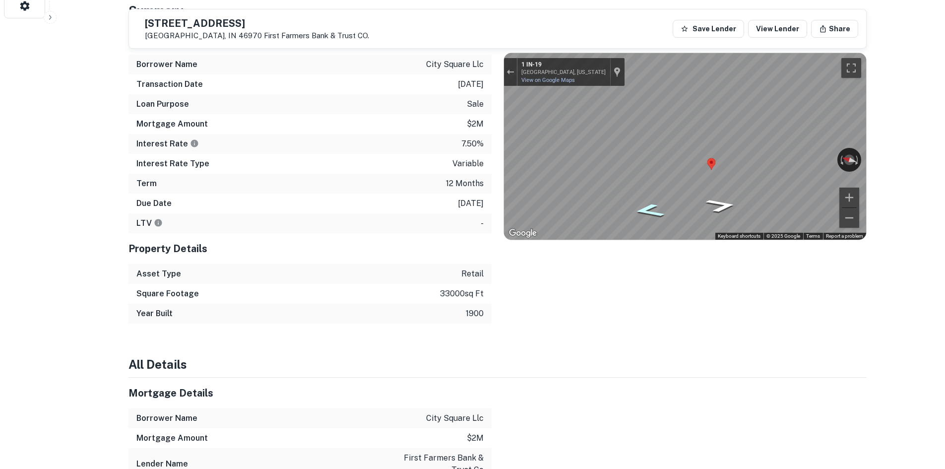
click at [637, 202] on icon "Go Northwest, IN-19" at bounding box center [648, 210] width 57 height 20
click at [637, 202] on icon "Go Northwest, N Broadway St" at bounding box center [649, 210] width 58 height 20
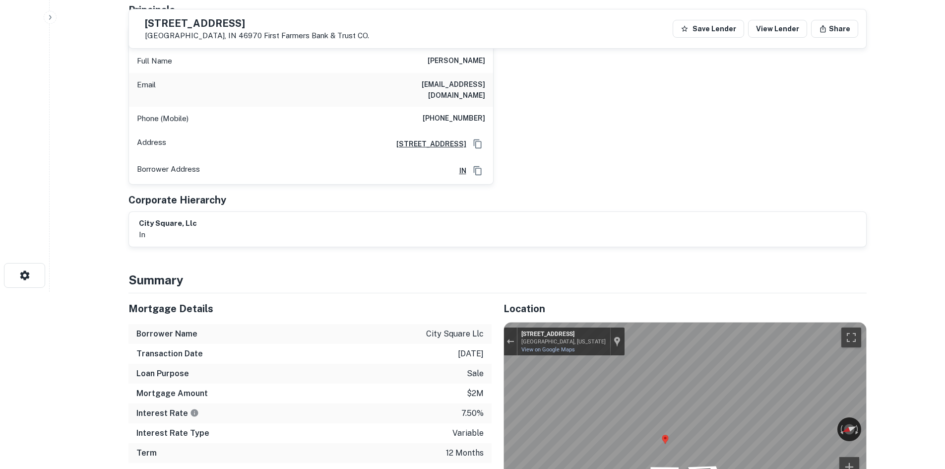
scroll to position [50, 0]
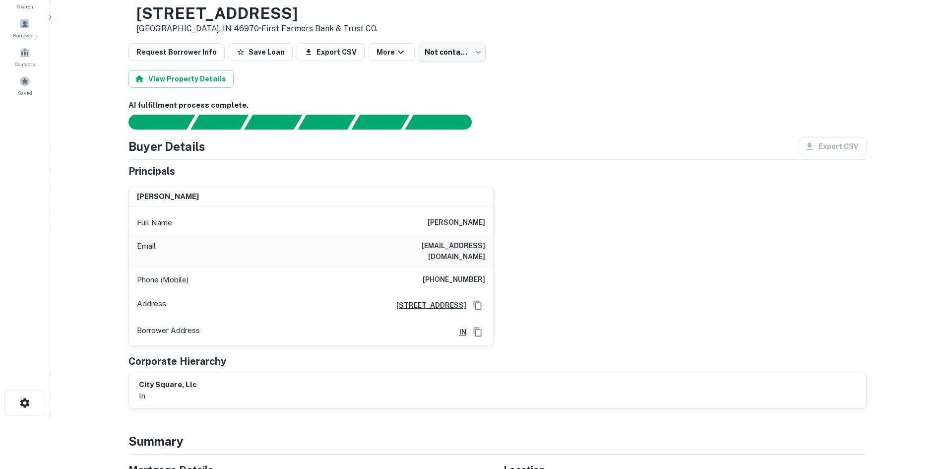
drag, startPoint x: 449, startPoint y: 71, endPoint x: 449, endPoint y: 66, distance: 5.5
click at [449, 71] on div "View Property Details" at bounding box center [497, 79] width 738 height 18
click at [451, 57] on body "Search Borrowers Contacts Saved Back to borrower requests Loan Details [STREET_…" at bounding box center [472, 184] width 945 height 469
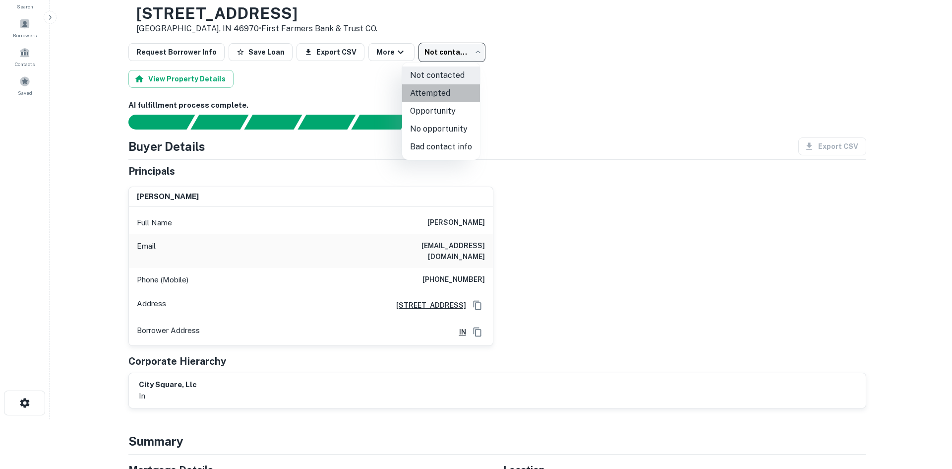
click at [442, 91] on li "Attempted" at bounding box center [441, 93] width 78 height 18
type input "*********"
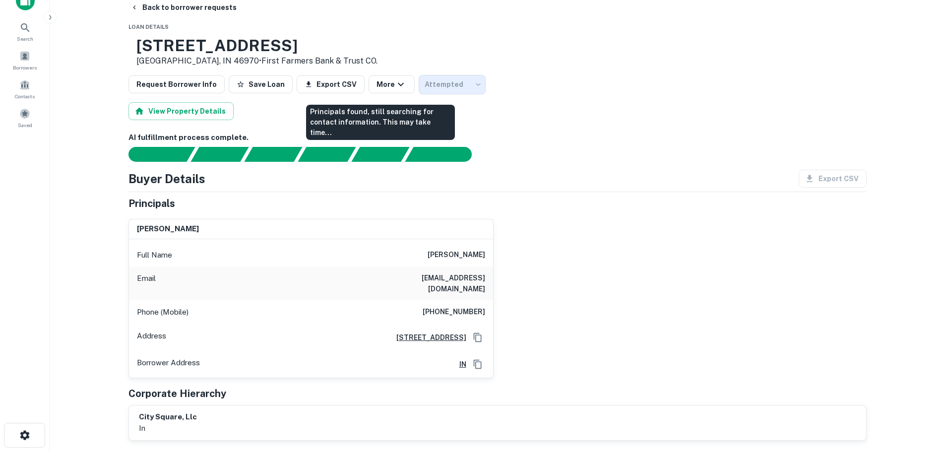
scroll to position [0, 0]
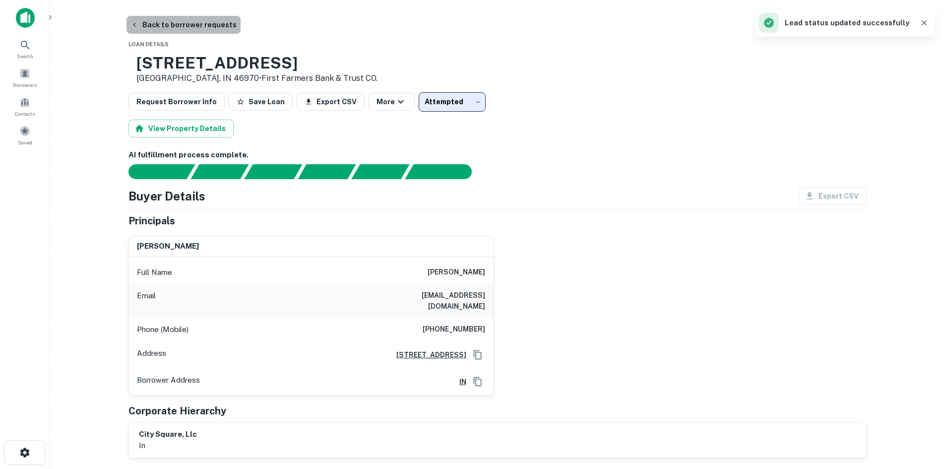
click at [189, 33] on button "Back to borrower requests" at bounding box center [183, 25] width 114 height 18
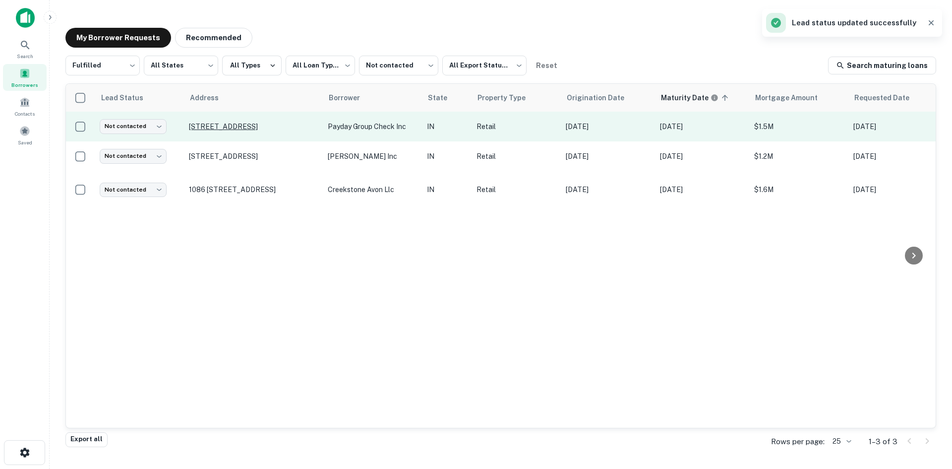
click at [290, 125] on p "[STREET_ADDRESS]" at bounding box center [253, 126] width 129 height 9
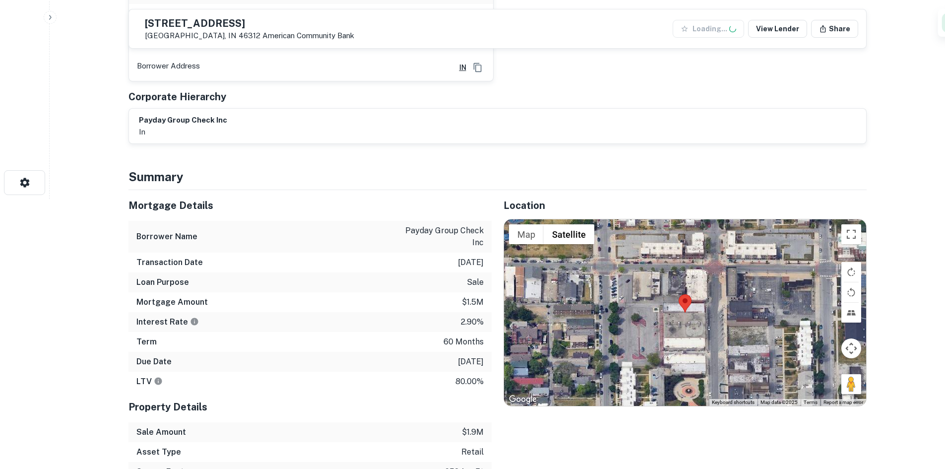
scroll to position [397, 0]
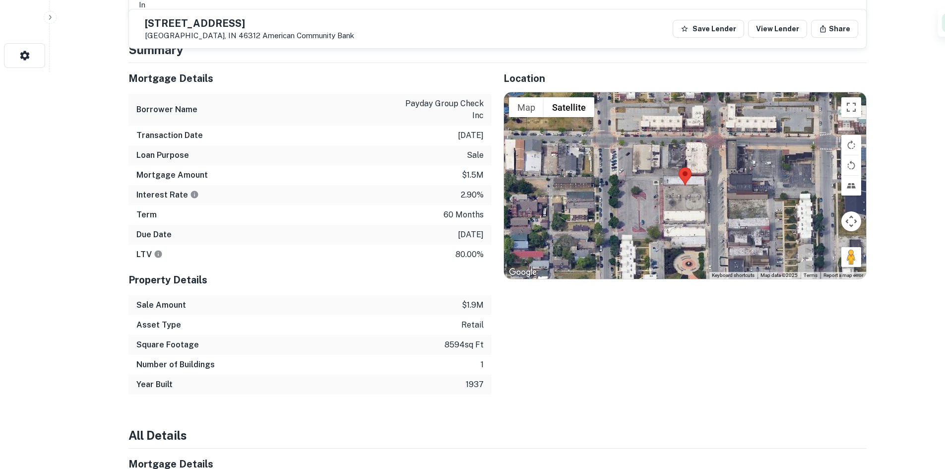
drag, startPoint x: 844, startPoint y: 252, endPoint x: 638, endPoint y: 212, distance: 209.2
click at [638, 212] on div "Map Terrain Satellite Labels Keyboard shortcuts Map Data Map data ©2025 Map dat…" at bounding box center [685, 185] width 362 height 186
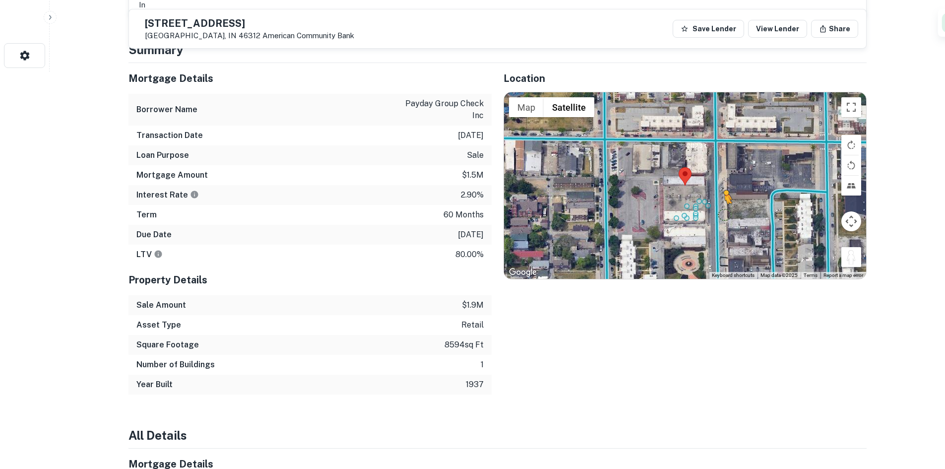
drag, startPoint x: 850, startPoint y: 262, endPoint x: 722, endPoint y: 215, distance: 136.8
click at [722, 215] on div "To activate drag with keyboard, press Alt + Enter. Once in keyboard drag state,…" at bounding box center [685, 185] width 362 height 186
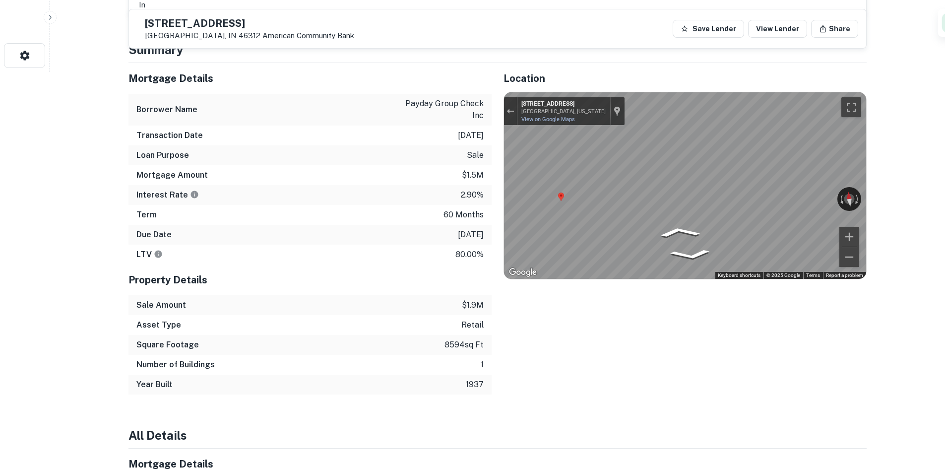
click at [470, 199] on div "Mortgage Details Borrower Name payday group check inc Transaction Date [DATE] L…" at bounding box center [492, 228] width 750 height 331
click at [783, 200] on div "← Move left → Move right ↑ Move up ↓ Move down + Zoom in - Zoom out [STREET_ADD…" at bounding box center [685, 185] width 362 height 186
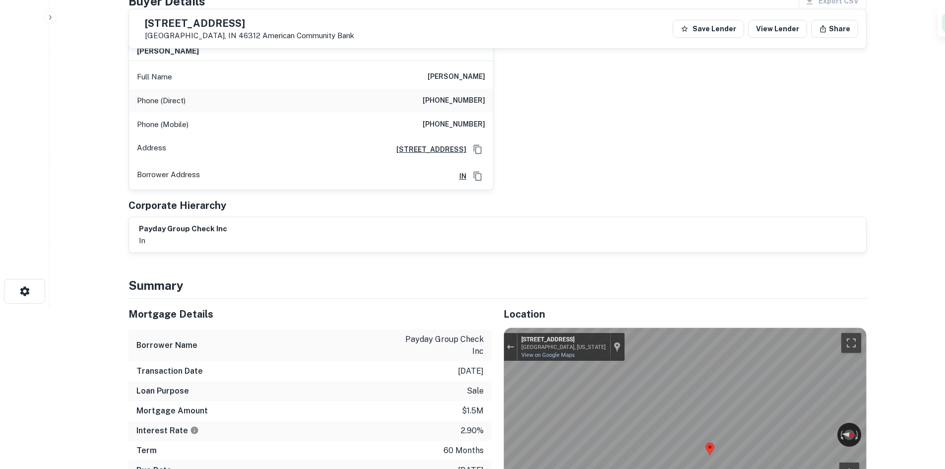
scroll to position [149, 0]
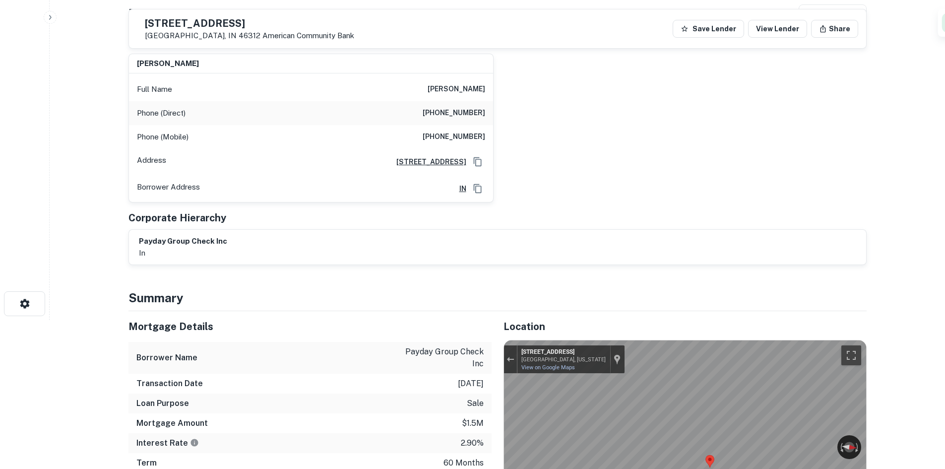
click at [471, 108] on h6 "[PHONE_NUMBER]" at bounding box center [454, 113] width 62 height 12
click at [445, 130] on div "Phone (Mobile) [PHONE_NUMBER]" at bounding box center [311, 137] width 364 height 24
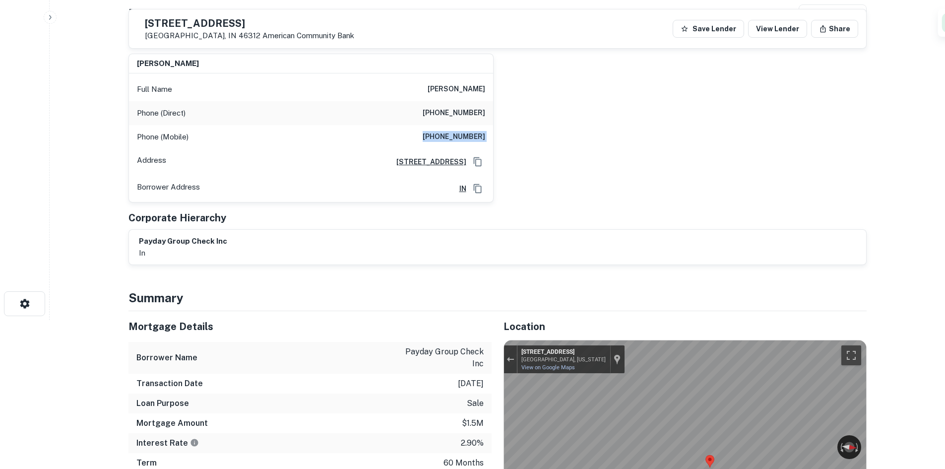
click at [445, 130] on div "Phone (Mobile) [PHONE_NUMBER]" at bounding box center [311, 137] width 364 height 24
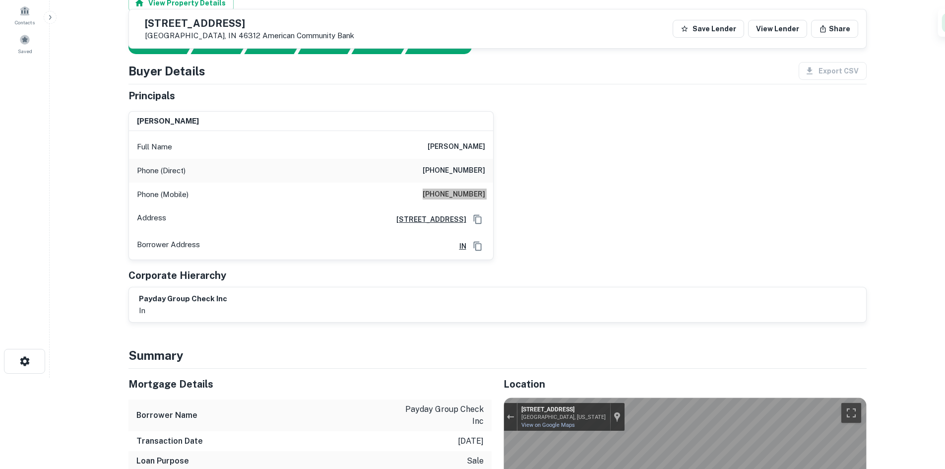
scroll to position [0, 0]
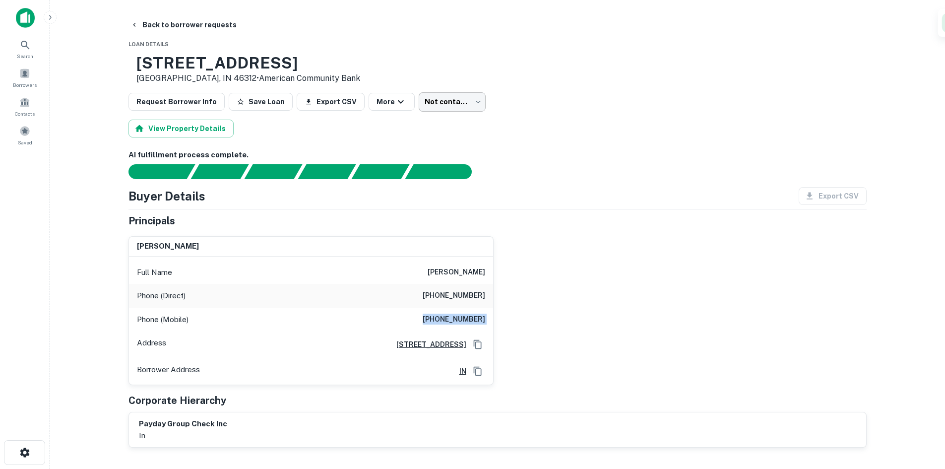
click at [443, 98] on body "Search Borrowers Contacts Saved Back to borrower requests Loan Details [STREET_…" at bounding box center [472, 234] width 945 height 469
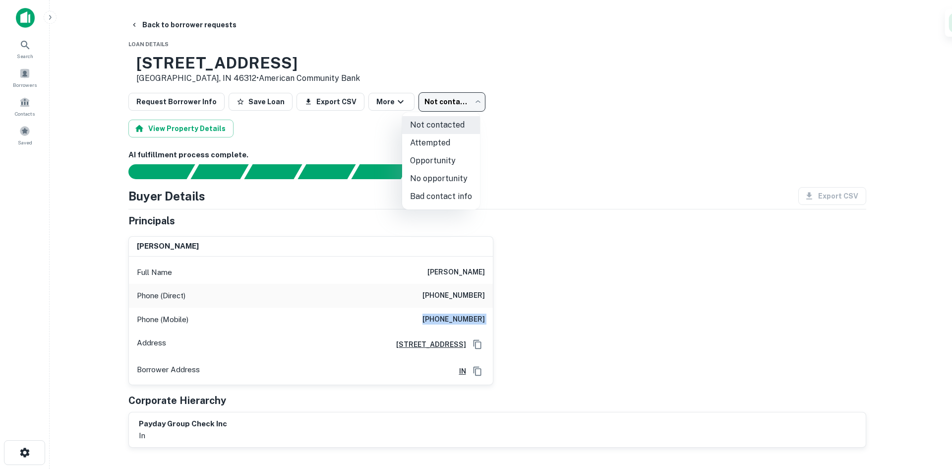
click at [444, 179] on li "No opportunity" at bounding box center [441, 179] width 78 height 18
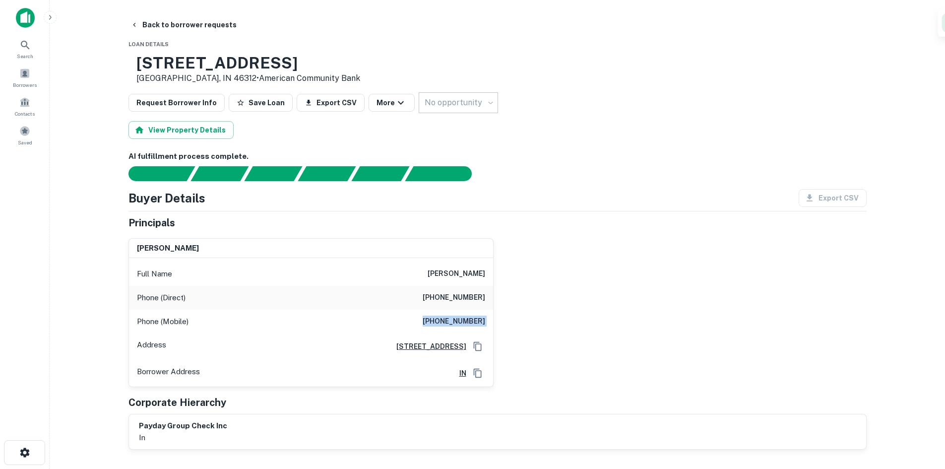
click at [427, 98] on div "No opportunity" at bounding box center [469, 102] width 101 height 21
click at [429, 98] on body "**********" at bounding box center [472, 234] width 945 height 469
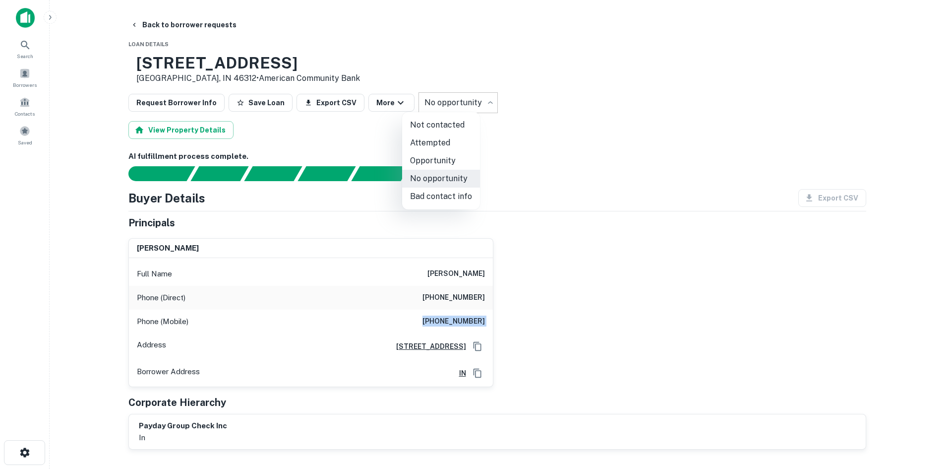
click at [450, 190] on li "Bad contact info" at bounding box center [441, 196] width 78 height 18
type input "**********"
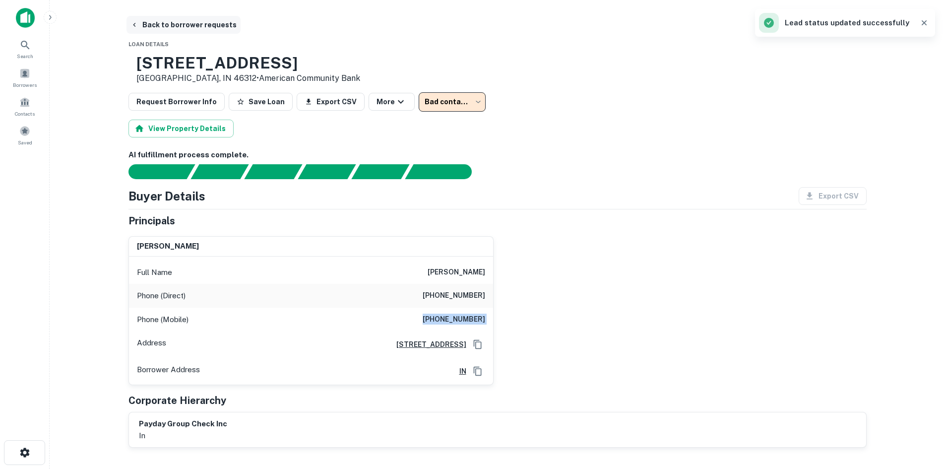
click at [181, 29] on button "Back to borrower requests" at bounding box center [183, 25] width 114 height 18
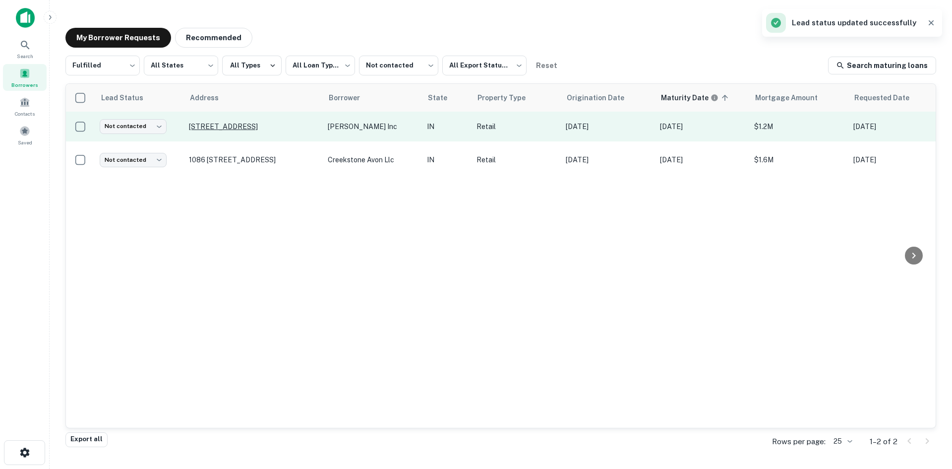
click at [236, 129] on p "[STREET_ADDRESS]" at bounding box center [253, 126] width 129 height 9
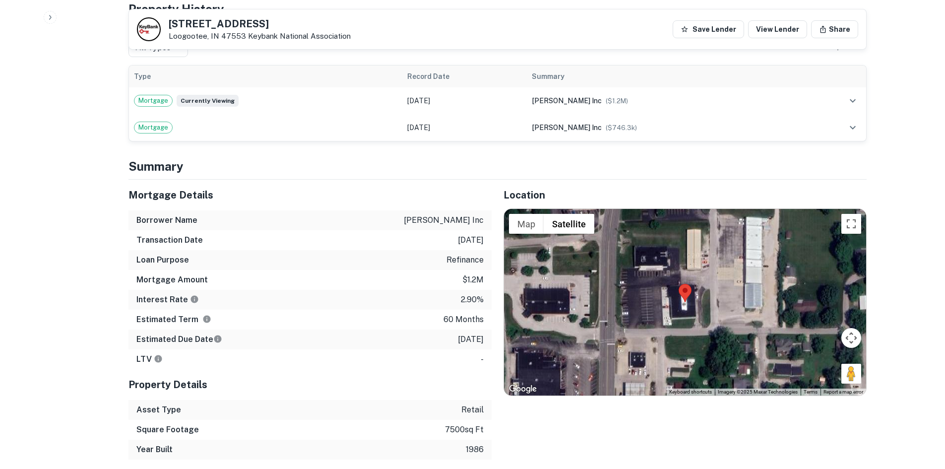
scroll to position [893, 0]
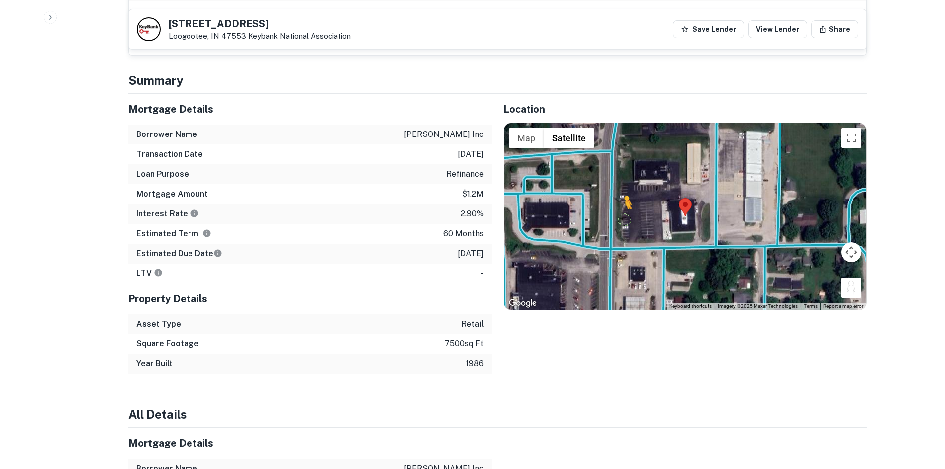
drag, startPoint x: 847, startPoint y: 259, endPoint x: 622, endPoint y: 189, distance: 235.4
click at [622, 189] on div "To activate drag with keyboard, press Alt + Enter. Once in keyboard drag state,…" at bounding box center [685, 216] width 362 height 186
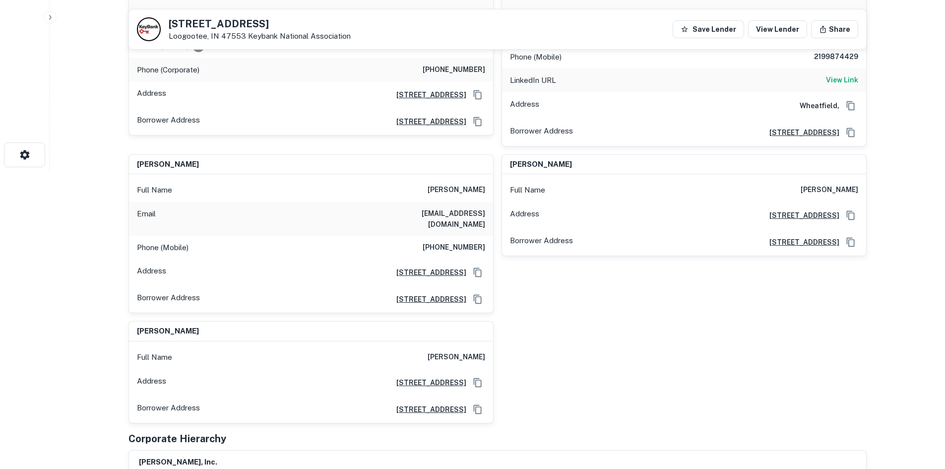
scroll to position [149, 0]
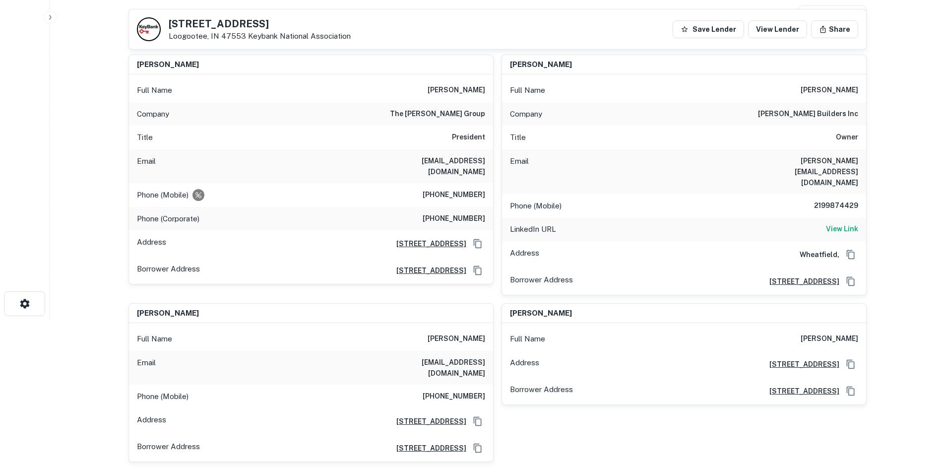
click at [451, 120] on div "Company the [PERSON_NAME] group" at bounding box center [311, 114] width 364 height 24
click at [452, 94] on h6 "[PERSON_NAME]" at bounding box center [457, 90] width 58 height 12
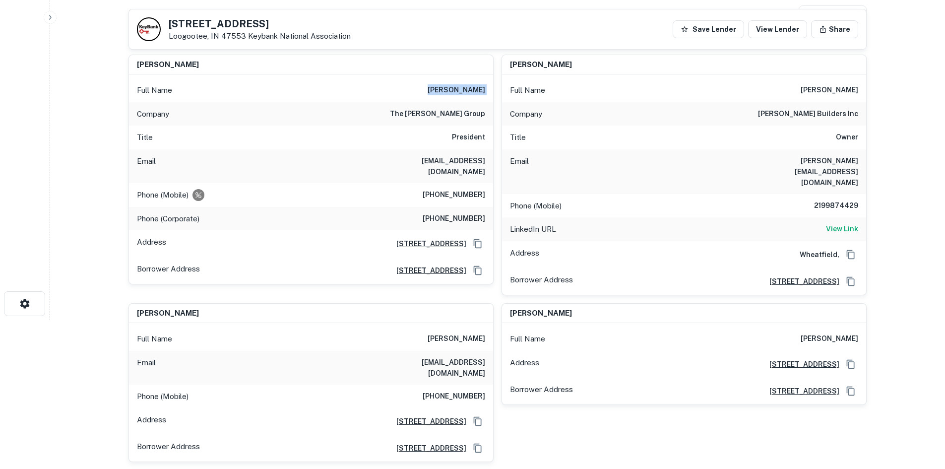
click at [452, 94] on h6 "[PERSON_NAME]" at bounding box center [457, 90] width 58 height 12
click at [455, 189] on h6 "[PHONE_NUMBER]" at bounding box center [454, 195] width 62 height 12
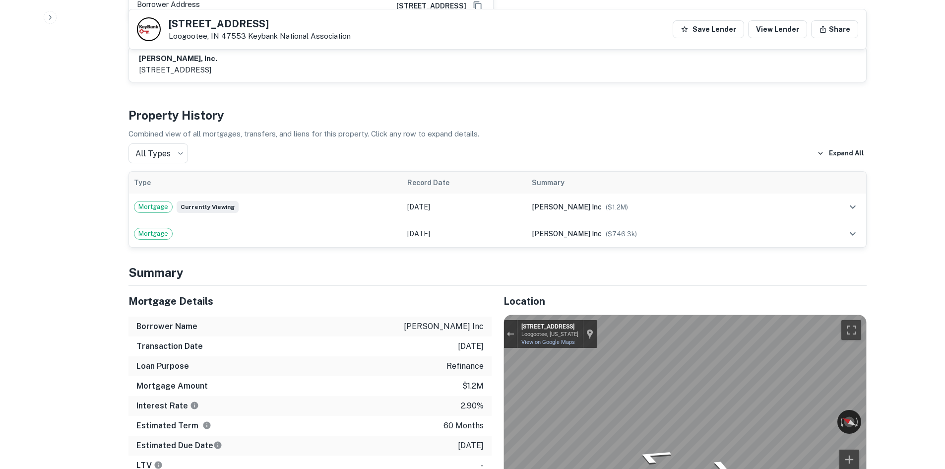
scroll to position [794, 0]
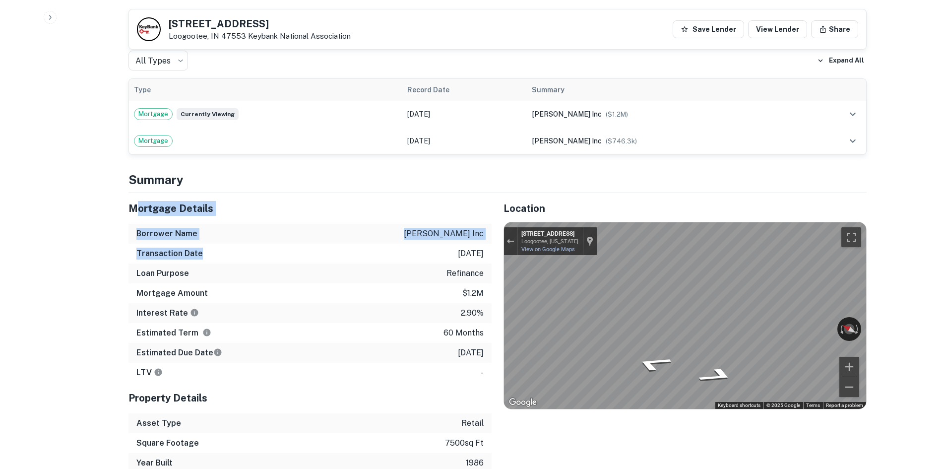
drag, startPoint x: 138, startPoint y: 163, endPoint x: 251, endPoint y: 228, distance: 130.8
click at [251, 228] on div "Mortgage Details Borrower Name [PERSON_NAME] inc Transaction Date [DATE] Loan P…" at bounding box center [309, 287] width 363 height 189
click at [251, 244] on div "Transaction Date [DATE]" at bounding box center [309, 254] width 363 height 20
drag, startPoint x: 228, startPoint y: 224, endPoint x: 233, endPoint y: 228, distance: 6.1
click at [234, 228] on div "Back to borrower requests [STREET_ADDRESS] Keybank National Association Save Le…" at bounding box center [498, 457] width 762 height 2471
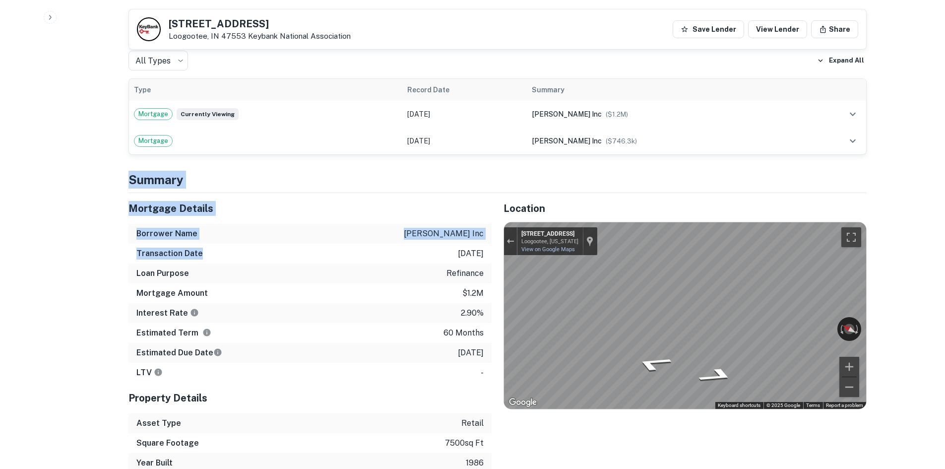
click at [233, 244] on div "Transaction Date [DATE]" at bounding box center [309, 254] width 363 height 20
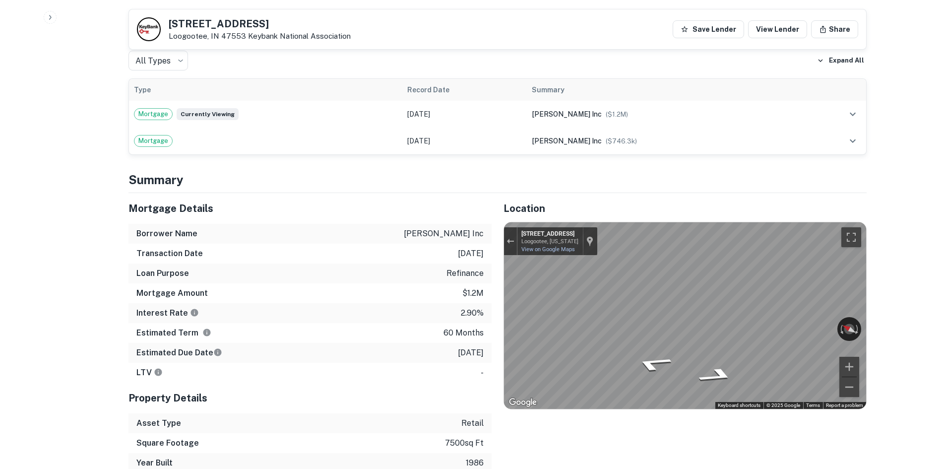
drag, startPoint x: 482, startPoint y: 325, endPoint x: 382, endPoint y: 242, distance: 130.3
click at [382, 242] on div "Mortgage Details Borrower Name [PERSON_NAME] inc Transaction Date [DATE] Loan P…" at bounding box center [309, 287] width 363 height 189
click at [381, 263] on div "Loan Purpose refinance" at bounding box center [309, 273] width 363 height 20
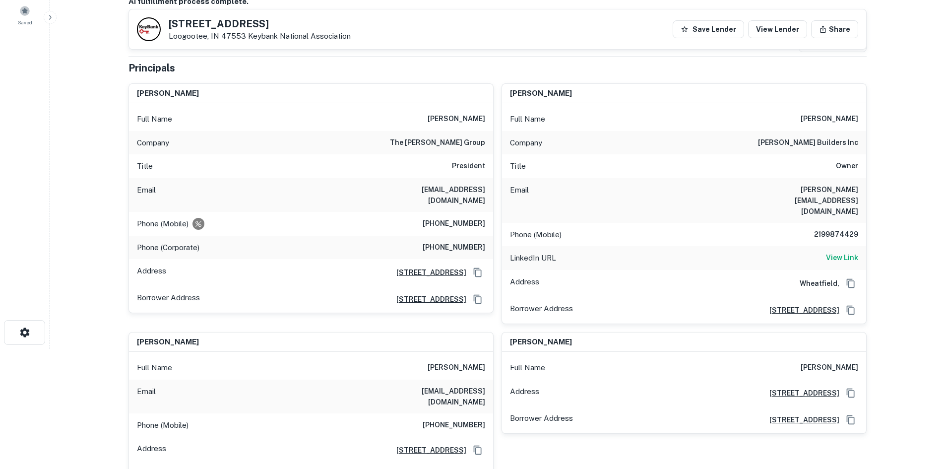
scroll to position [0, 0]
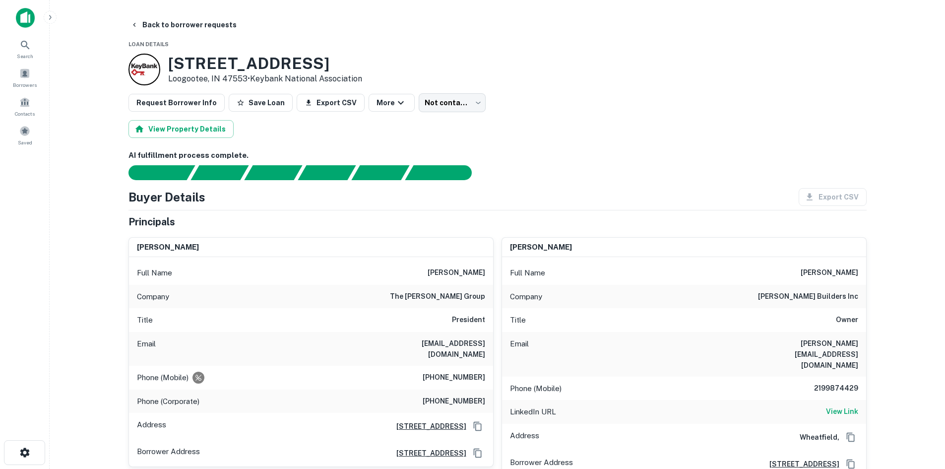
click at [459, 71] on div "[STREET_ADDRESS] • Keybank National Association" at bounding box center [497, 70] width 738 height 32
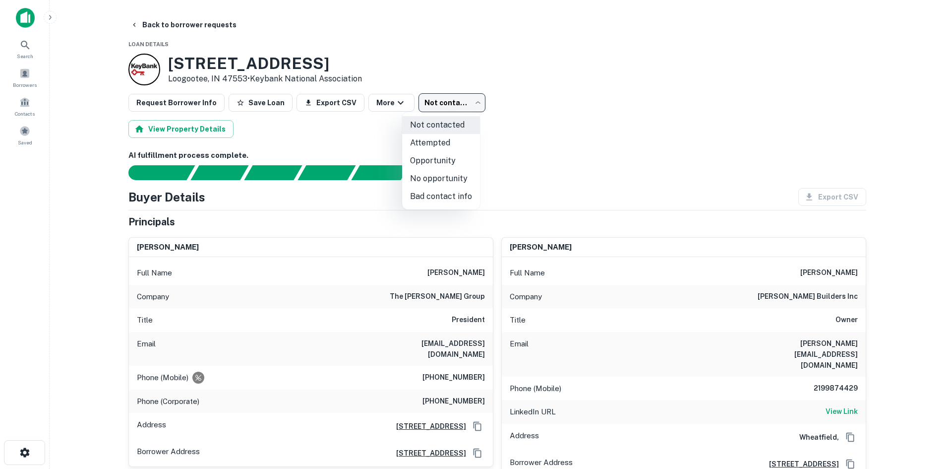
click at [455, 99] on body "Search Borrowers Contacts Saved Back to borrower requests Loan Details [STREET_…" at bounding box center [476, 234] width 952 height 469
click at [437, 145] on li "Attempted" at bounding box center [441, 143] width 78 height 18
type input "*********"
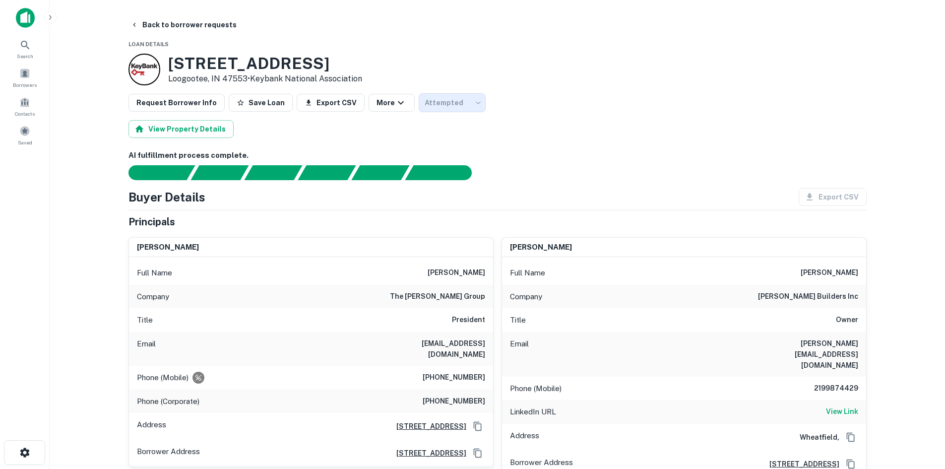
click at [174, 25] on button "Back to borrower requests" at bounding box center [183, 25] width 114 height 18
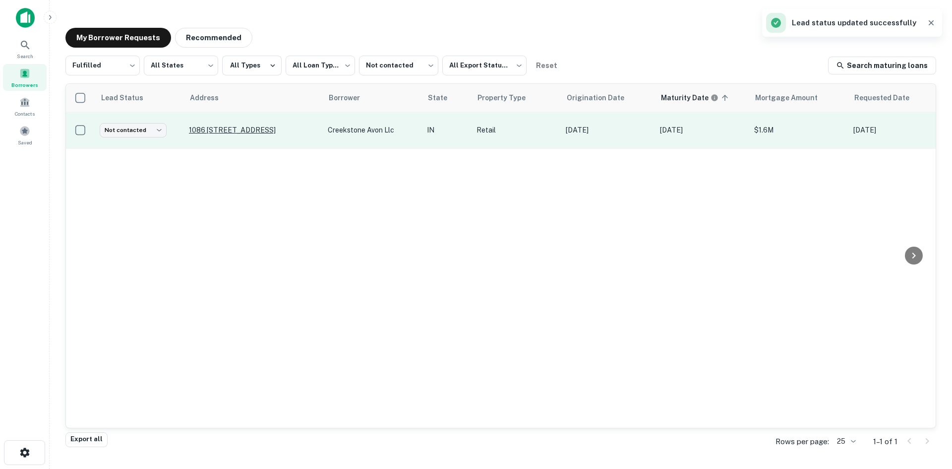
click at [263, 133] on p "1086 [STREET_ADDRESS]" at bounding box center [253, 129] width 129 height 9
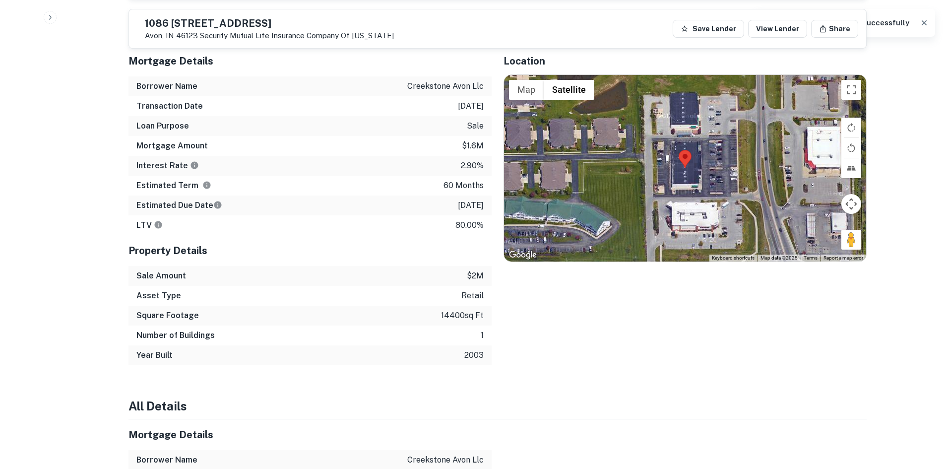
scroll to position [496, 0]
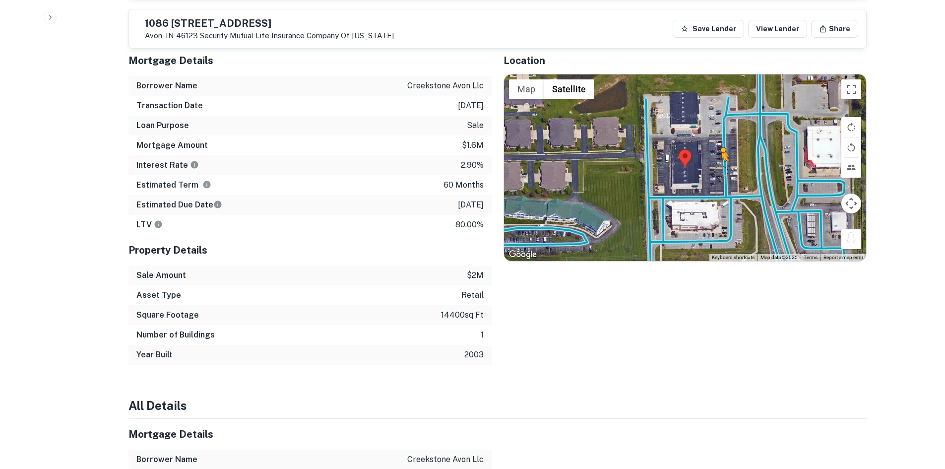
drag, startPoint x: 853, startPoint y: 233, endPoint x: 717, endPoint y: 159, distance: 154.7
click at [717, 159] on div "To activate drag with keyboard, press Alt + Enter. Once in keyboard drag state,…" at bounding box center [685, 167] width 362 height 186
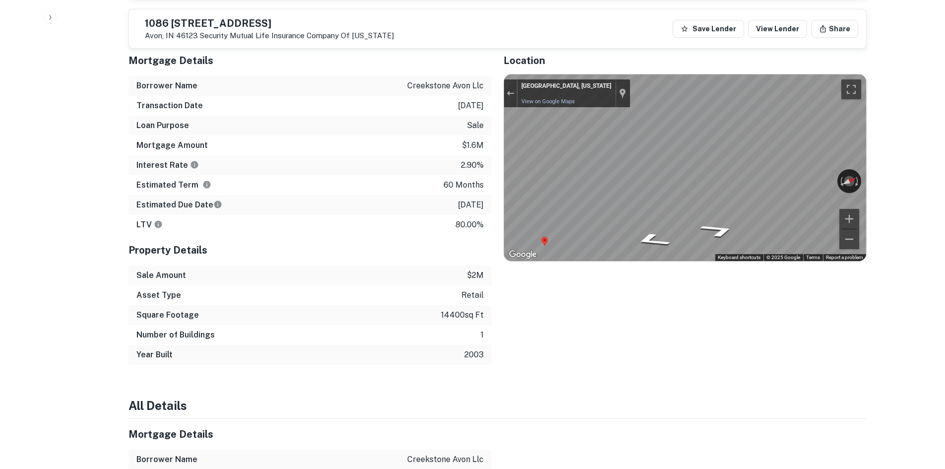
click at [489, 177] on div "Mortgage Details Borrower Name creekstone avon llc Transaction Date [DATE] Loan…" at bounding box center [492, 204] width 750 height 319
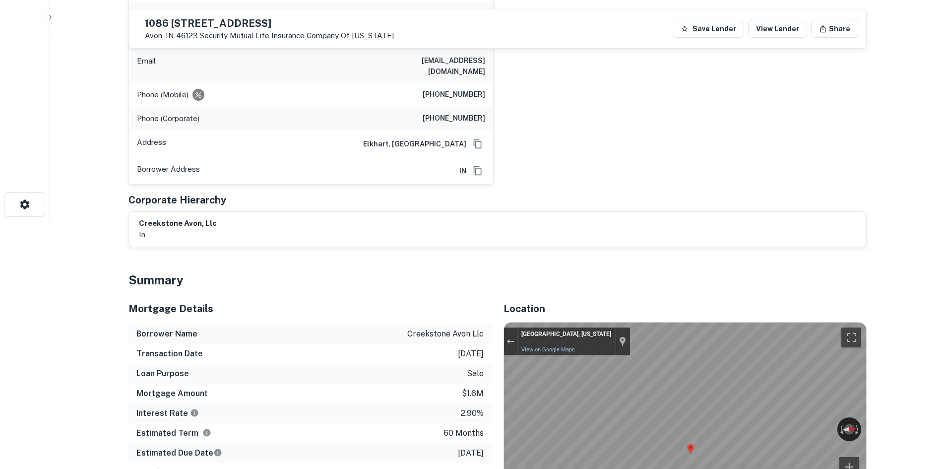
scroll to position [149, 0]
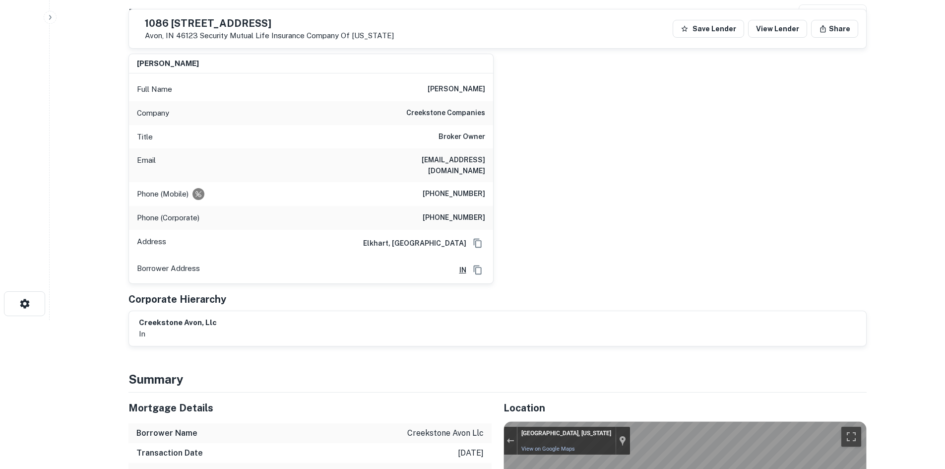
click at [456, 119] on h6 "creekstone companies" at bounding box center [445, 113] width 79 height 12
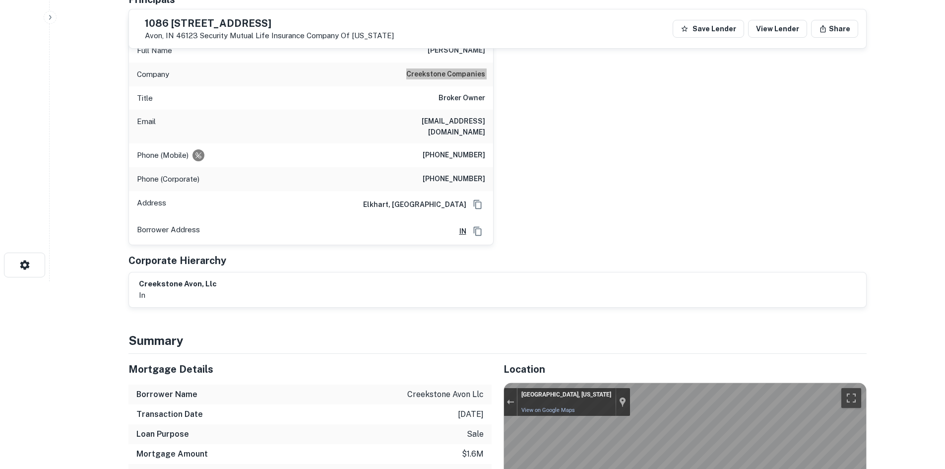
scroll to position [99, 0]
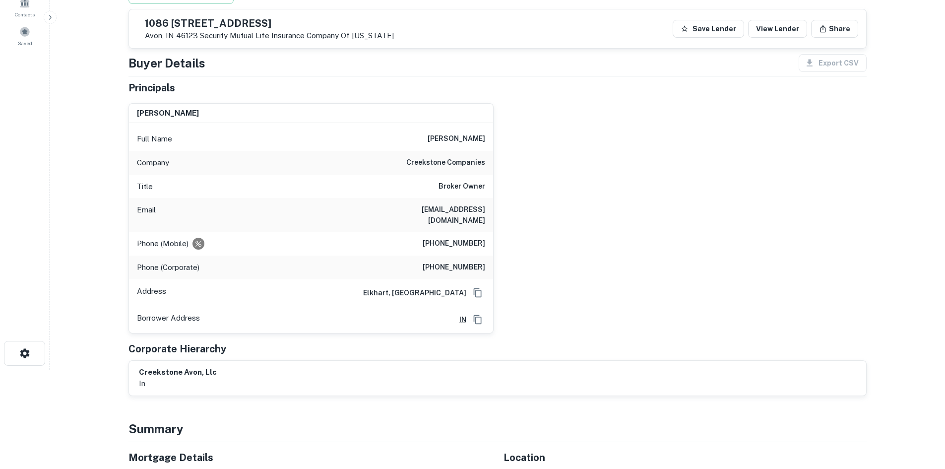
click at [484, 232] on div "Phone (Mobile) [PHONE_NUMBER]" at bounding box center [311, 244] width 364 height 24
click at [478, 238] on h6 "[PHONE_NUMBER]" at bounding box center [454, 244] width 62 height 12
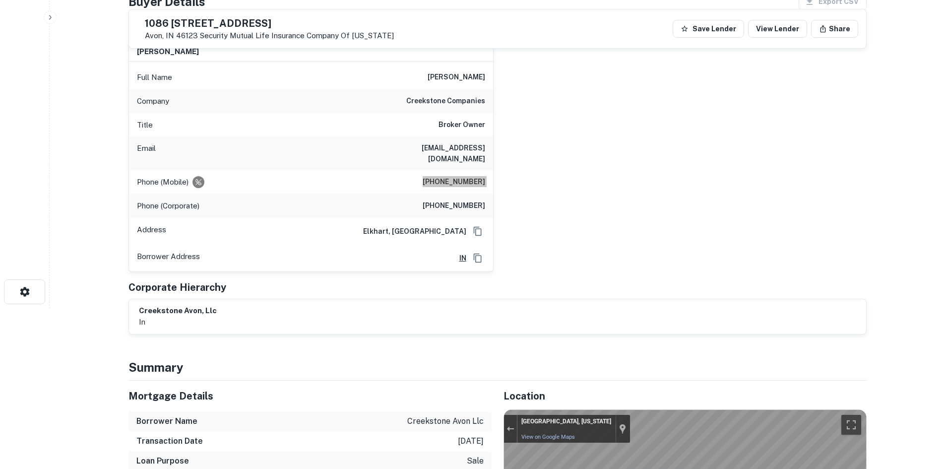
scroll to position [149, 0]
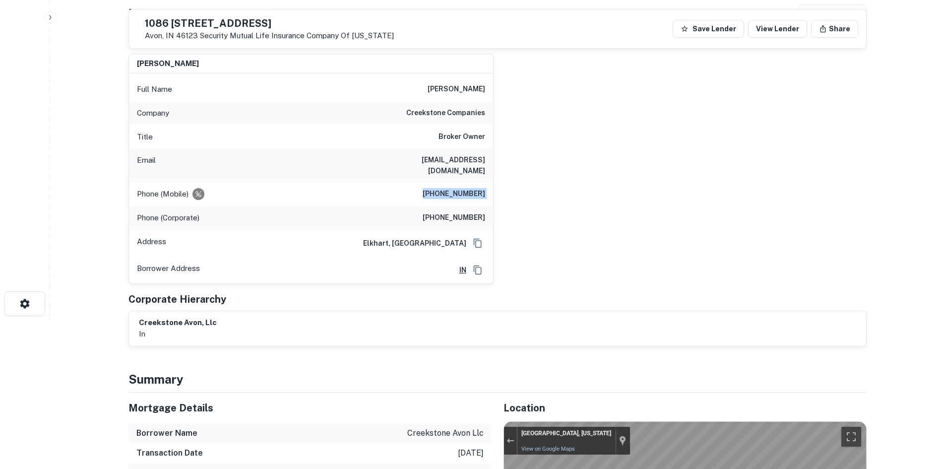
click at [429, 90] on h6 "[PERSON_NAME]" at bounding box center [457, 89] width 58 height 12
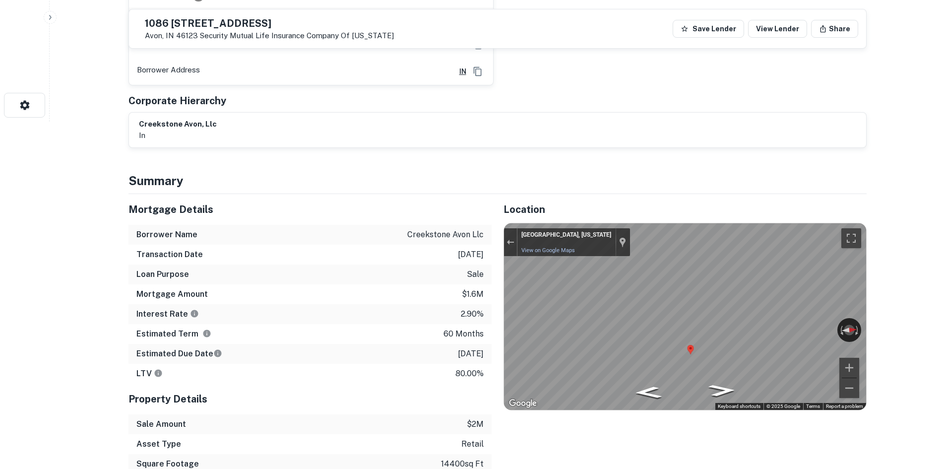
scroll to position [446, 0]
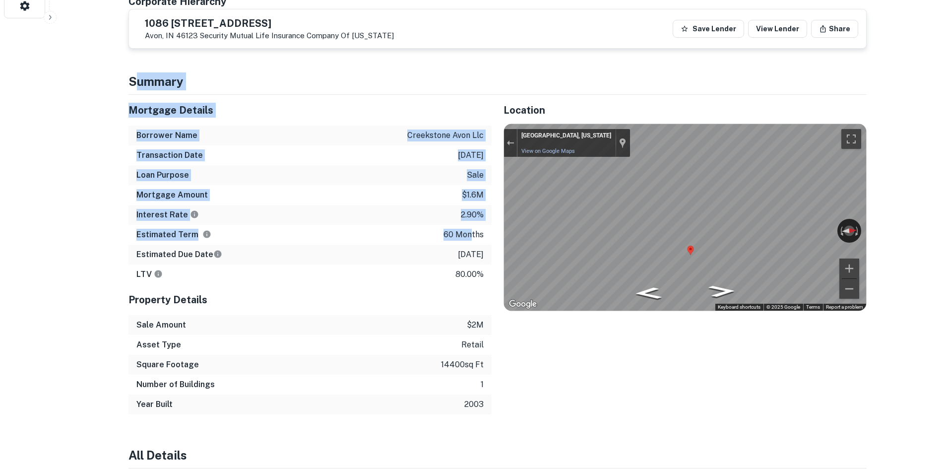
drag, startPoint x: 466, startPoint y: 170, endPoint x: 471, endPoint y: 223, distance: 53.3
click at [471, 229] on p "60 months" at bounding box center [463, 235] width 40 height 12
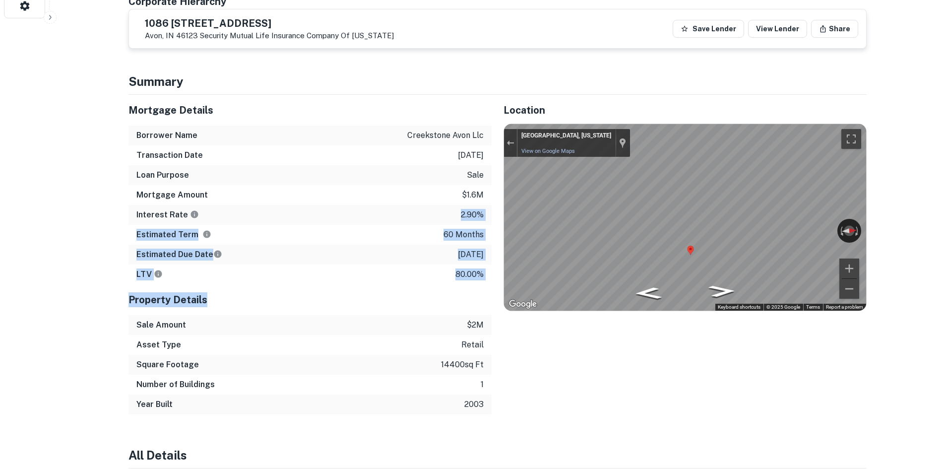
drag, startPoint x: 481, startPoint y: 284, endPoint x: 386, endPoint y: 209, distance: 120.4
click at [386, 209] on div "Mortgage Details Borrower Name creekstone avon llc Transaction Date [DATE] Loan…" at bounding box center [309, 254] width 363 height 319
click at [386, 209] on div "Interest Rate 2.90%" at bounding box center [309, 215] width 363 height 20
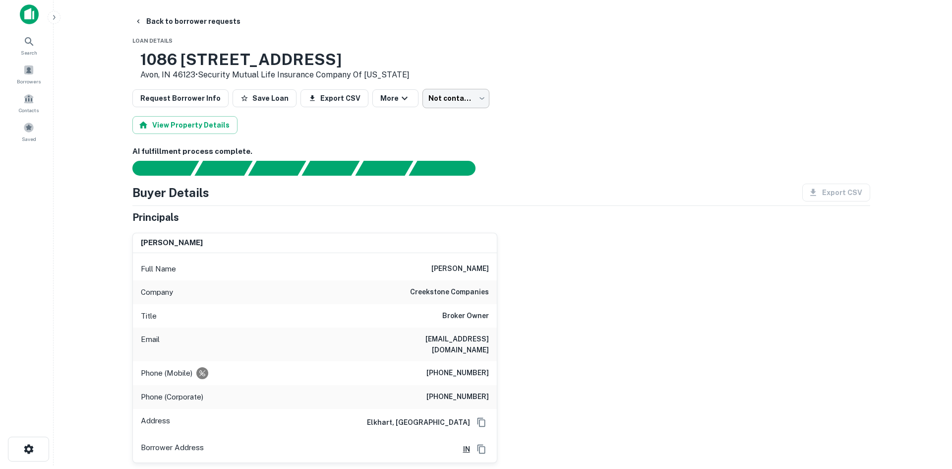
scroll to position [0, 0]
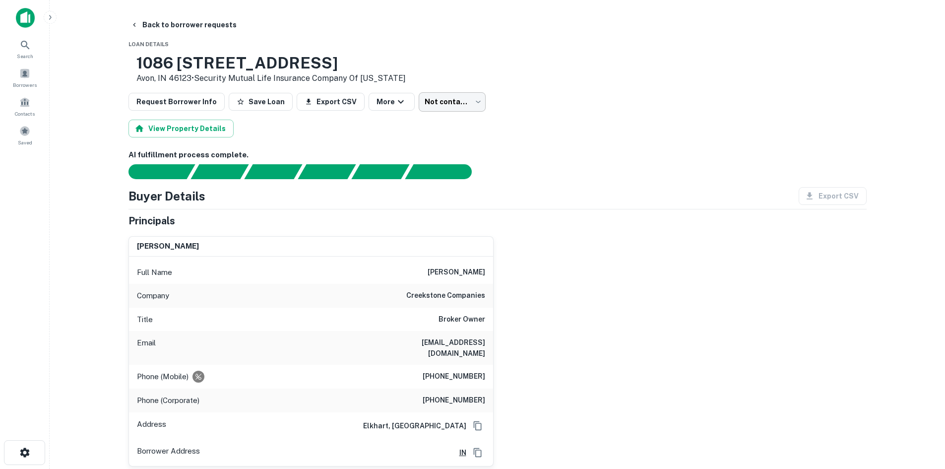
click at [459, 102] on body "Search Borrowers Contacts Saved Back to borrower requests Loan Details [STREET_…" at bounding box center [472, 234] width 945 height 469
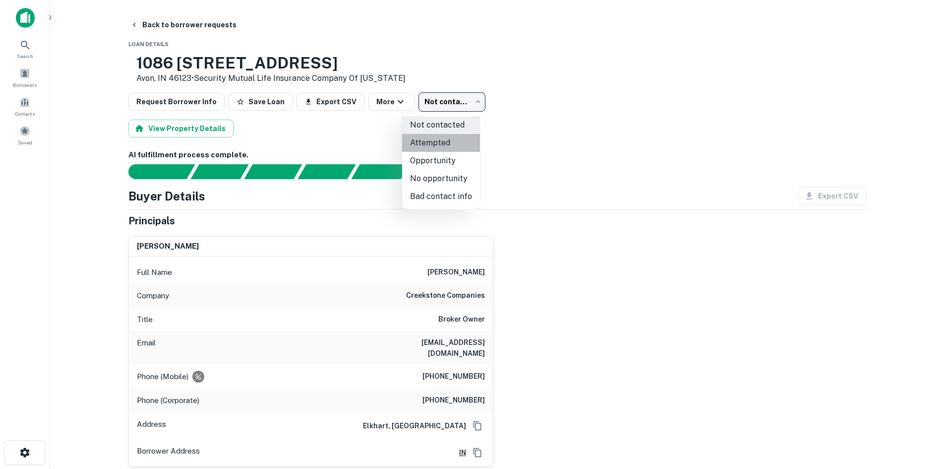
click at [444, 143] on li "Attempted" at bounding box center [441, 143] width 78 height 18
type input "*********"
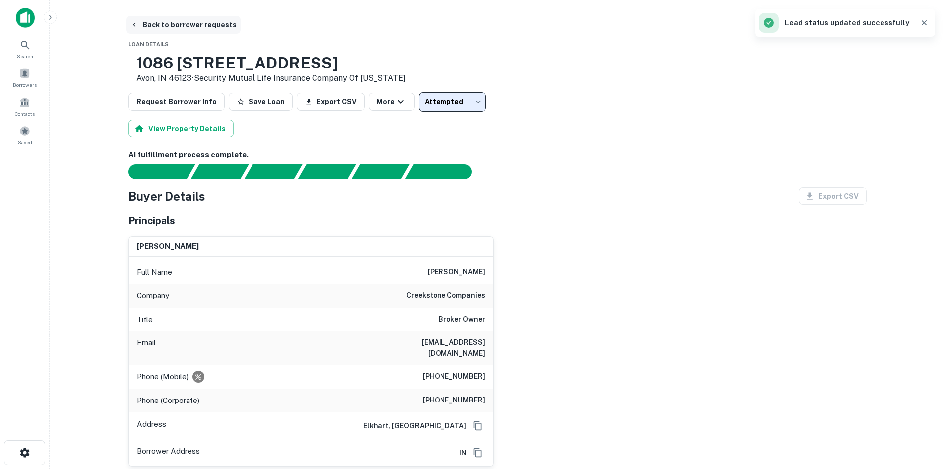
click at [175, 19] on button "Back to borrower requests" at bounding box center [183, 25] width 114 height 18
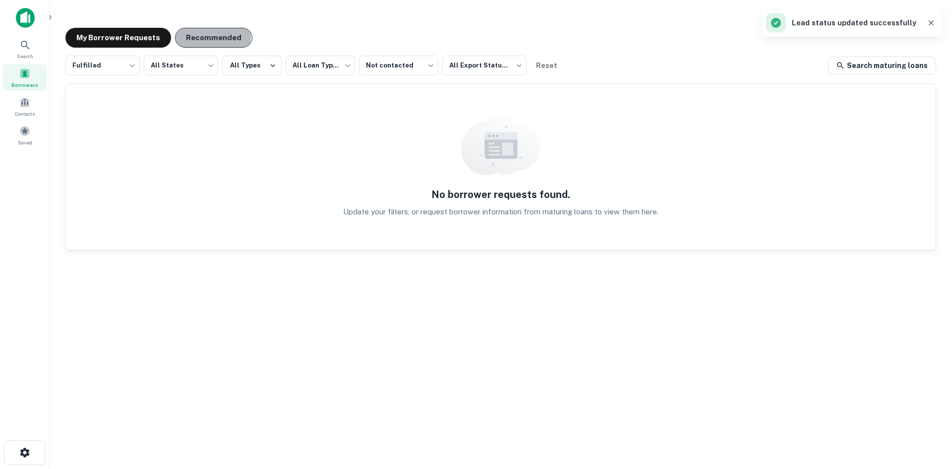
click at [190, 37] on button "Recommended" at bounding box center [213, 38] width 77 height 20
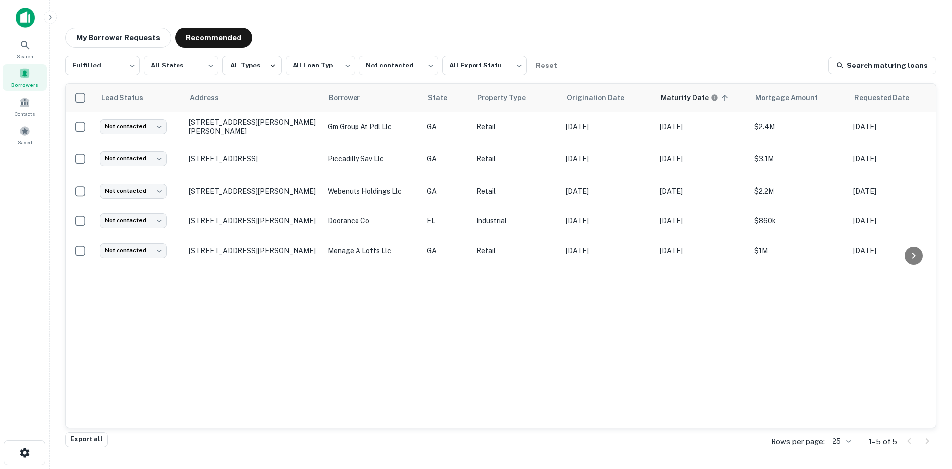
click at [226, 309] on div "Lead Status Address Borrower State Property Type Origination Date Maturity Date…" at bounding box center [501, 256] width 870 height 344
